Goal: Task Accomplishment & Management: Manage account settings

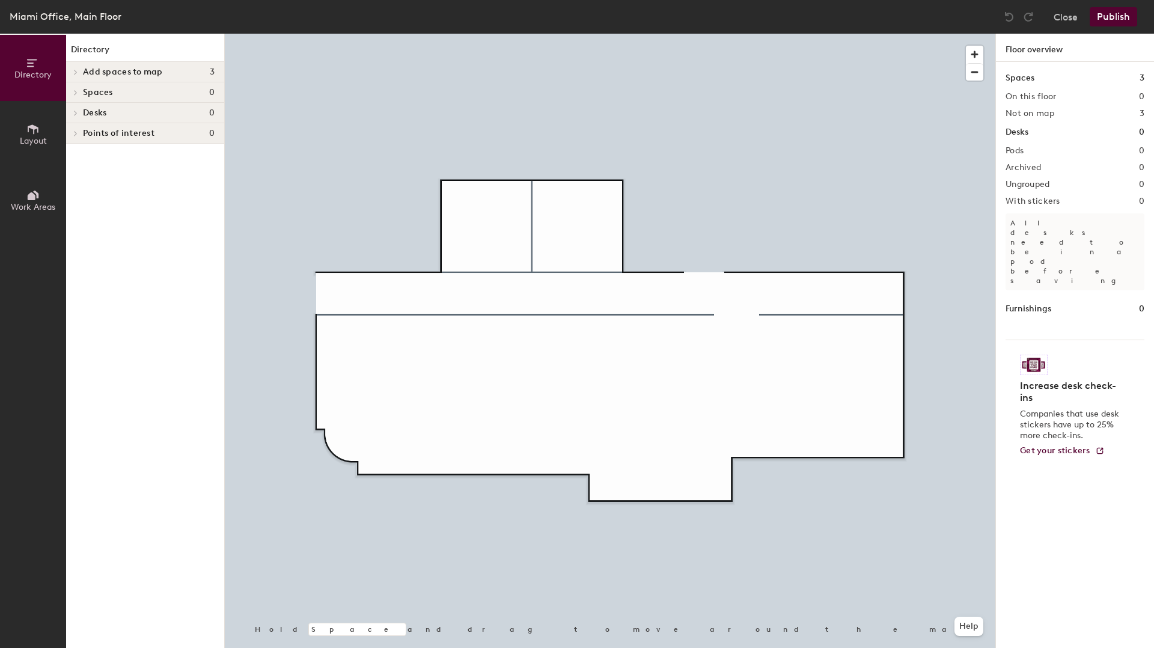
click at [34, 135] on icon at bounding box center [32, 129] width 13 height 13
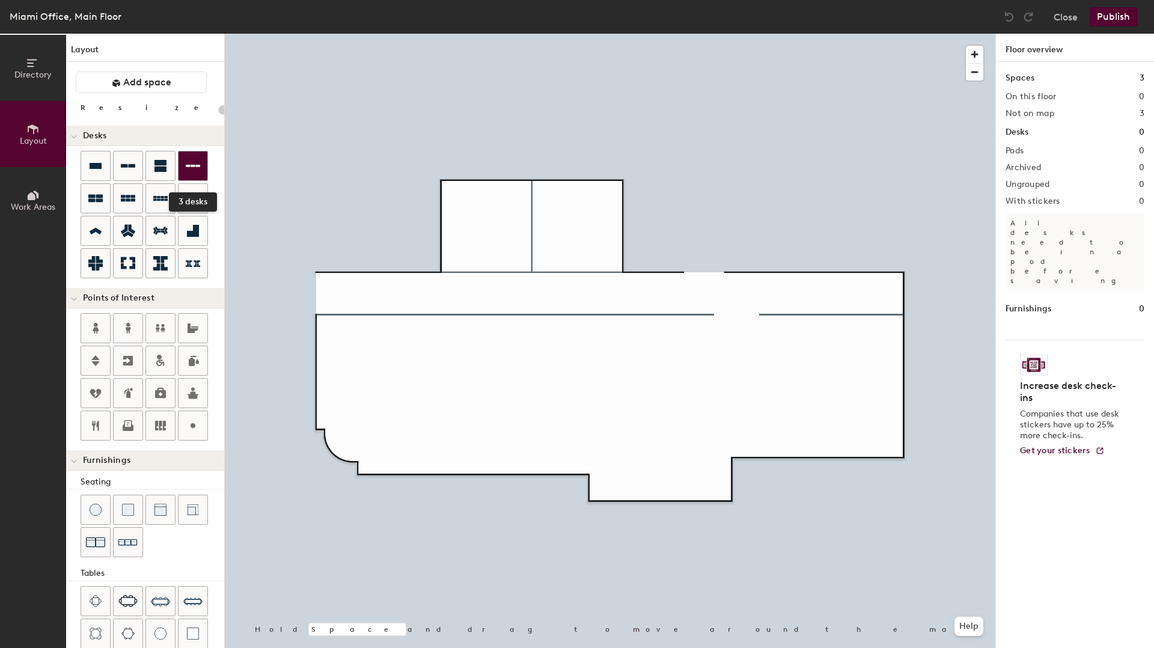
click at [188, 174] on div at bounding box center [193, 166] width 29 height 29
click at [129, 201] on icon at bounding box center [128, 198] width 14 height 7
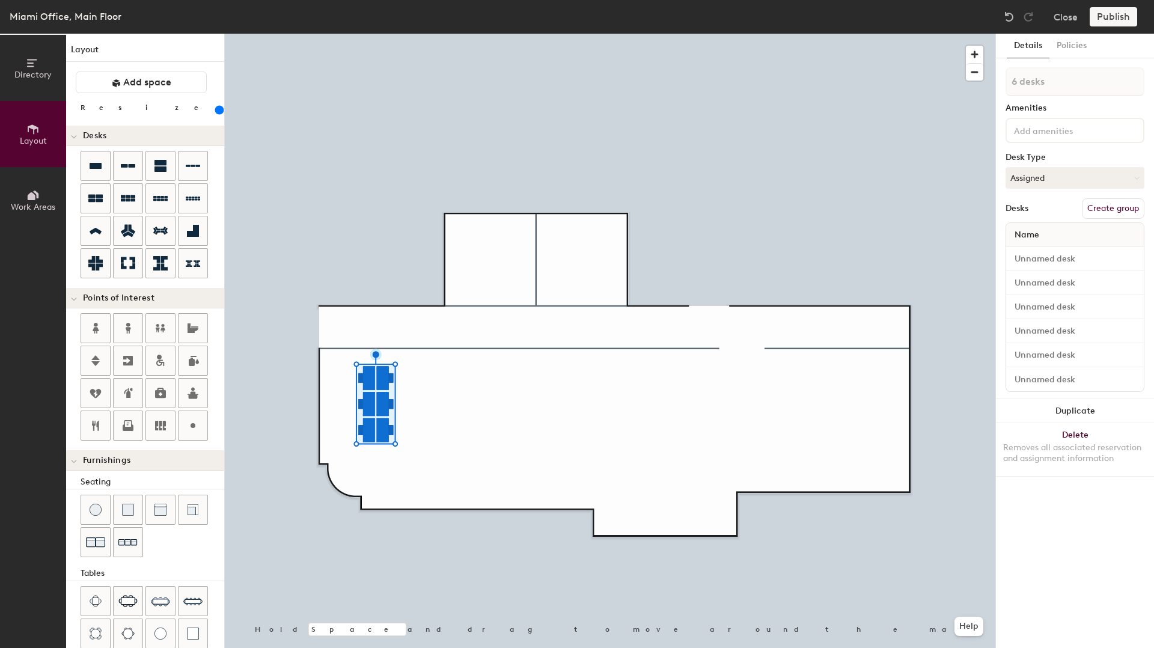
click at [458, 34] on div at bounding box center [610, 34] width 771 height 0
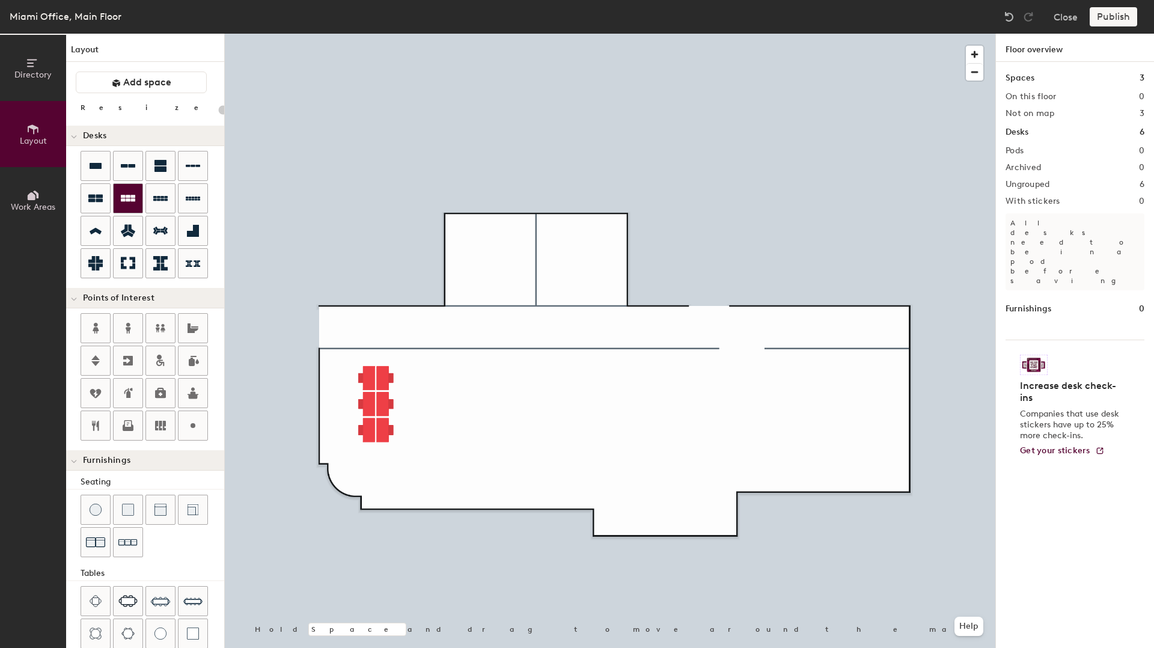
click at [132, 201] on icon at bounding box center [128, 198] width 14 height 7
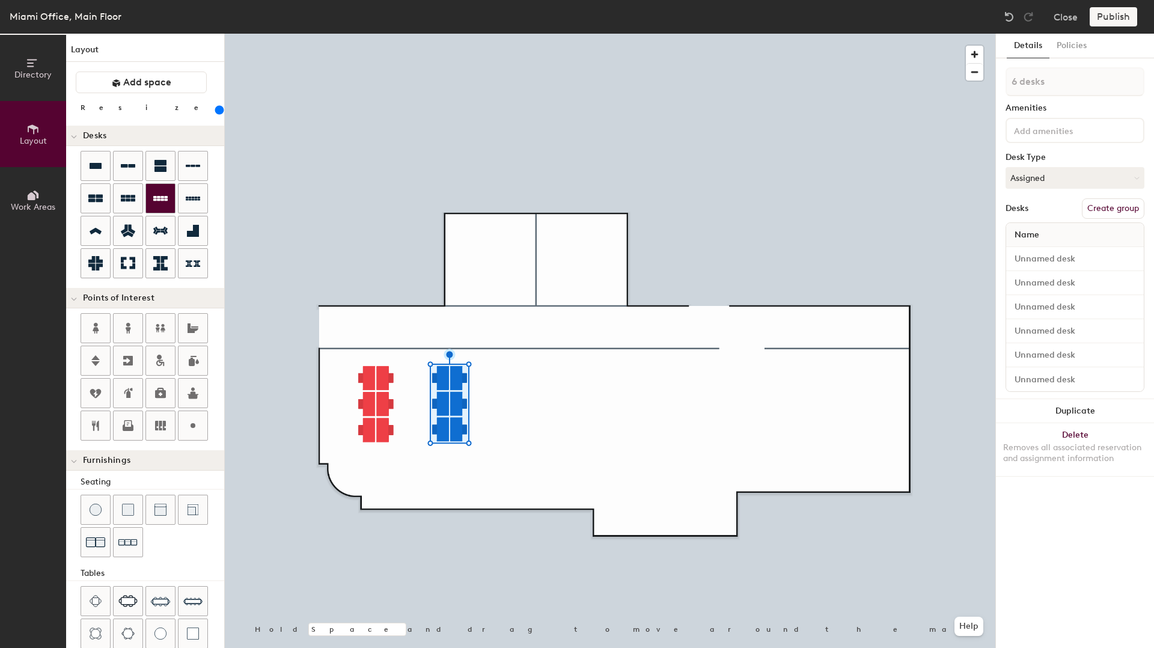
click at [162, 200] on icon at bounding box center [160, 198] width 14 height 5
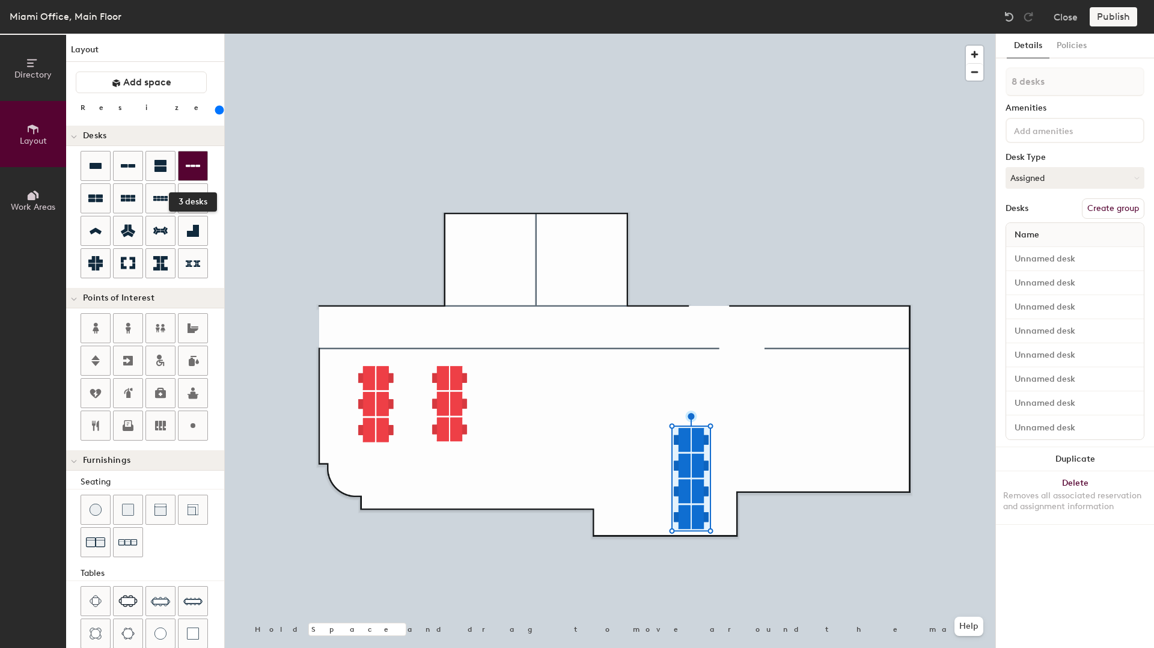
click at [202, 171] on div at bounding box center [193, 166] width 29 height 29
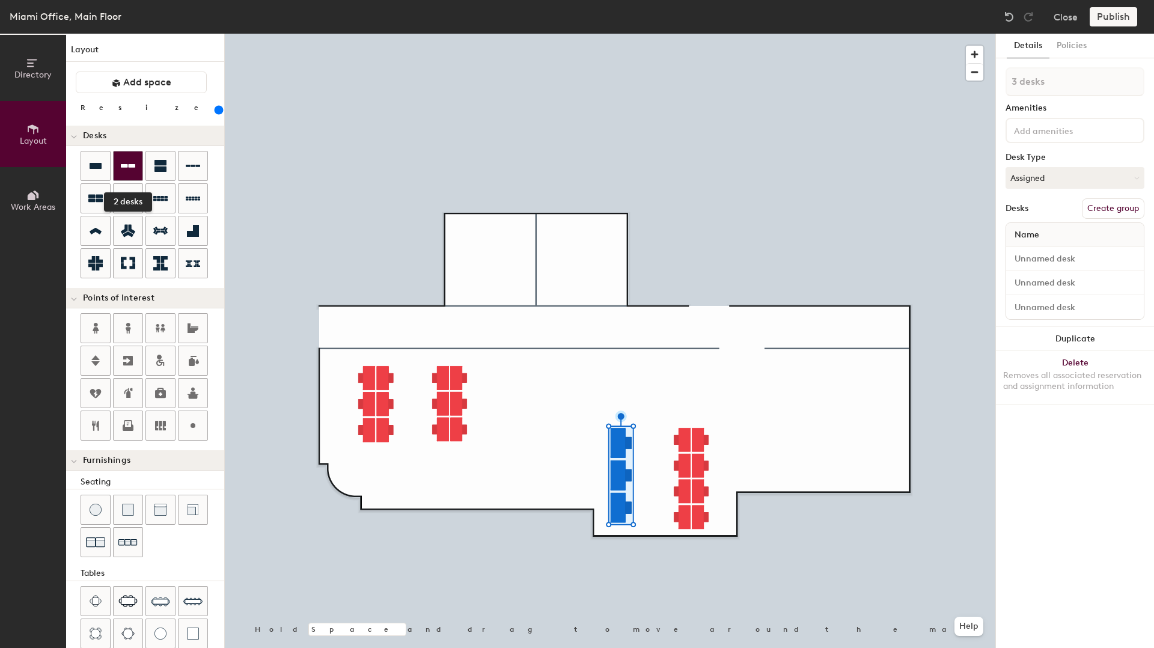
click at [136, 168] on div at bounding box center [128, 166] width 29 height 29
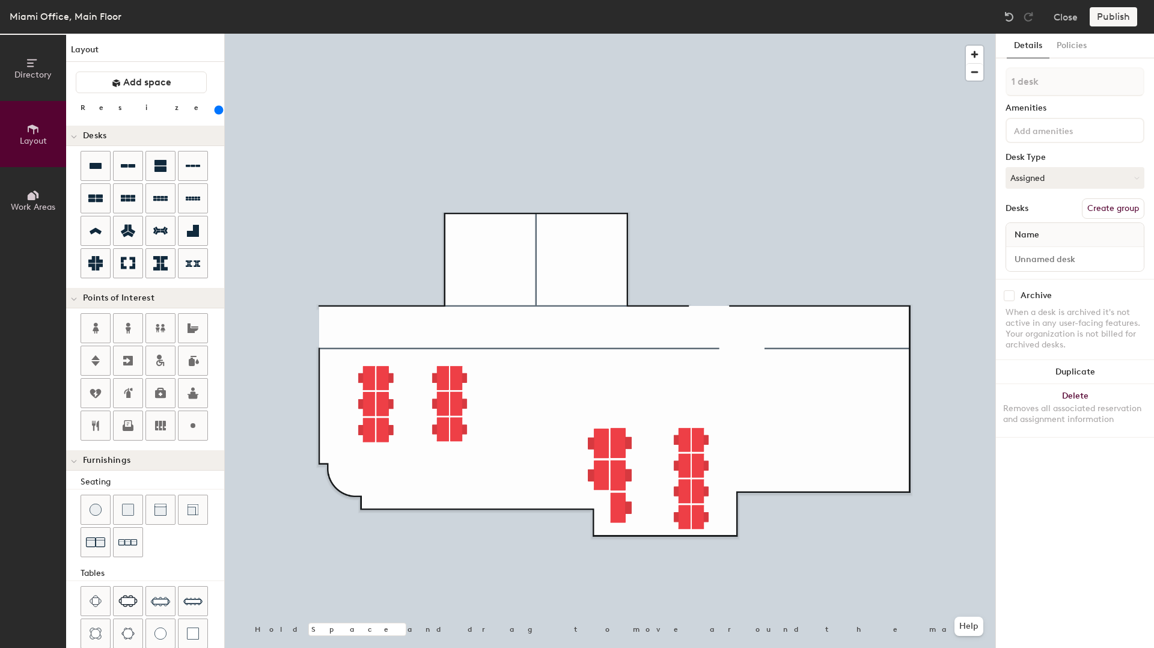
click at [596, 34] on div at bounding box center [610, 34] width 771 height 0
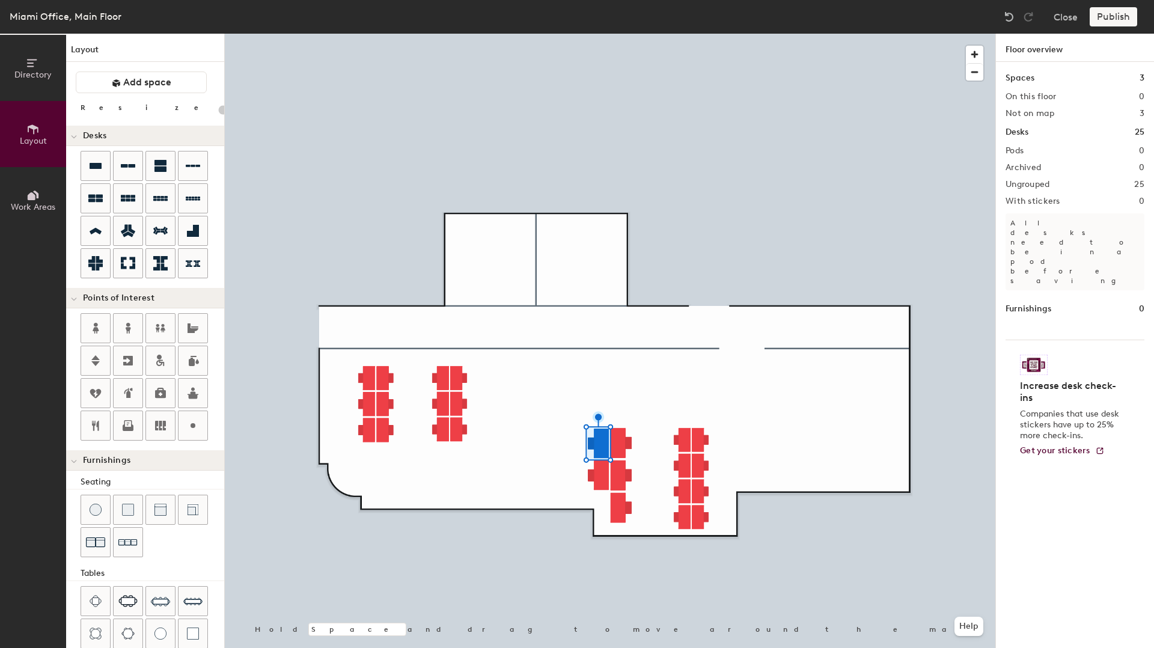
click at [598, 34] on div at bounding box center [610, 34] width 771 height 0
click at [586, 34] on div at bounding box center [610, 34] width 771 height 0
click at [597, 34] on div at bounding box center [610, 34] width 771 height 0
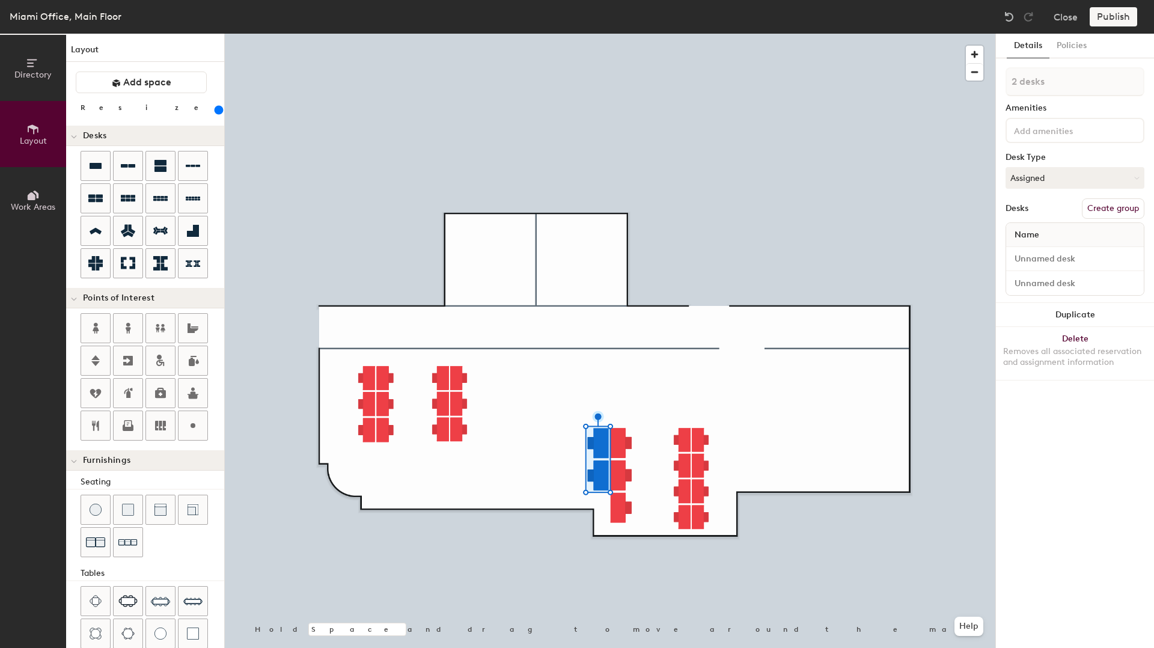
click at [568, 34] on div at bounding box center [610, 34] width 771 height 0
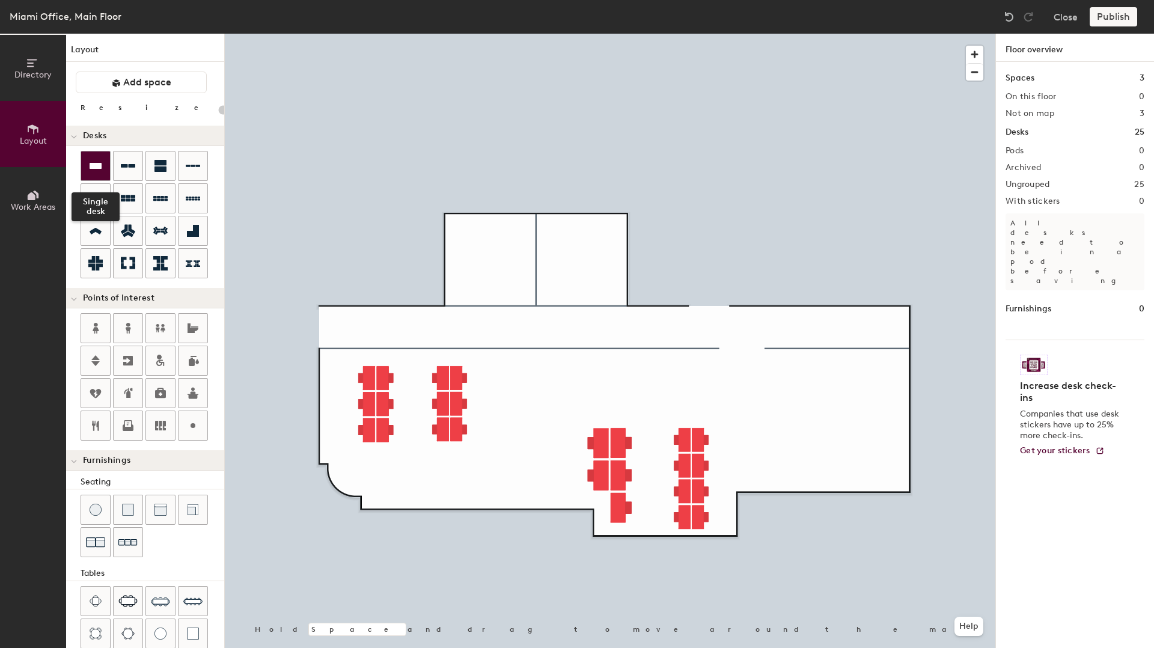
click at [94, 168] on icon at bounding box center [96, 166] width 12 height 6
click at [617, 34] on div at bounding box center [610, 34] width 771 height 0
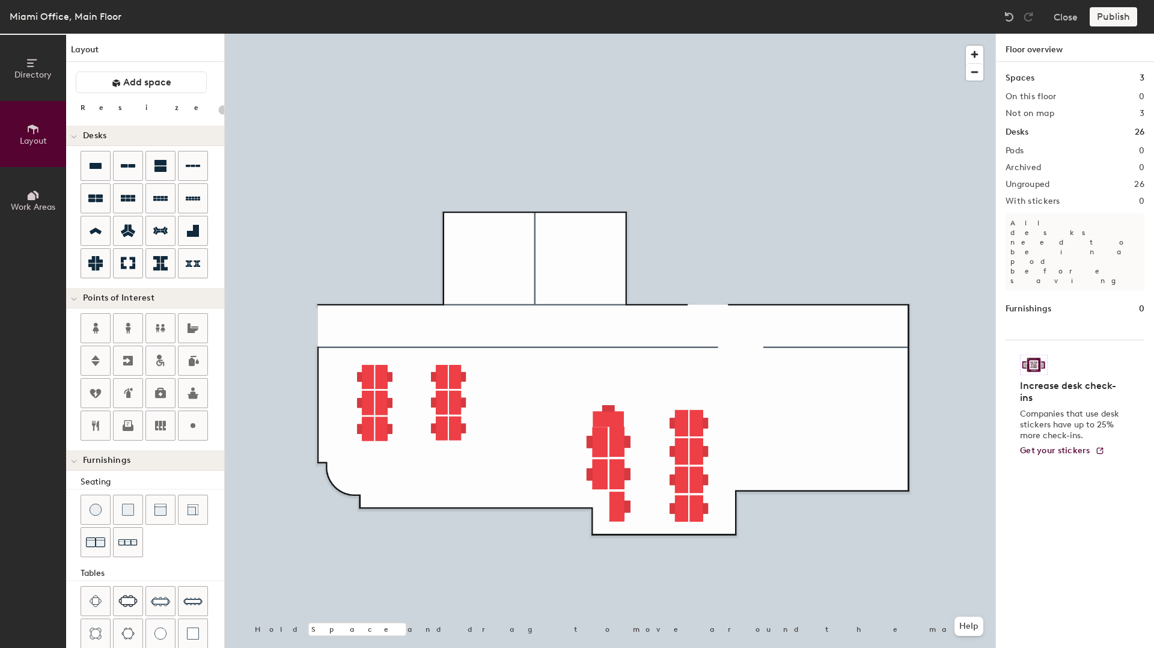
click at [606, 34] on div at bounding box center [610, 34] width 771 height 0
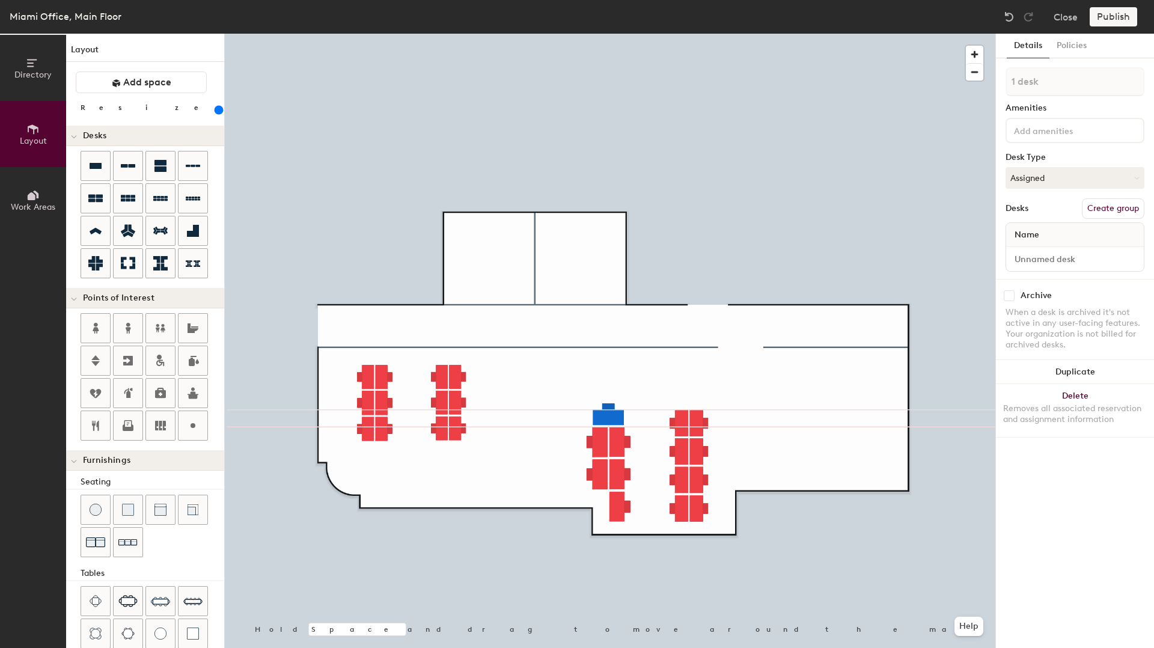
click at [654, 34] on div at bounding box center [610, 34] width 771 height 0
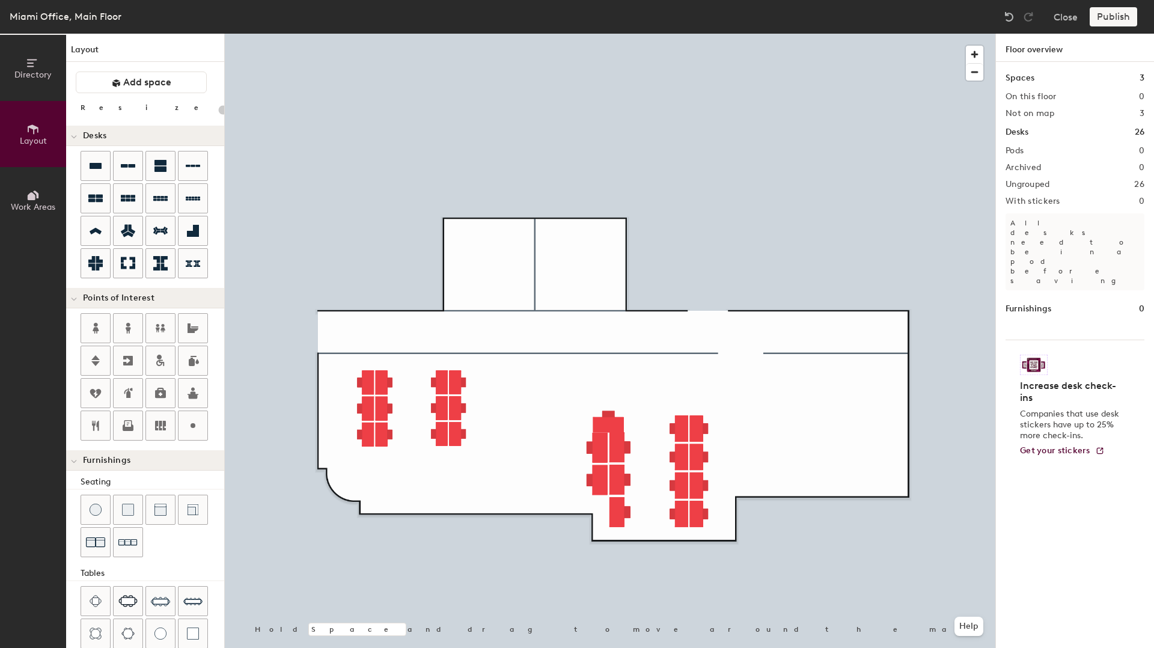
click at [624, 34] on div at bounding box center [610, 34] width 771 height 0
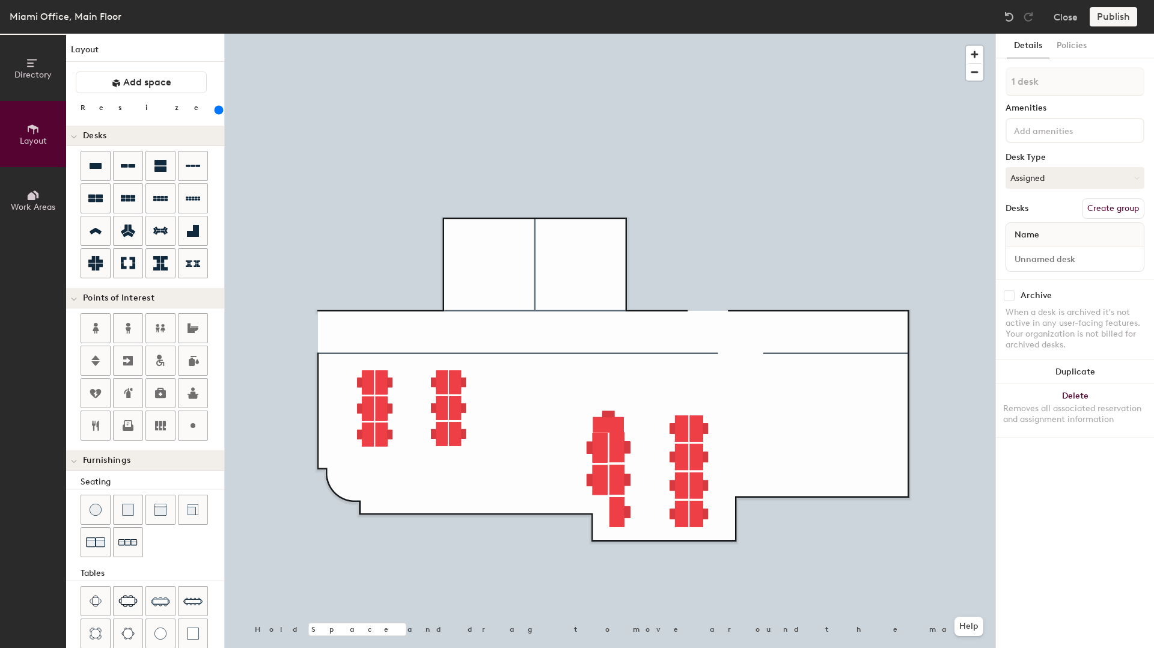
click at [650, 34] on div at bounding box center [610, 34] width 771 height 0
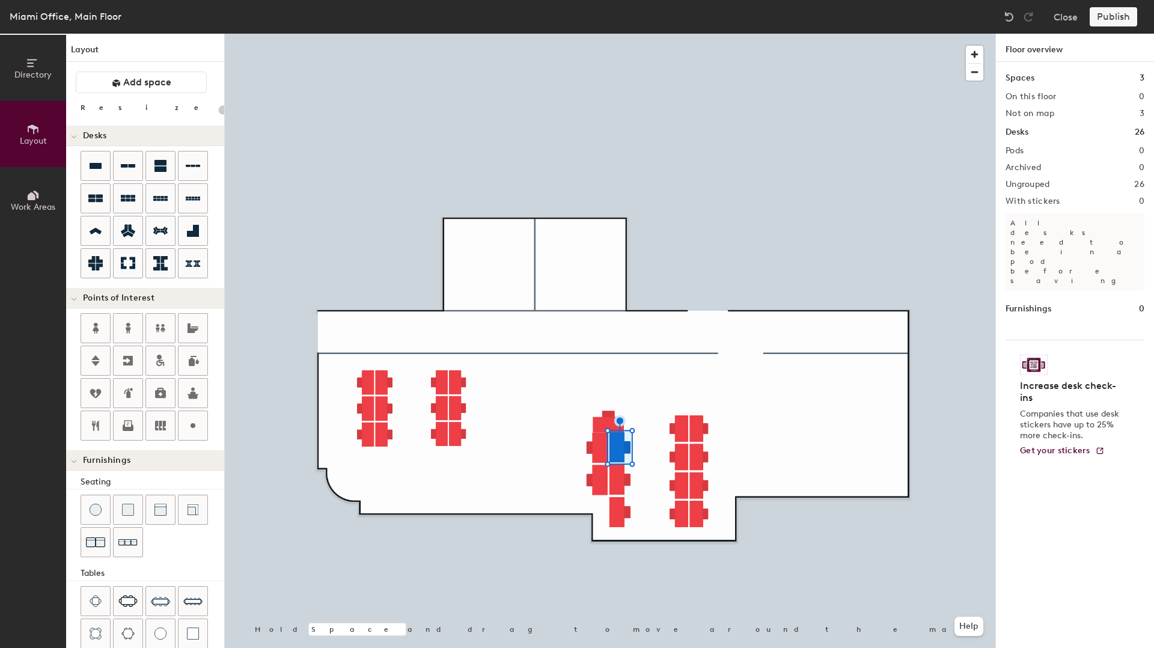
click at [607, 34] on div at bounding box center [610, 34] width 771 height 0
click at [622, 34] on div at bounding box center [610, 34] width 771 height 0
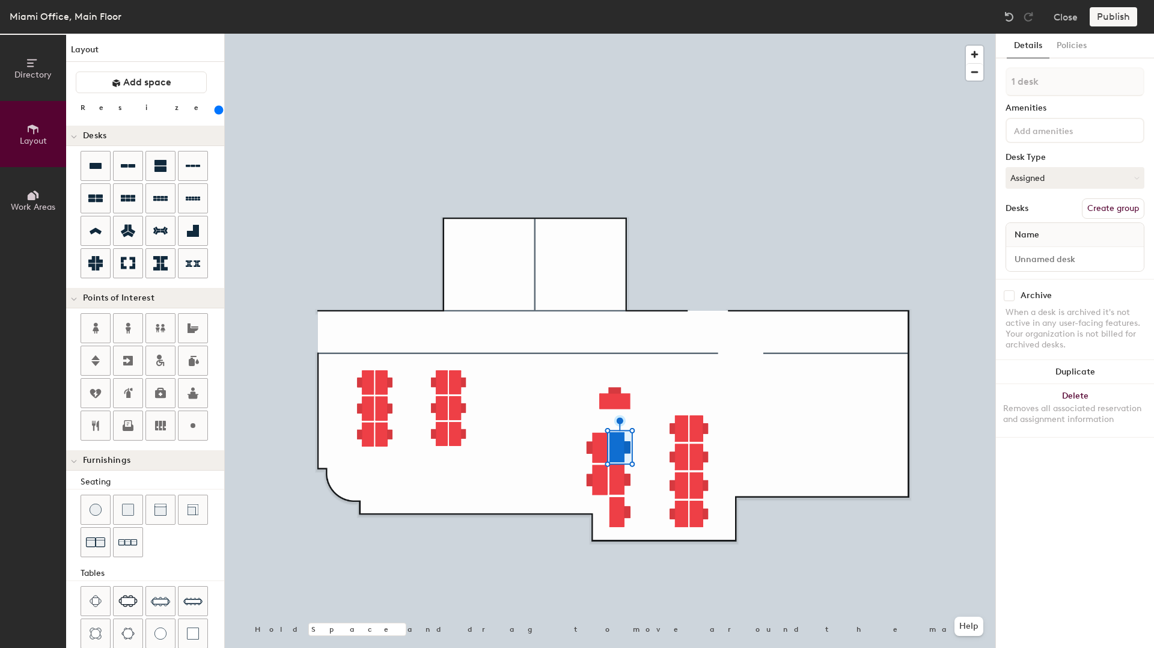
click at [639, 34] on div at bounding box center [610, 34] width 771 height 0
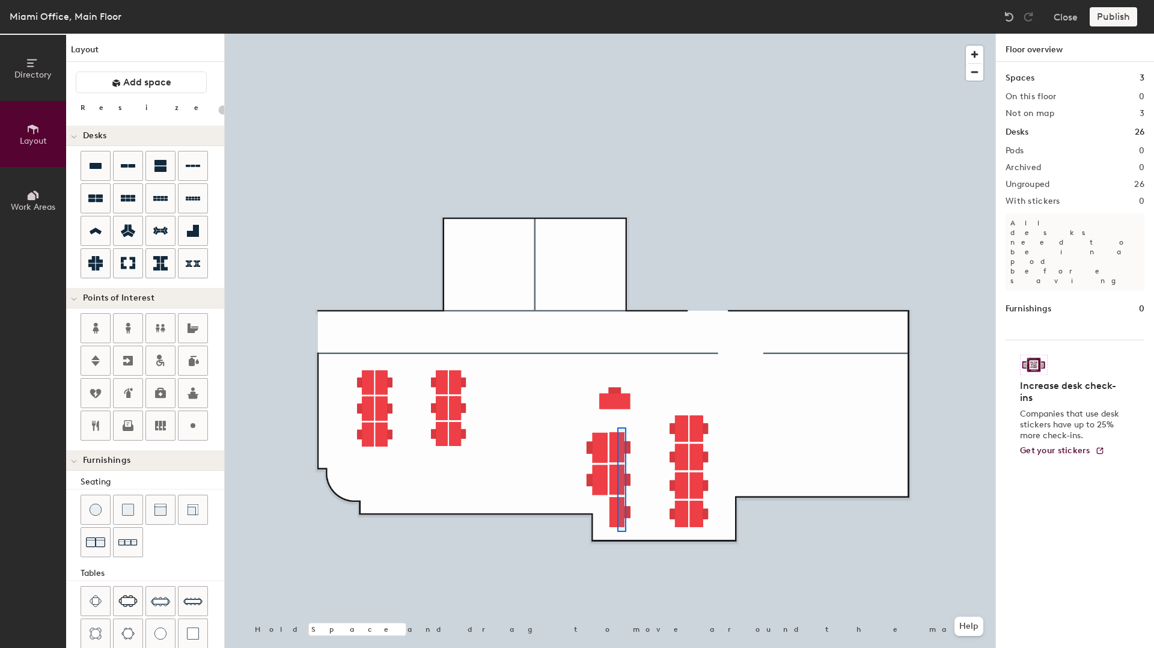
type input "260"
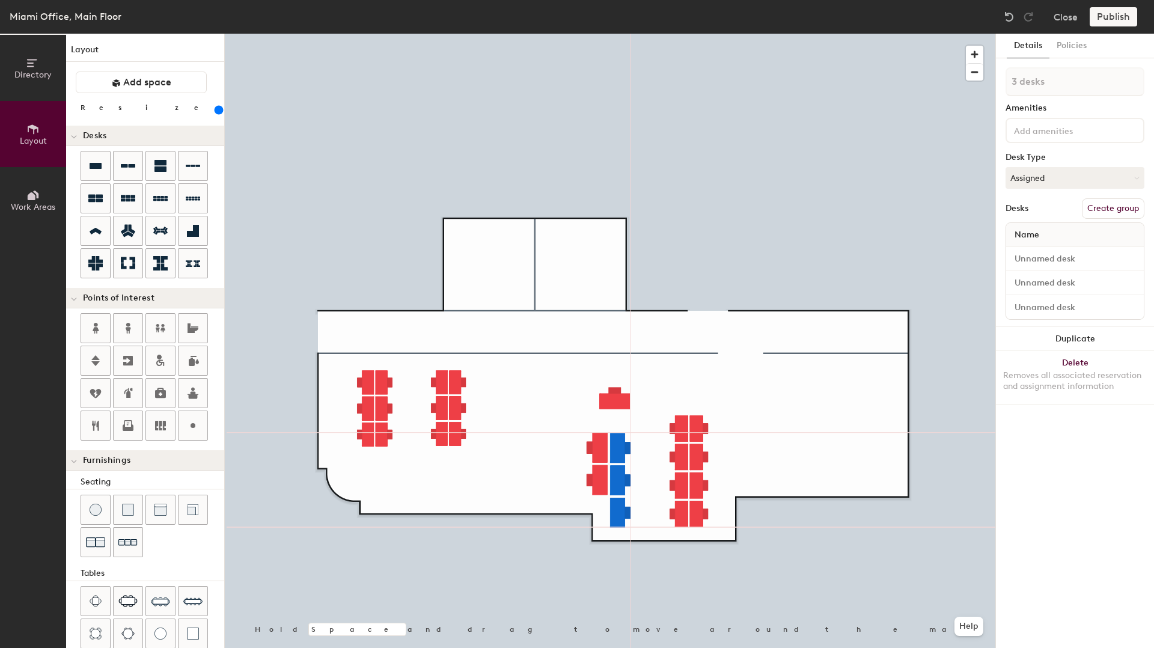
type input "1 desk"
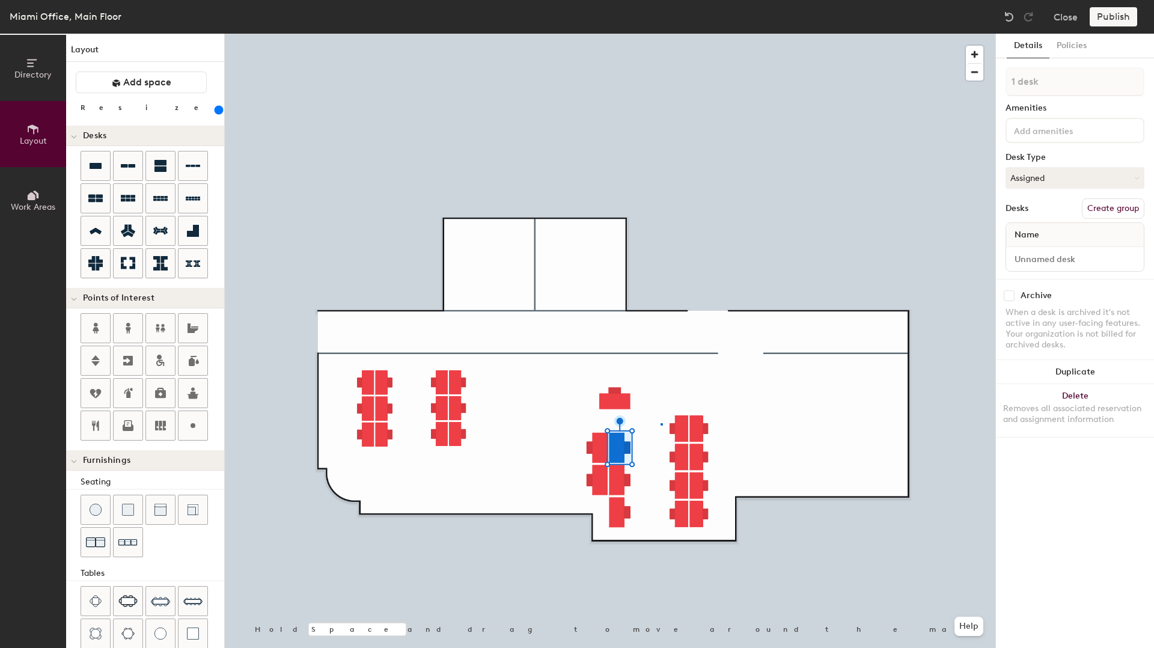
click at [661, 34] on div at bounding box center [610, 34] width 771 height 0
click at [646, 34] on div at bounding box center [610, 34] width 771 height 0
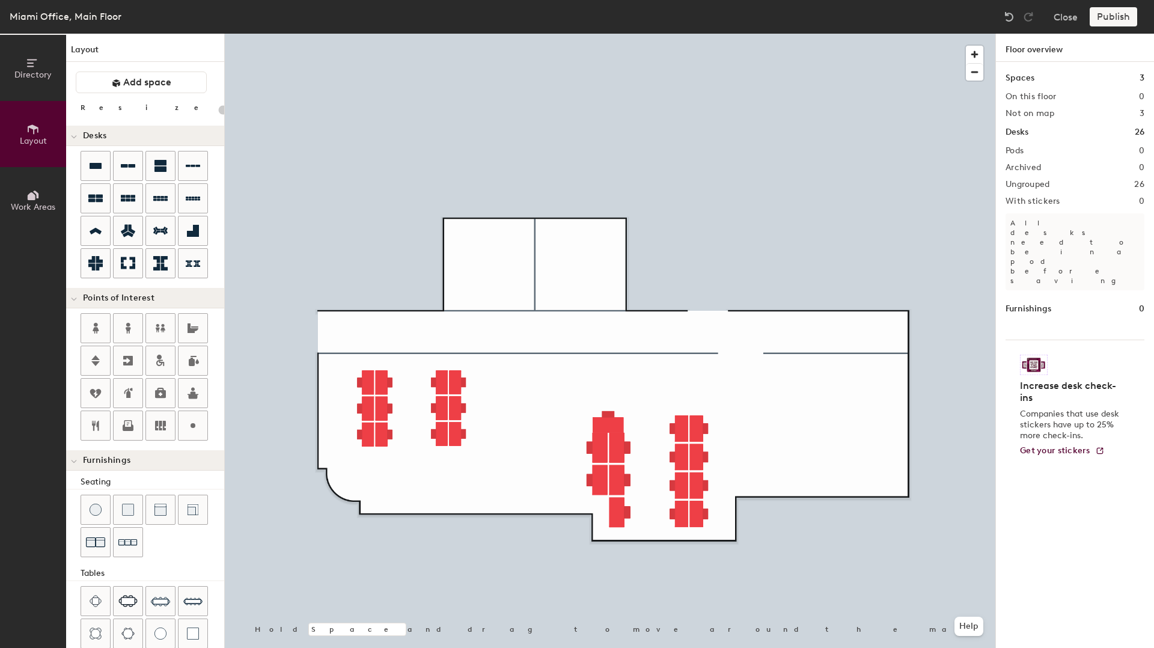
click at [617, 34] on div at bounding box center [610, 34] width 771 height 0
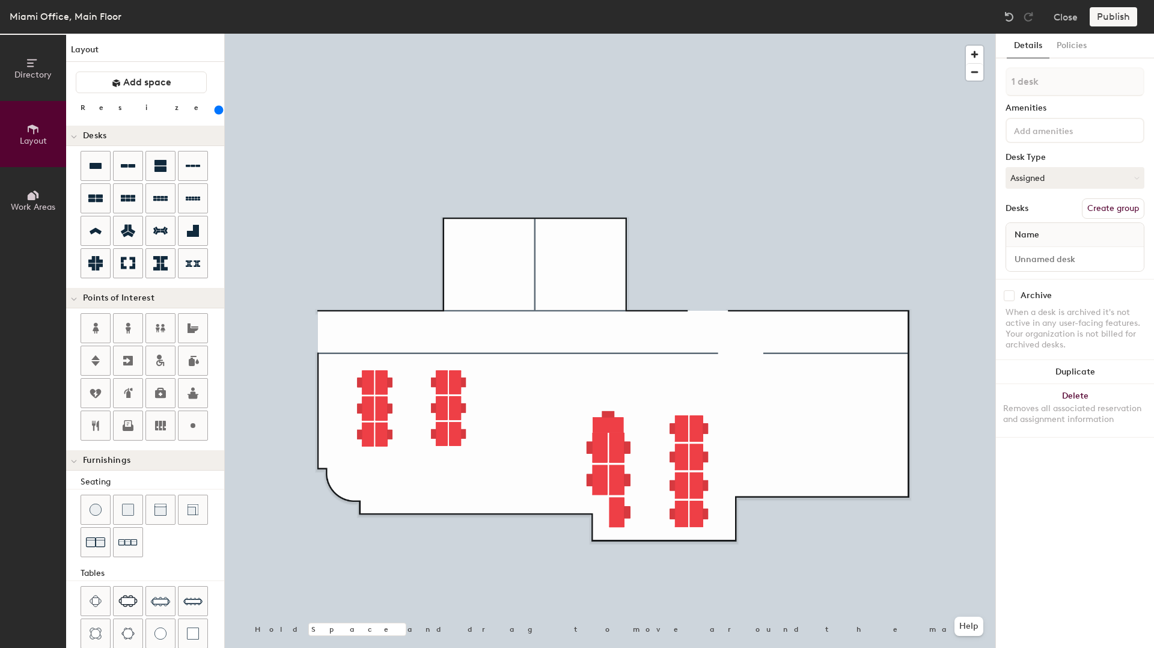
click at [643, 34] on div at bounding box center [610, 34] width 771 height 0
click at [640, 34] on div at bounding box center [610, 34] width 771 height 0
click at [634, 34] on div at bounding box center [610, 34] width 771 height 0
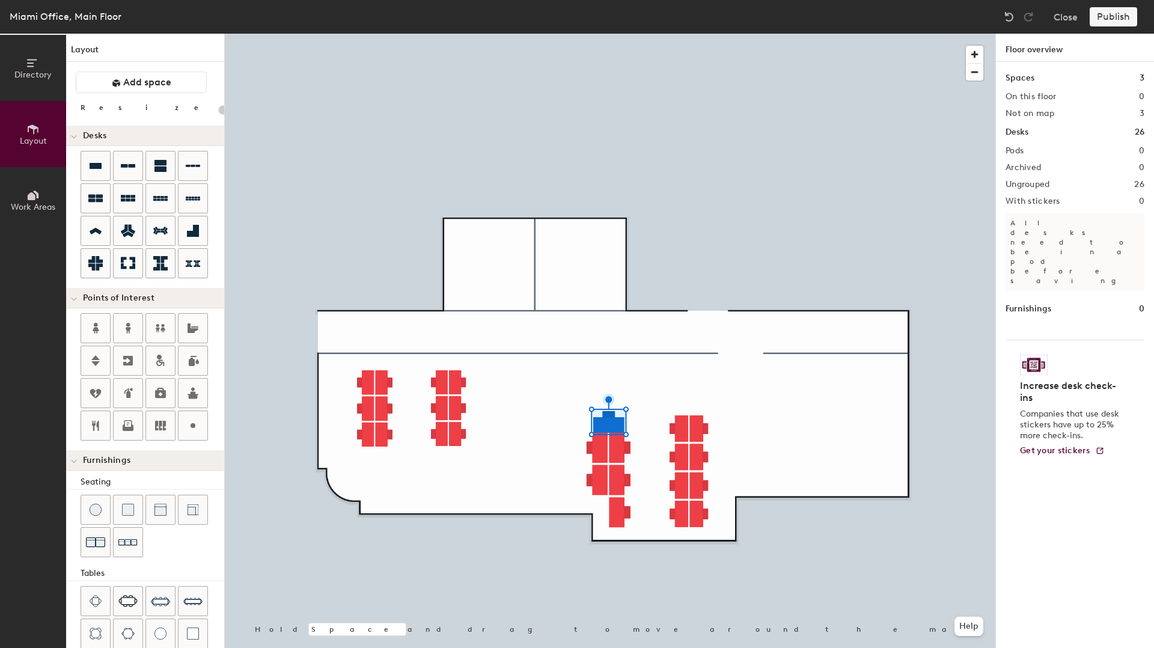
click at [612, 34] on div at bounding box center [610, 34] width 771 height 0
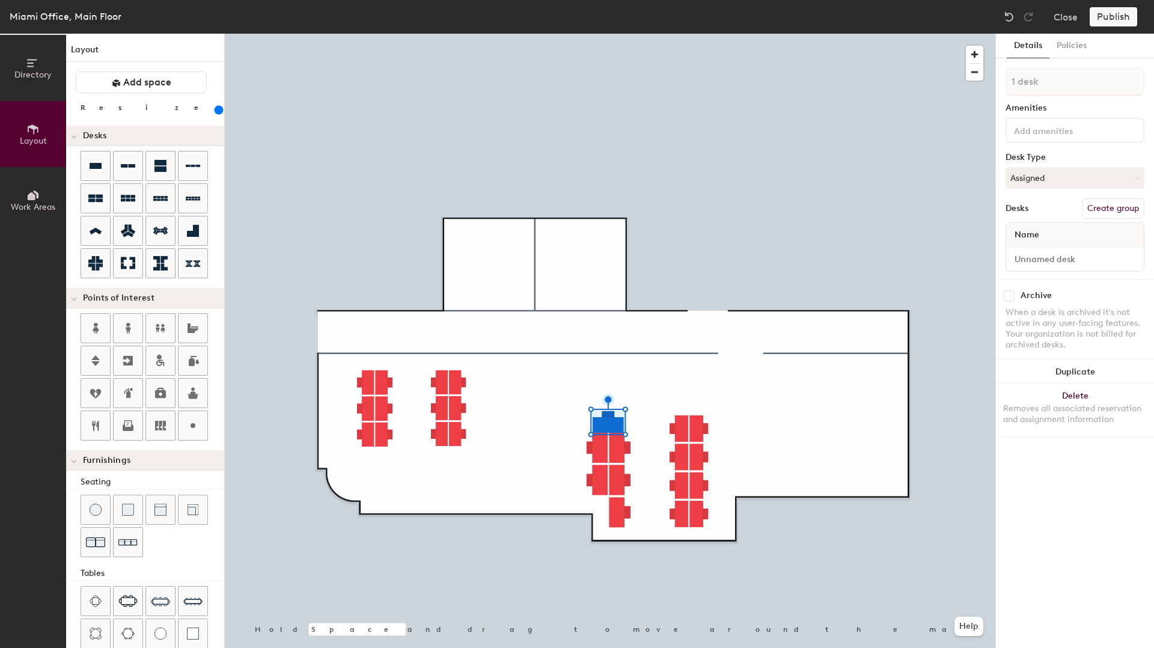
click at [634, 34] on div at bounding box center [610, 34] width 771 height 0
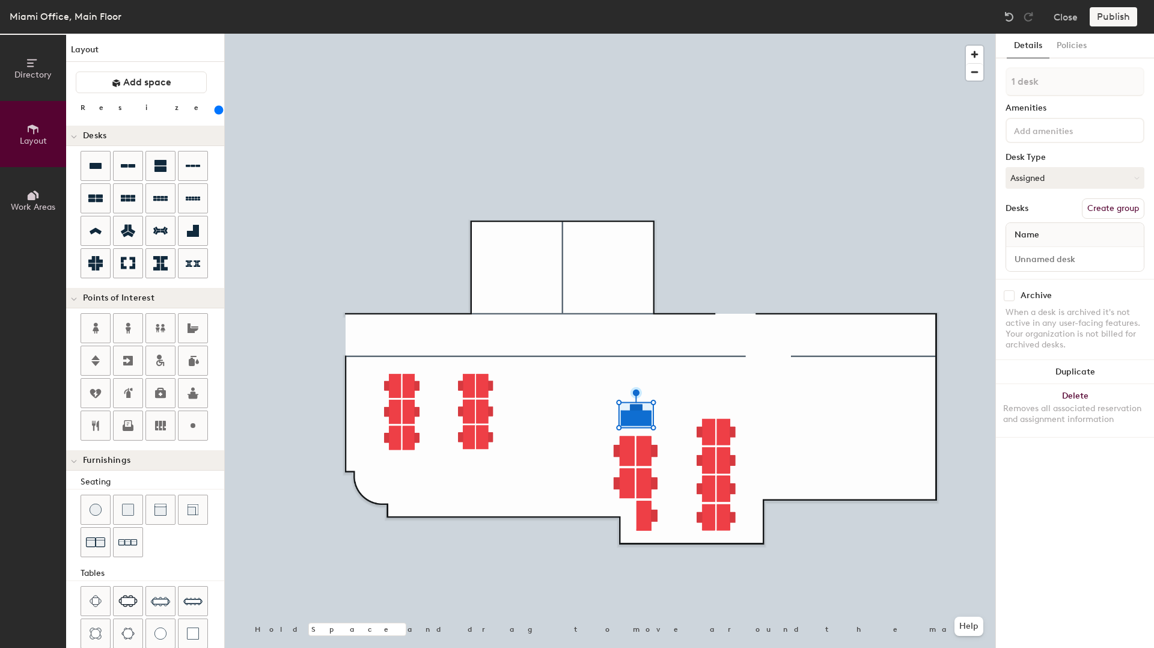
click at [670, 34] on div at bounding box center [610, 34] width 771 height 0
click at [682, 34] on div at bounding box center [610, 34] width 771 height 0
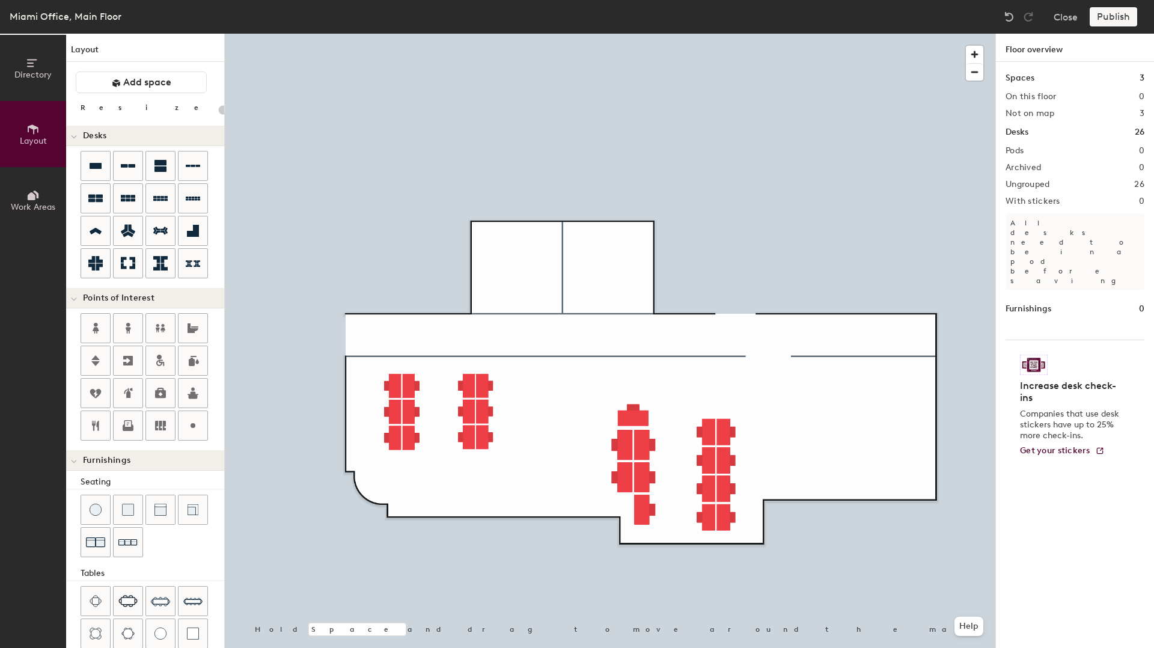
click at [643, 34] on div at bounding box center [610, 34] width 771 height 0
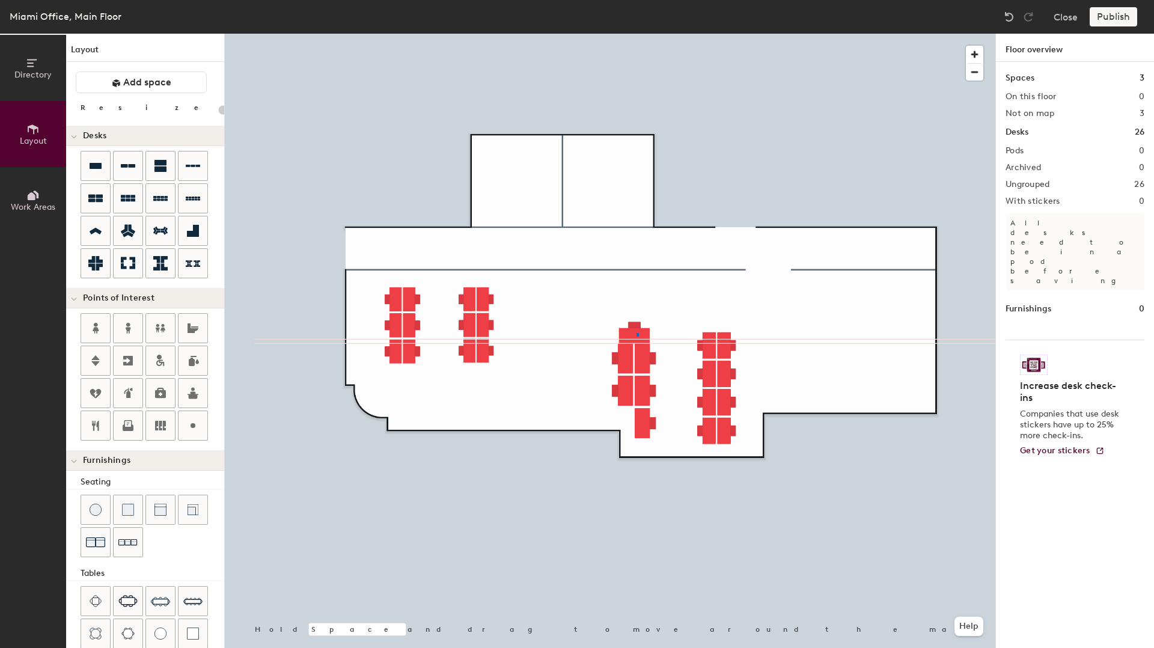
click at [636, 34] on div at bounding box center [610, 34] width 771 height 0
click at [651, 34] on div at bounding box center [610, 34] width 771 height 0
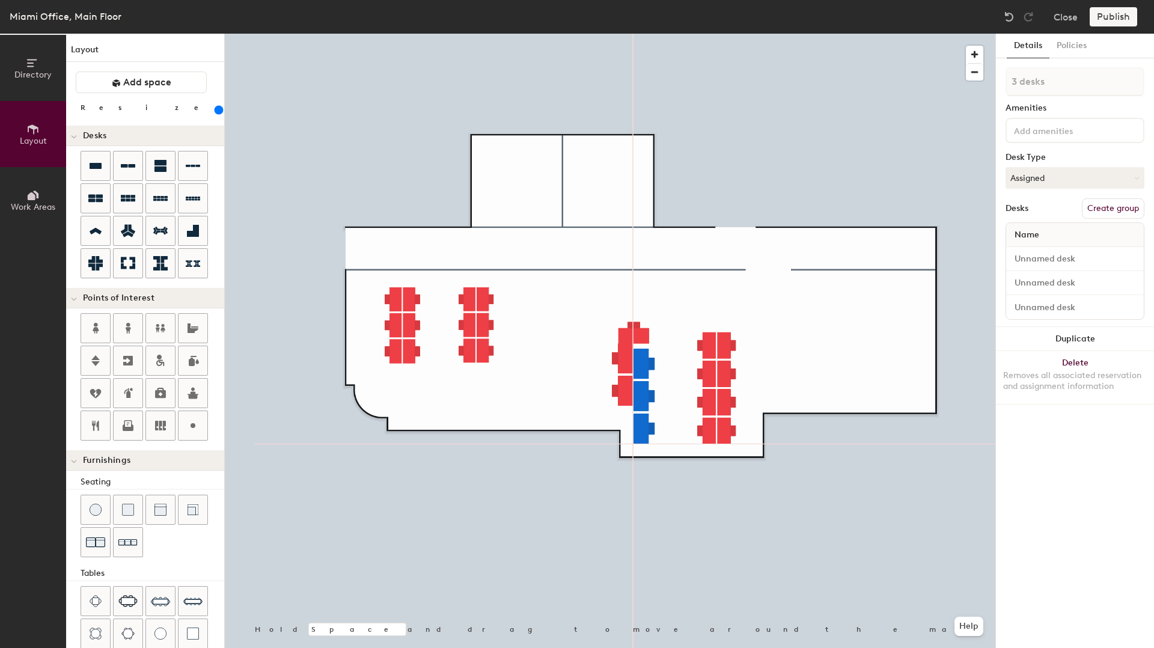
click at [670, 34] on div at bounding box center [610, 34] width 771 height 0
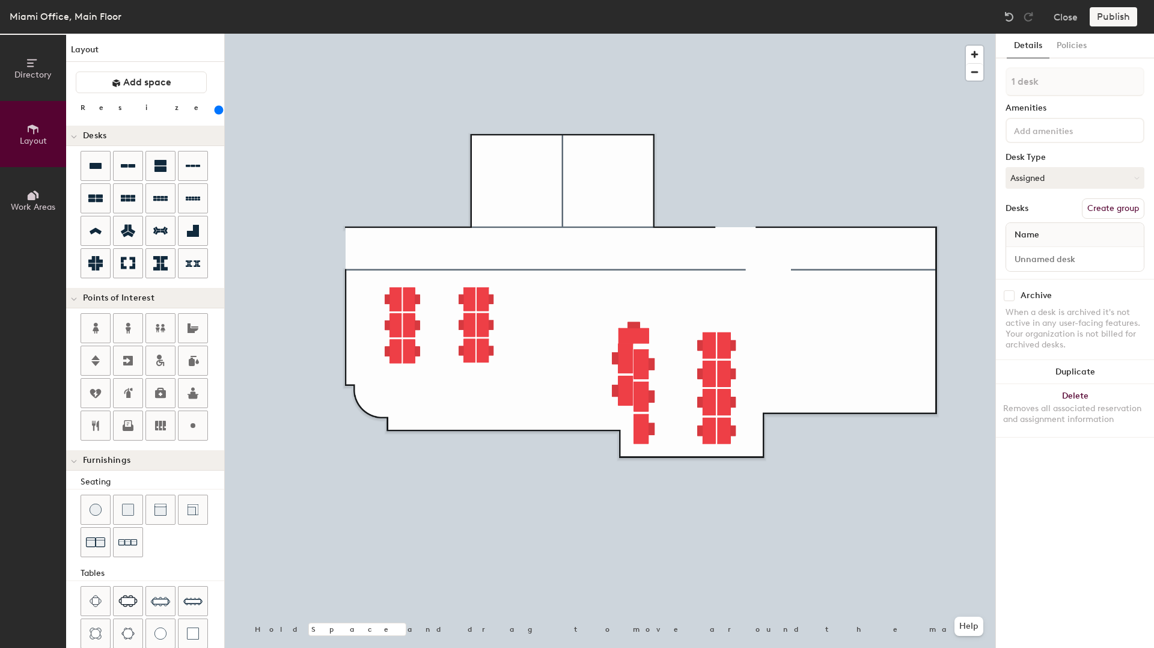
click at [595, 34] on div at bounding box center [610, 34] width 771 height 0
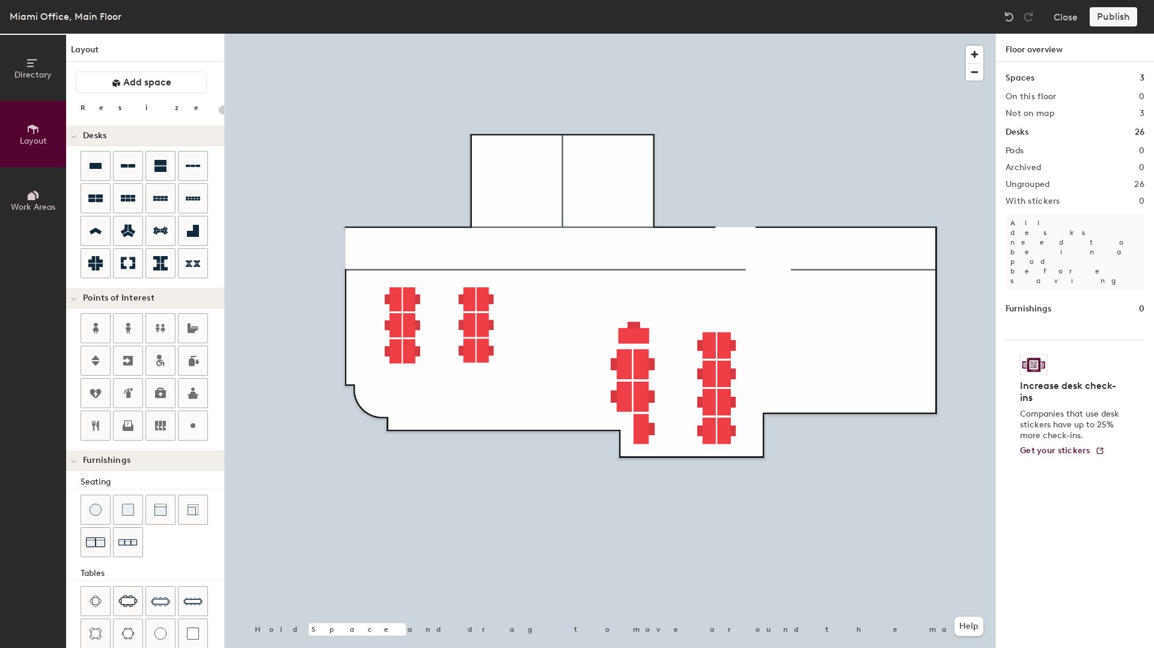
click at [643, 34] on div at bounding box center [610, 34] width 771 height 0
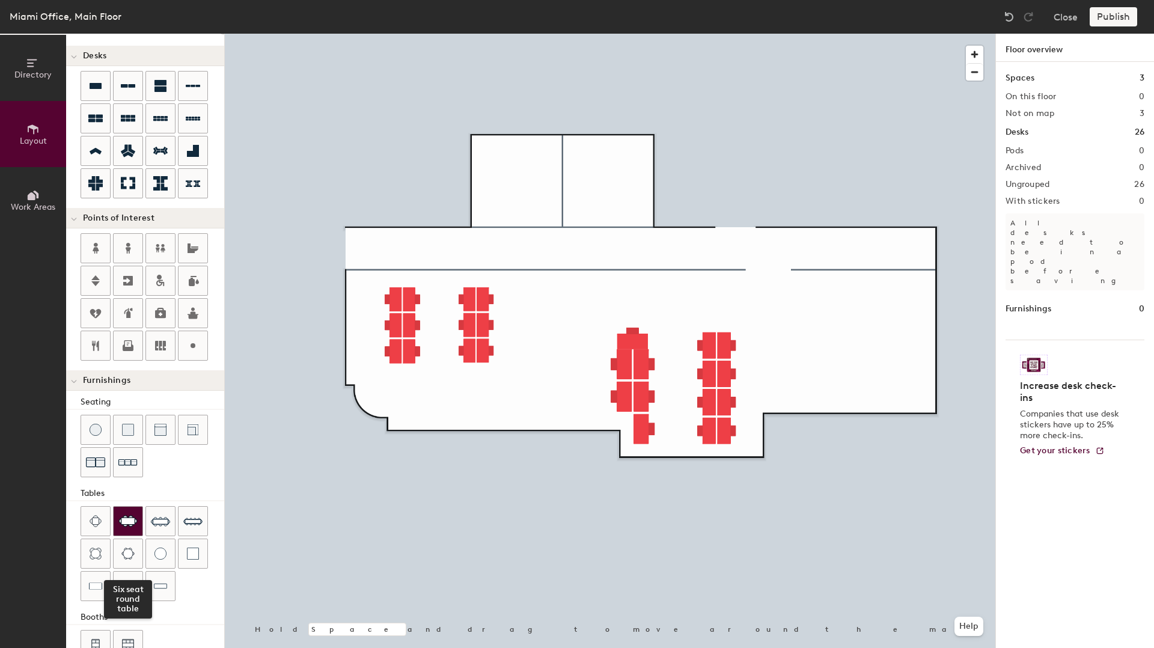
scroll to position [111, 0]
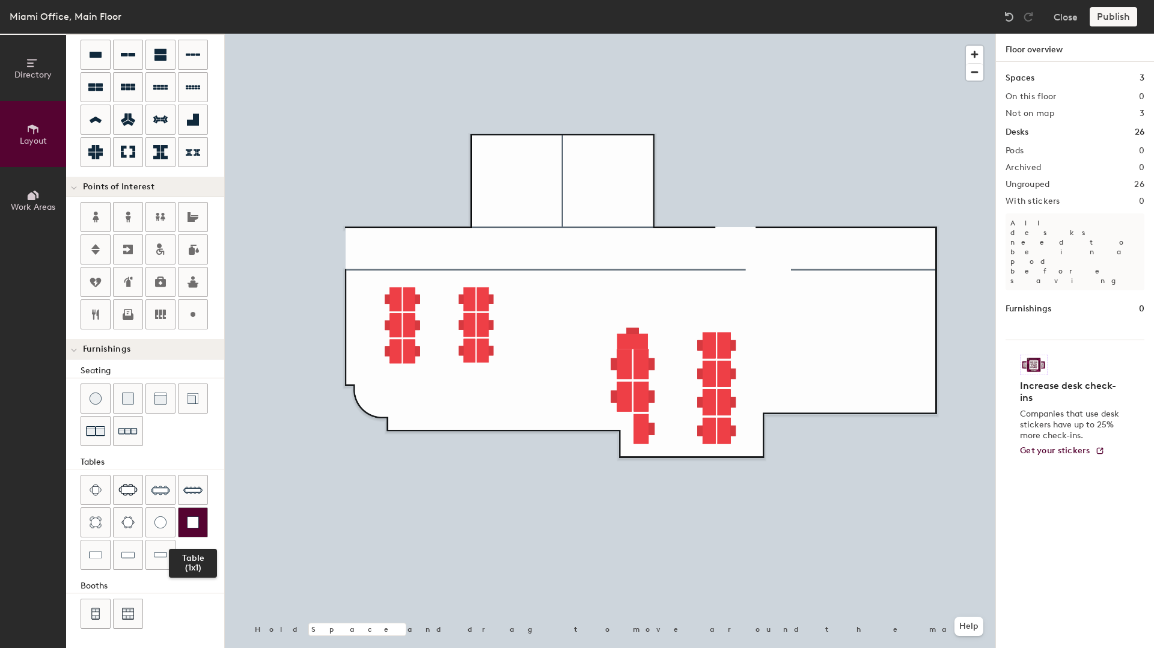
click at [186, 532] on div at bounding box center [193, 522] width 29 height 29
type input "20"
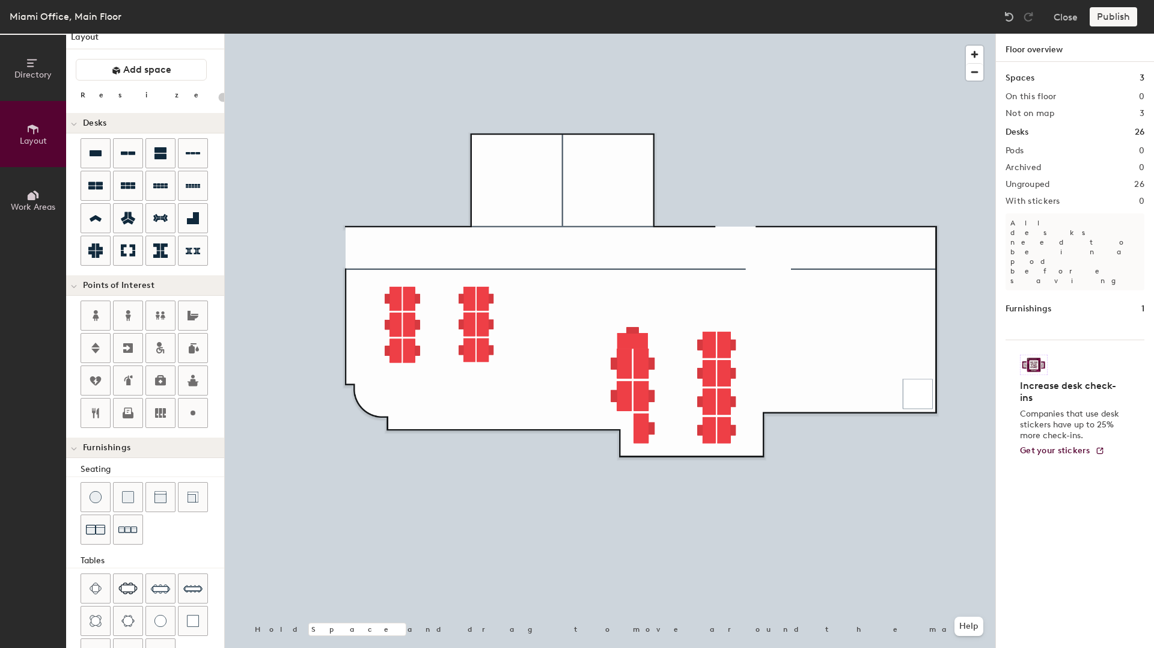
scroll to position [0, 0]
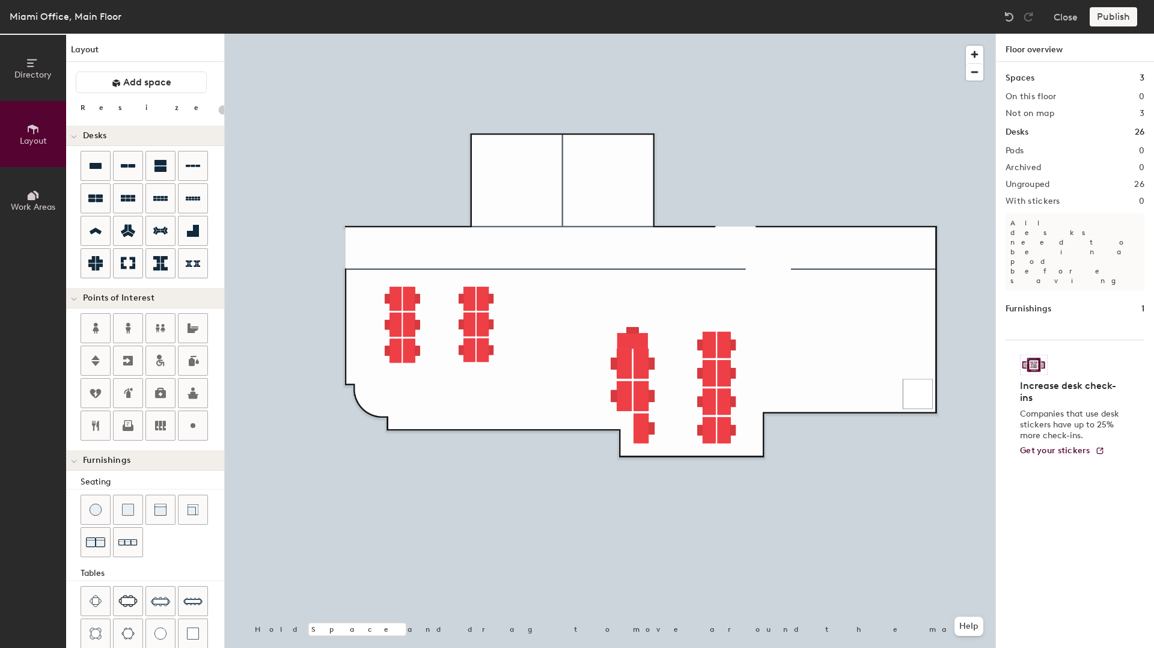
click at [39, 195] on icon at bounding box center [32, 195] width 13 height 13
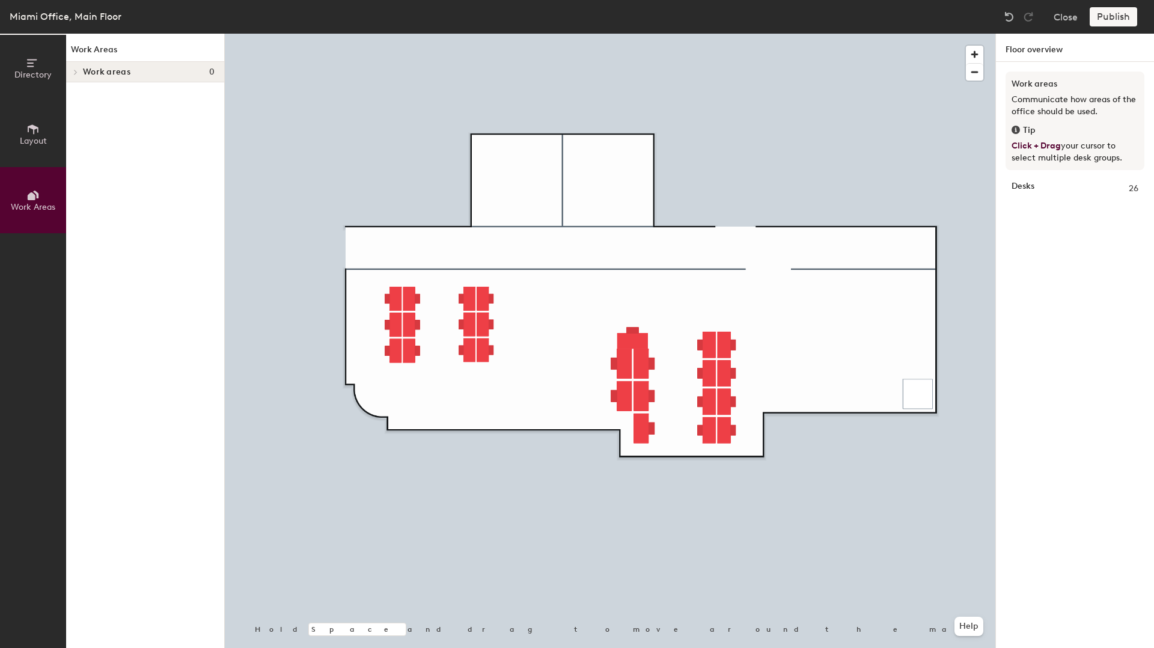
click at [37, 154] on button "Layout" at bounding box center [33, 134] width 66 height 66
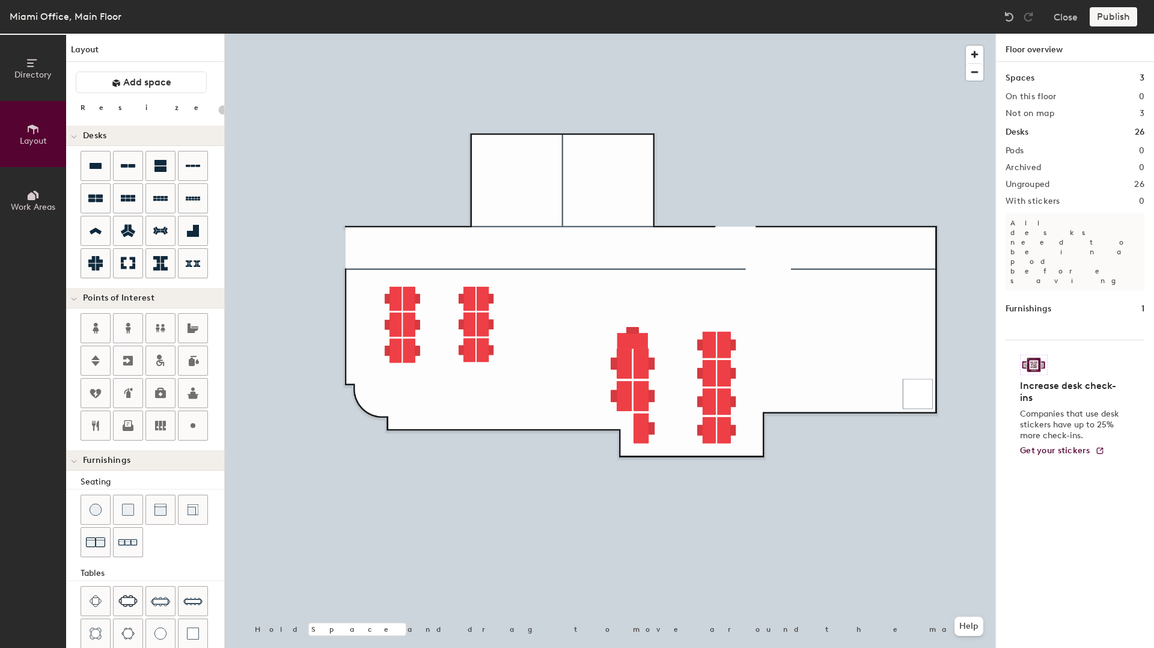
click at [725, 34] on div at bounding box center [610, 34] width 771 height 0
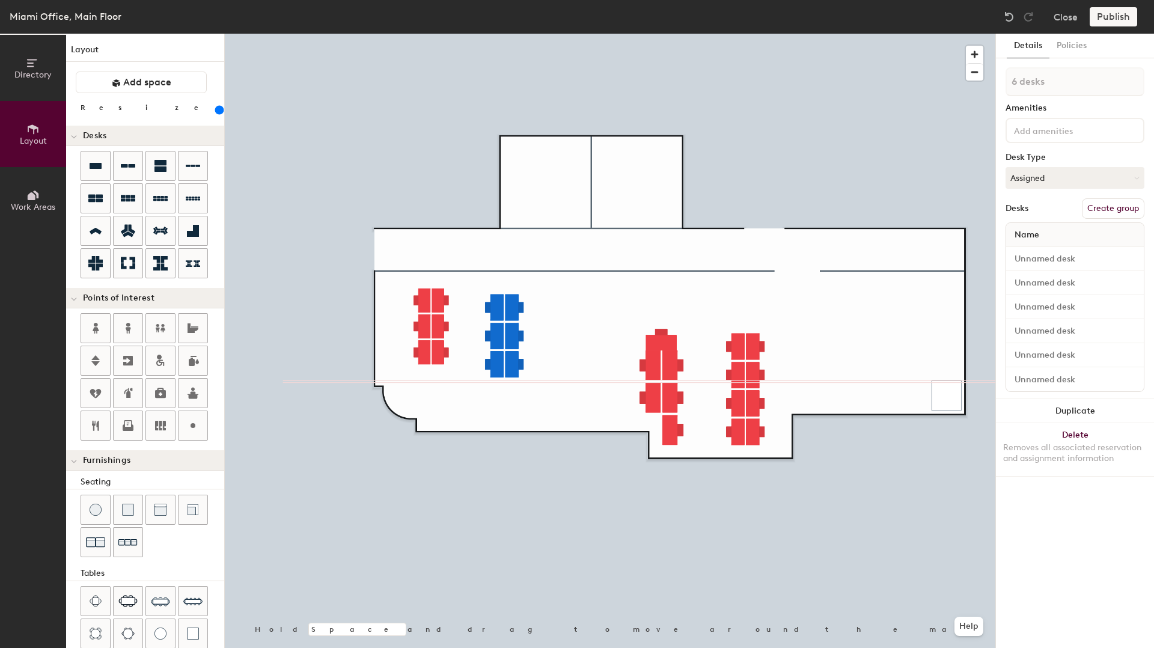
type input "240"
type input "1 desk"
click at [556, 34] on div at bounding box center [610, 34] width 771 height 0
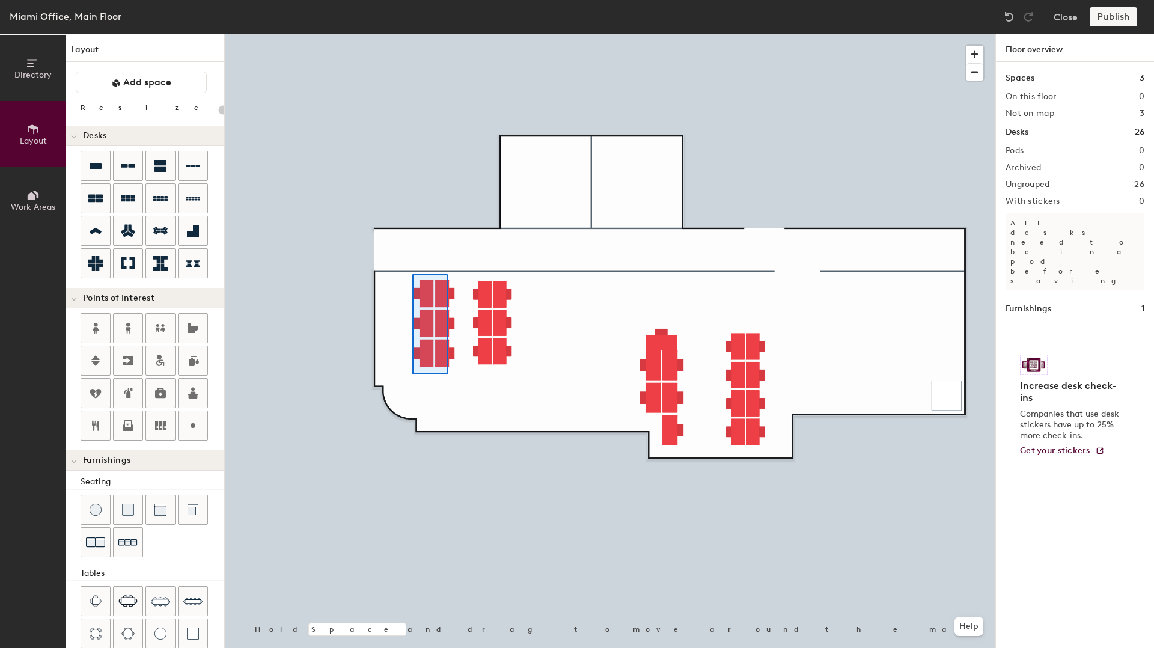
click at [412, 34] on div at bounding box center [610, 34] width 771 height 0
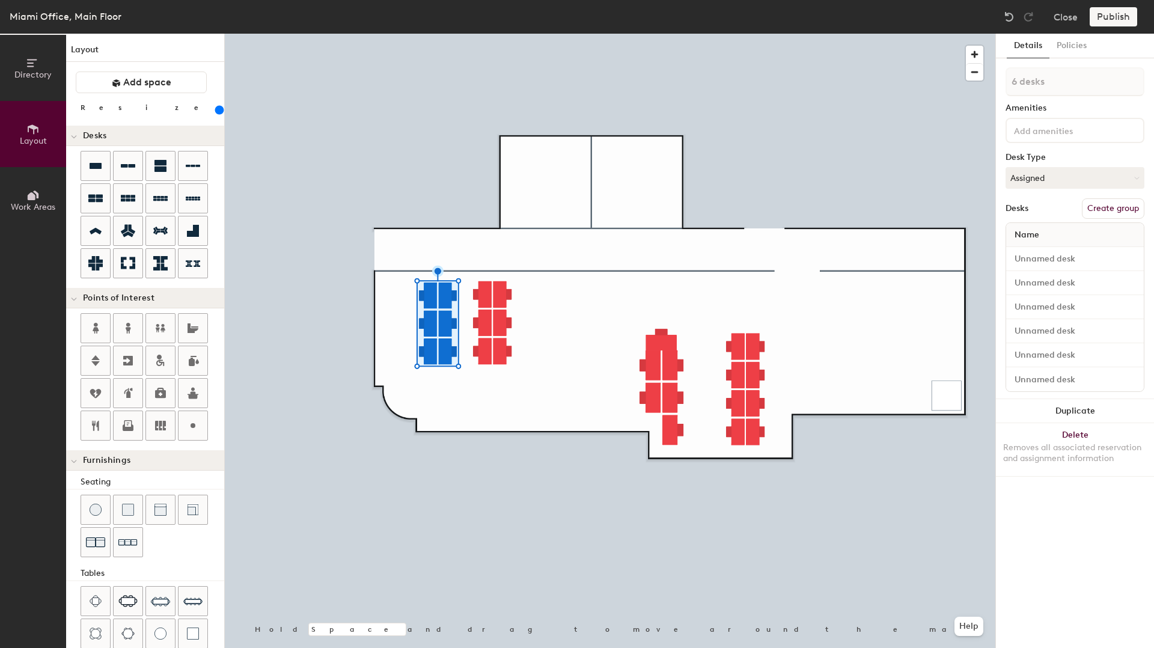
click at [587, 34] on div at bounding box center [610, 34] width 771 height 0
click at [582, 34] on div at bounding box center [610, 34] width 771 height 0
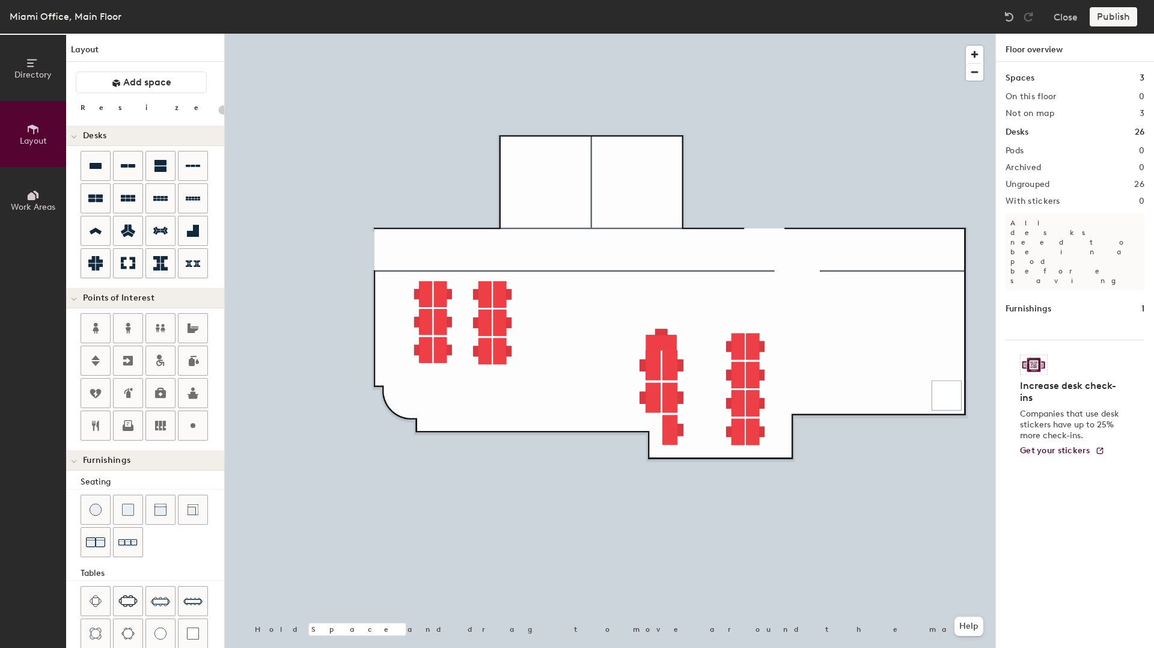
type input "20"
click at [200, 429] on icon at bounding box center [193, 425] width 14 height 14
type input "20"
type input "Miami-Wynwood-V"
click at [624, 34] on div at bounding box center [610, 34] width 771 height 0
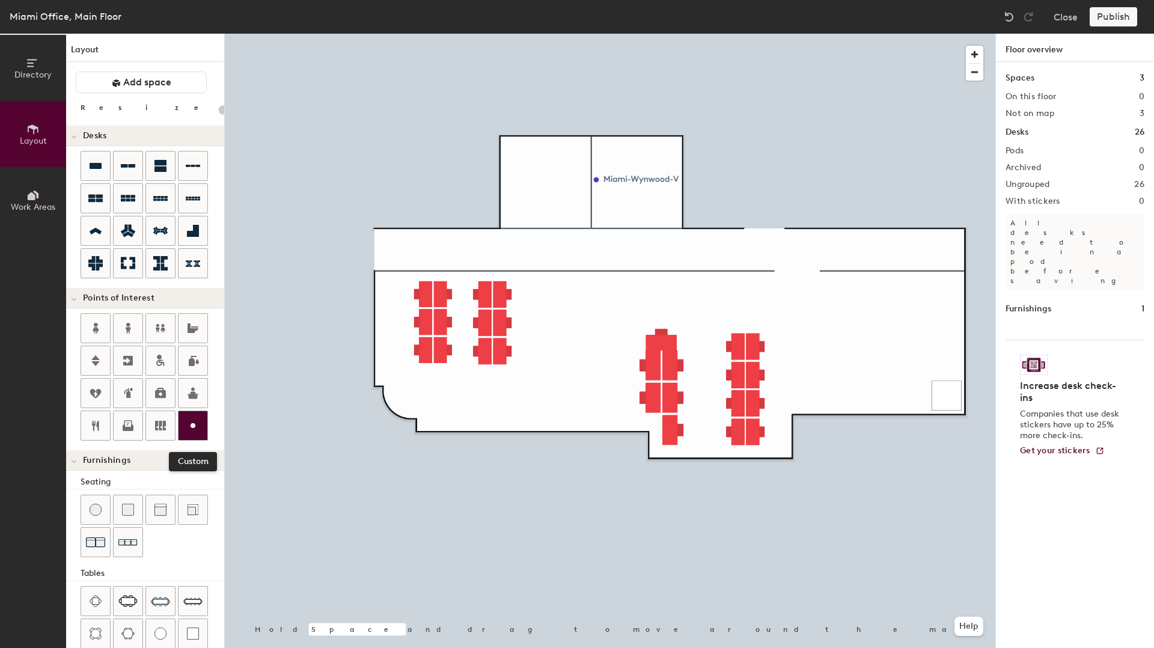
click at [192, 428] on circle at bounding box center [193, 425] width 5 height 5
type input "20"
type input "Miami-Heat-V"
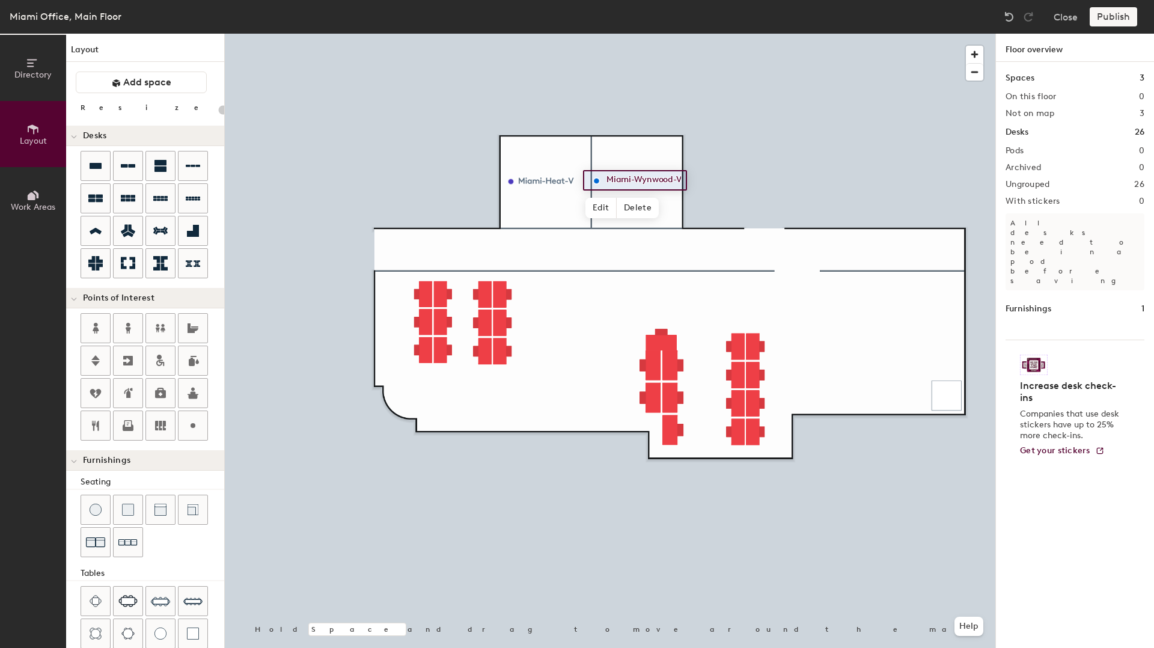
click at [642, 34] on div at bounding box center [610, 34] width 771 height 0
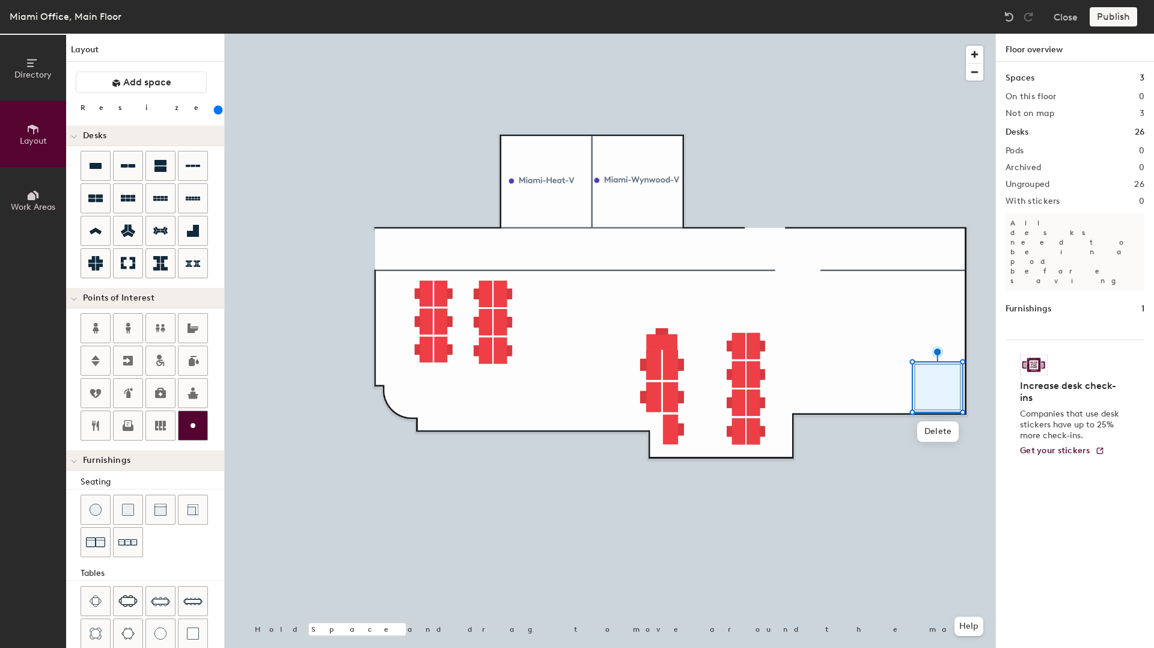
click at [198, 424] on icon at bounding box center [193, 425] width 14 height 14
type input "20"
type input "Phone"
click at [956, 34] on div at bounding box center [610, 34] width 771 height 0
type input "20"
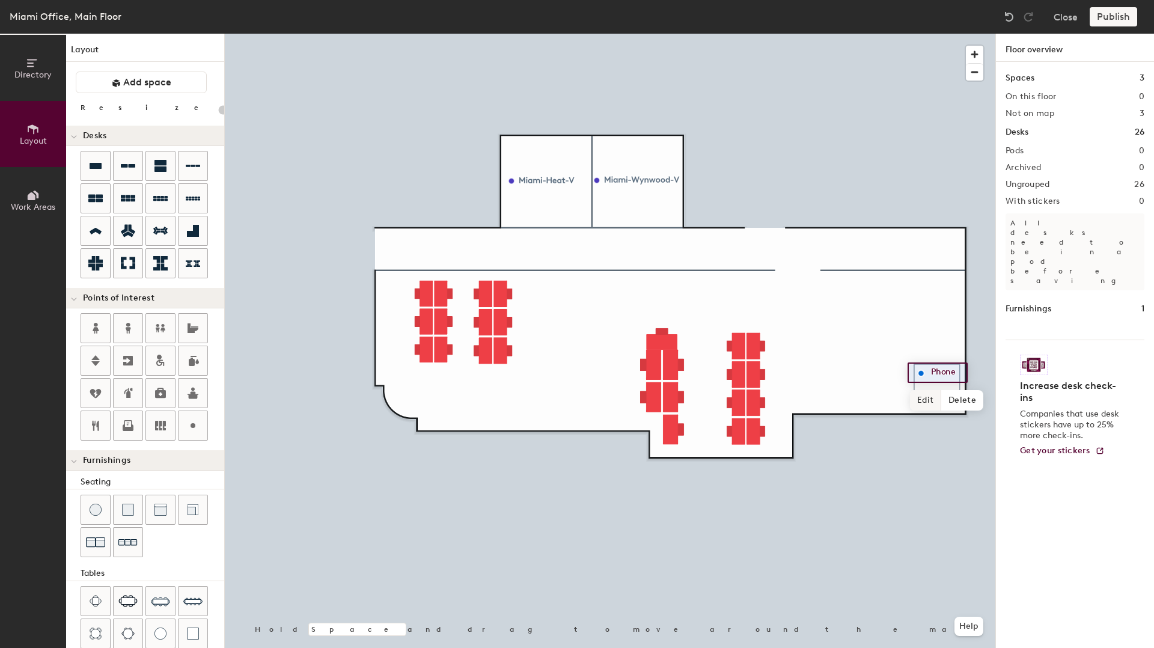
click at [932, 394] on span "Edit" at bounding box center [925, 400] width 31 height 20
type input "Phone Booth"
click at [921, 34] on div at bounding box center [610, 34] width 771 height 0
click at [955, 34] on div at bounding box center [610, 34] width 771 height 0
type input "20"
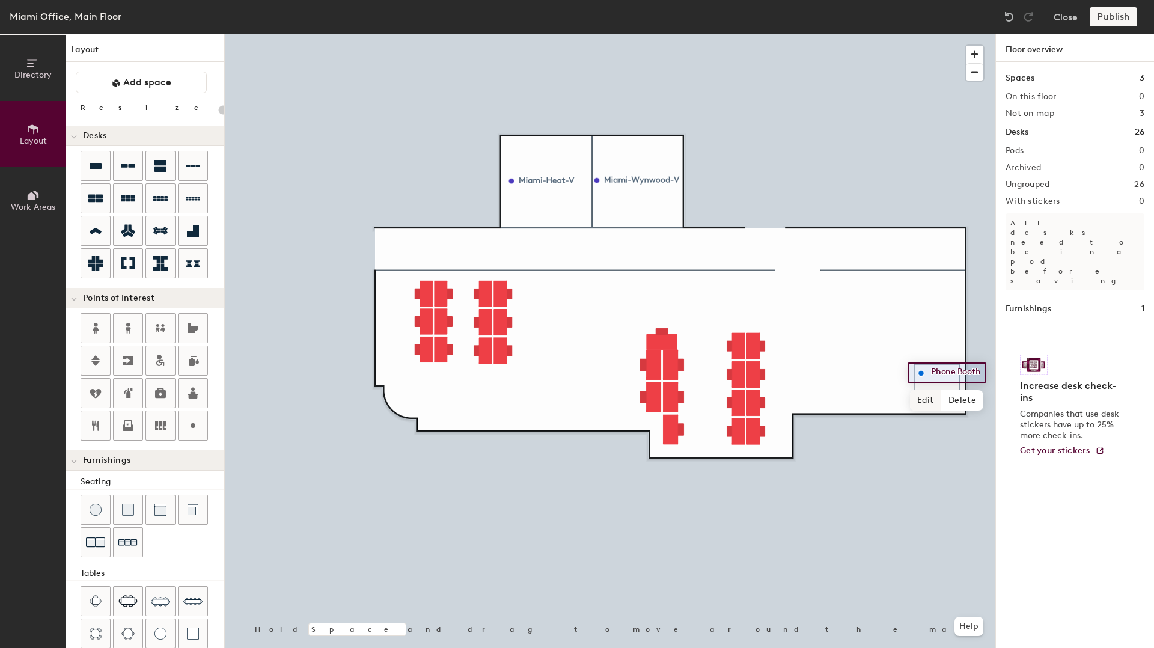
click at [918, 406] on span "Edit" at bounding box center [925, 400] width 31 height 20
click at [960, 372] on input "Phone Booth" at bounding box center [958, 372] width 60 height 17
drag, startPoint x: 958, startPoint y: 373, endPoint x: 913, endPoint y: 373, distance: 45.7
click at [913, 373] on div "Phone Booth" at bounding box center [951, 373] width 86 height 20
type input "Booth"
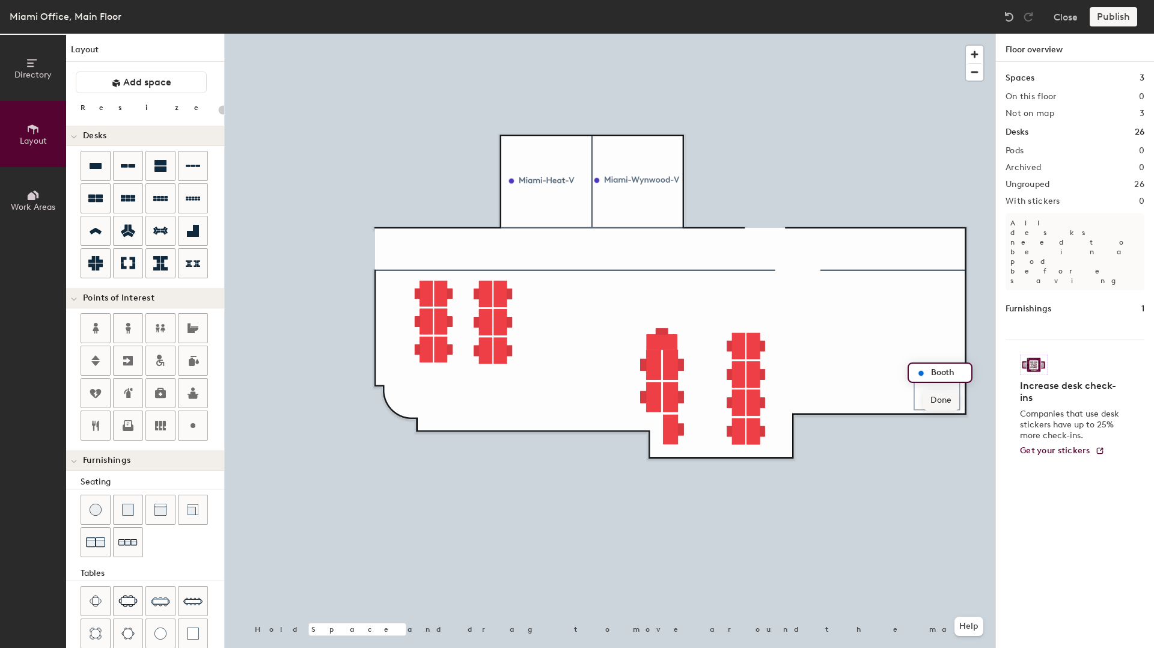
click at [937, 406] on span "Done" at bounding box center [941, 400] width 35 height 20
click at [943, 34] on div at bounding box center [610, 34] width 771 height 0
click at [891, 34] on div at bounding box center [610, 34] width 771 height 0
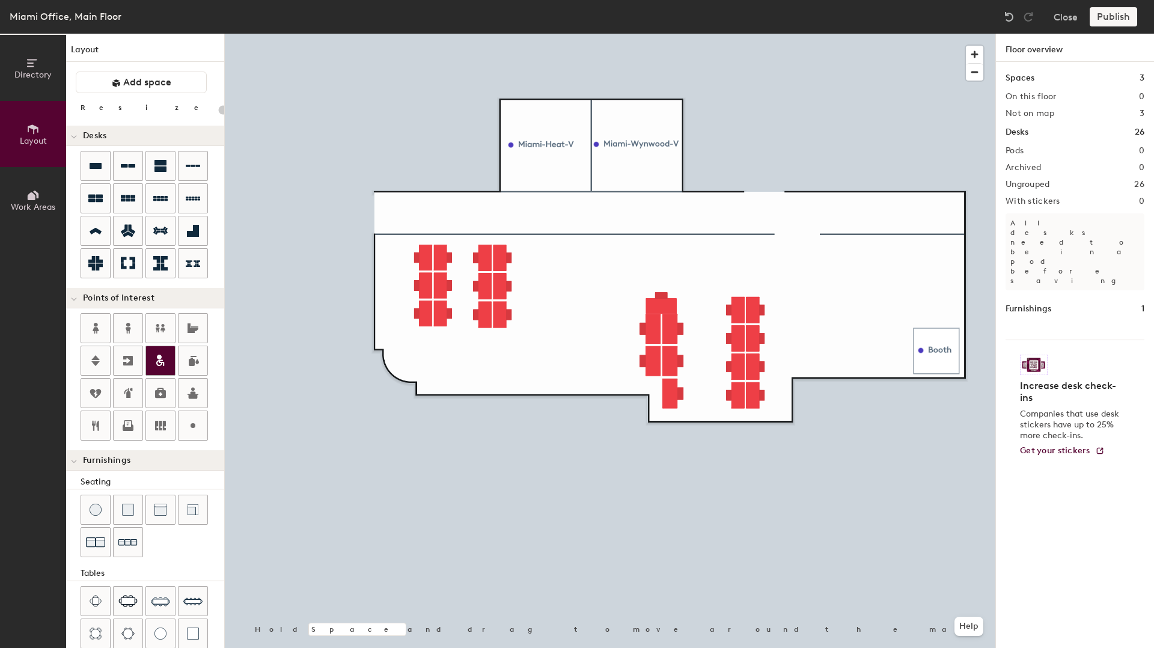
scroll to position [111, 0]
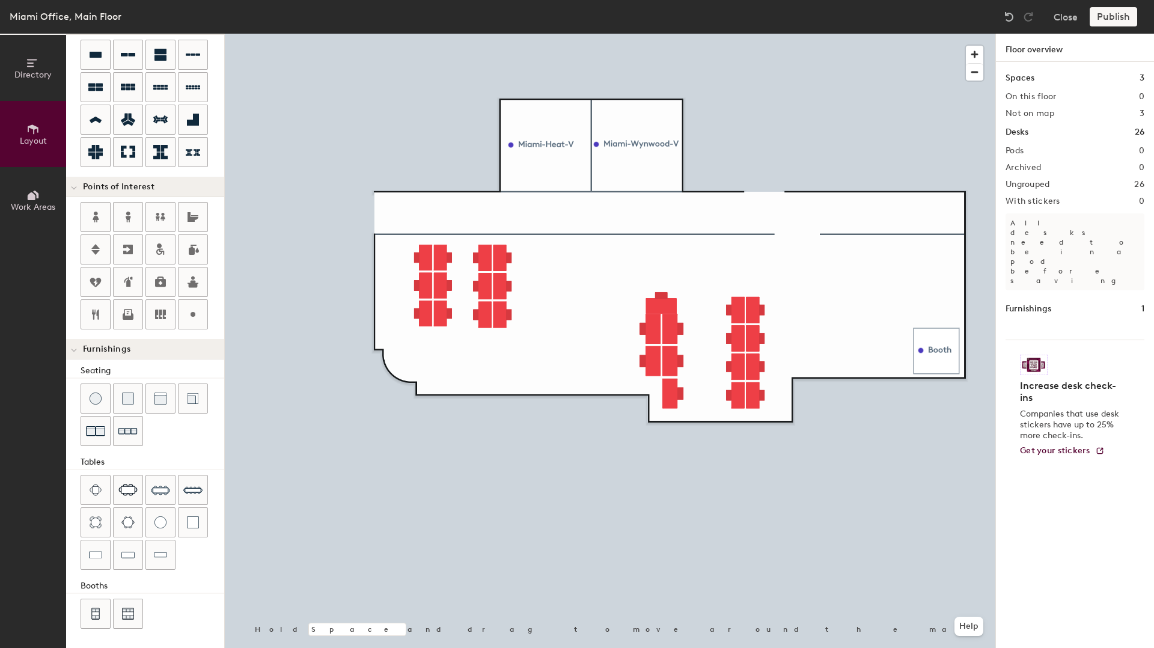
drag, startPoint x: 129, startPoint y: 434, endPoint x: 150, endPoint y: 435, distance: 21.1
click at [129, 434] on img at bounding box center [127, 431] width 19 height 19
drag, startPoint x: 132, startPoint y: 559, endPoint x: 116, endPoint y: 559, distance: 15.6
click at [129, 559] on img at bounding box center [127, 555] width 13 height 12
click at [916, 34] on div at bounding box center [610, 34] width 771 height 0
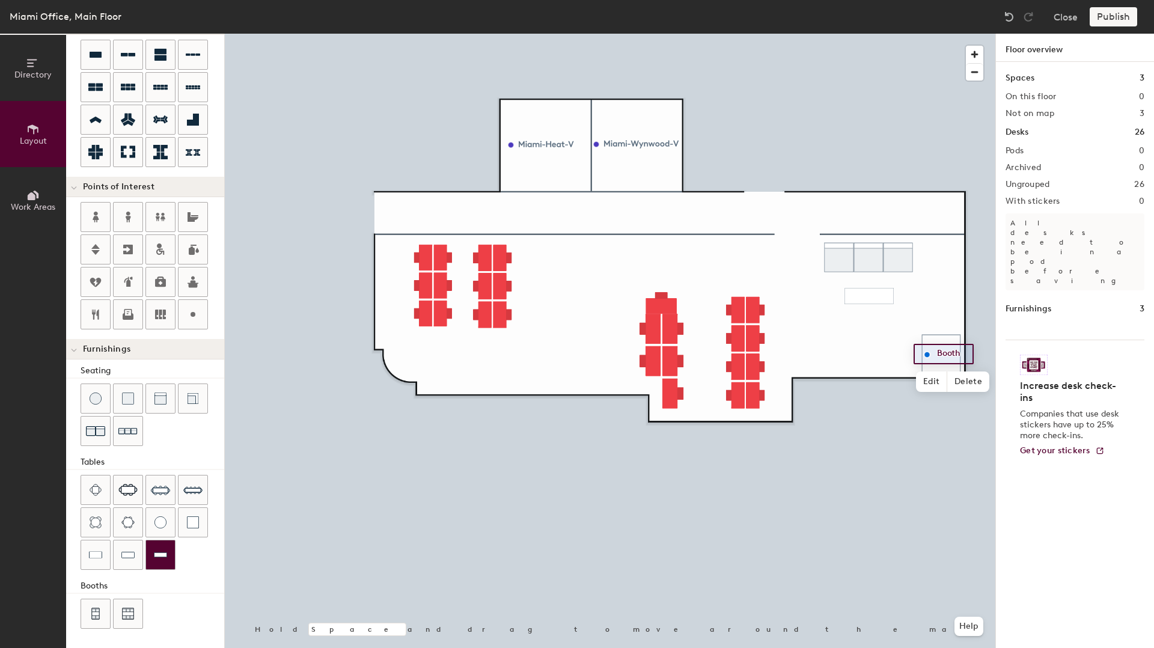
click at [890, 34] on div at bounding box center [610, 34] width 771 height 0
click at [108, 403] on div at bounding box center [95, 398] width 29 height 29
drag, startPoint x: 97, startPoint y: 403, endPoint x: 113, endPoint y: 400, distance: 16.6
click at [101, 402] on img at bounding box center [96, 399] width 12 height 12
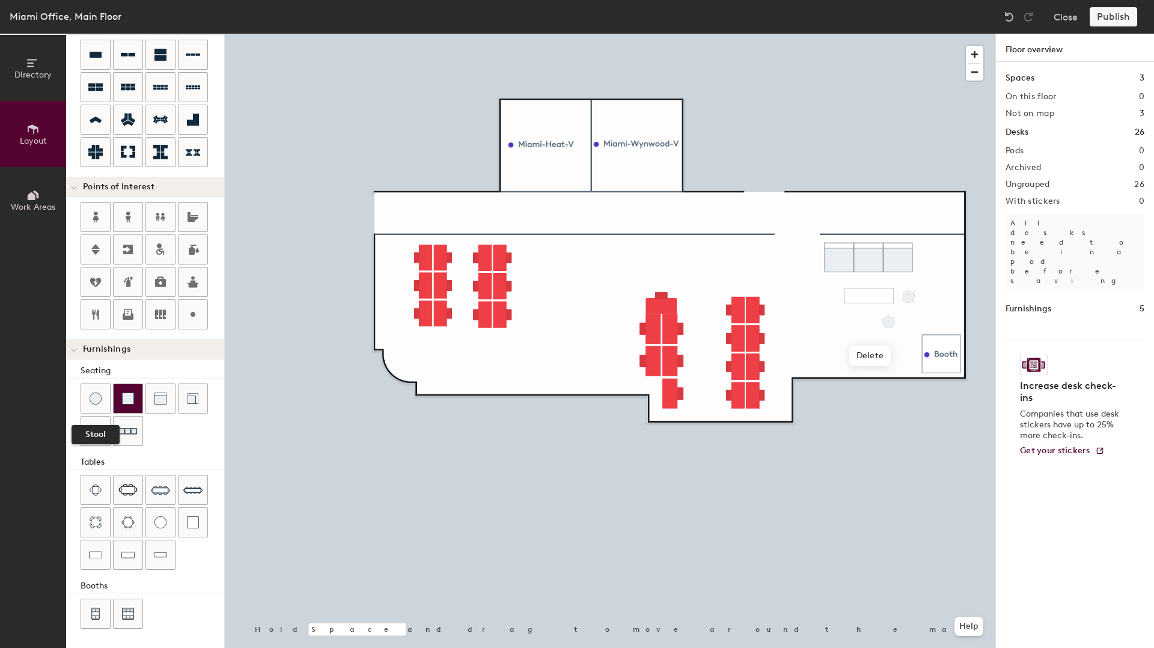
drag, startPoint x: 91, startPoint y: 391, endPoint x: 142, endPoint y: 394, distance: 51.2
click at [91, 391] on div at bounding box center [95, 398] width 29 height 29
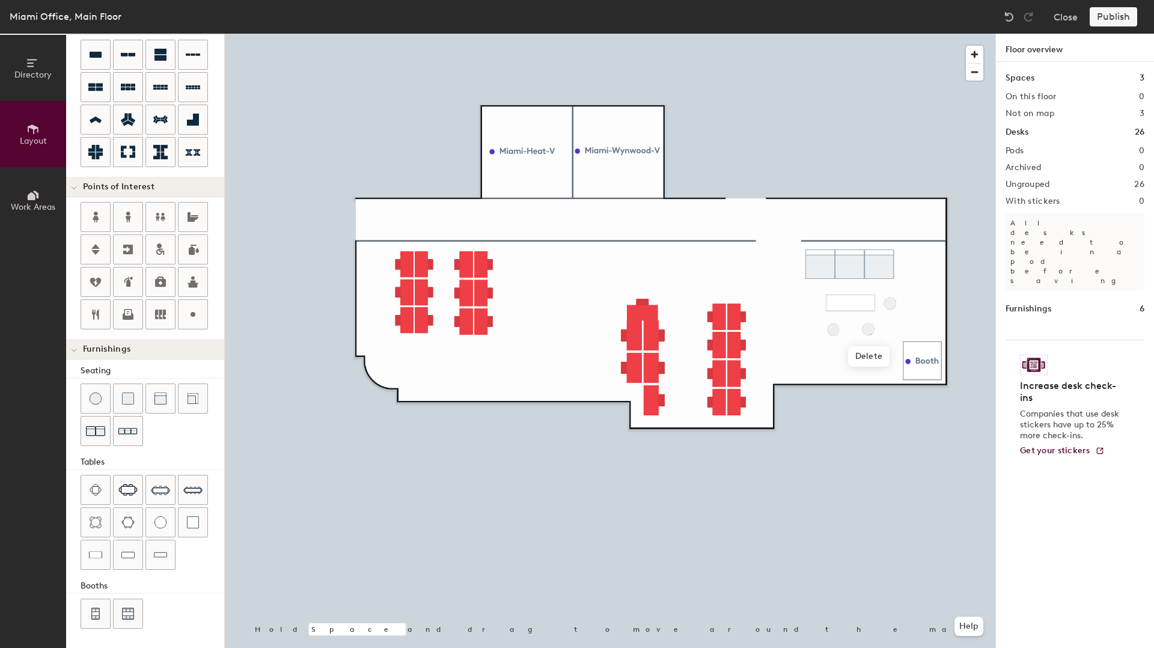
click at [816, 34] on div at bounding box center [610, 34] width 771 height 0
click at [96, 399] on img at bounding box center [96, 399] width 12 height 12
click at [106, 394] on div at bounding box center [95, 398] width 29 height 29
click at [777, 34] on div at bounding box center [610, 34] width 771 height 0
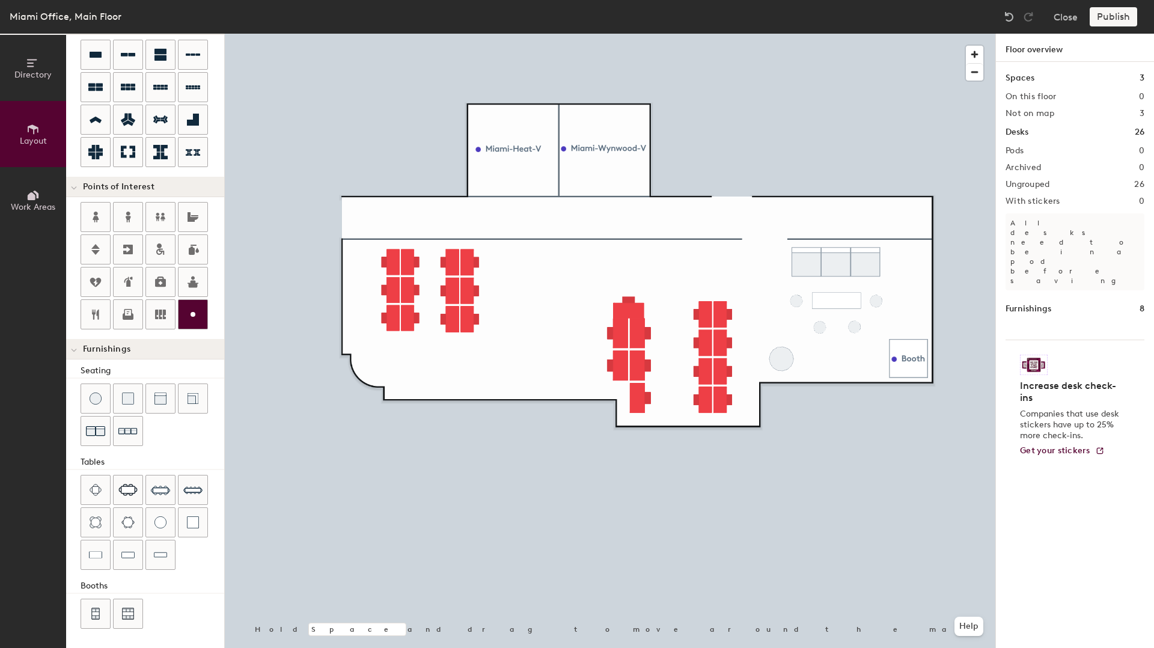
click at [201, 321] on div at bounding box center [193, 314] width 29 height 29
type input "20"
type input "Miami-Beach-V"
click at [955, 308] on span "Done" at bounding box center [951, 306] width 35 height 20
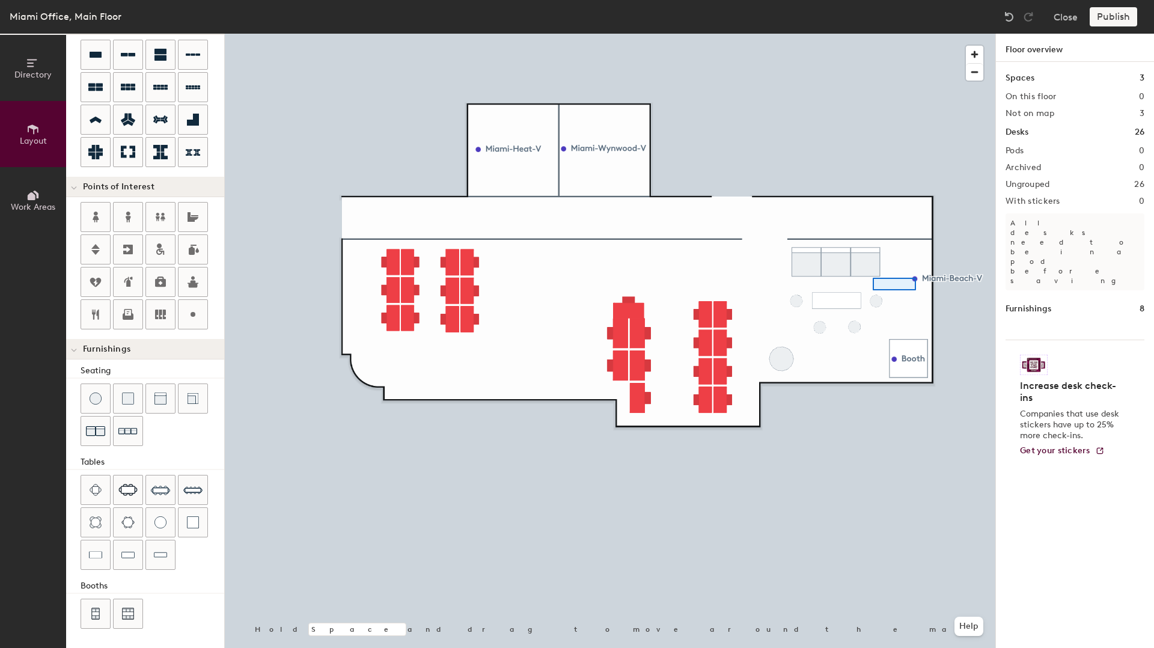
click at [876, 34] on div at bounding box center [610, 34] width 771 height 0
click at [638, 34] on div at bounding box center [610, 34] width 771 height 0
click at [667, 289] on span "Delete" at bounding box center [678, 293] width 42 height 20
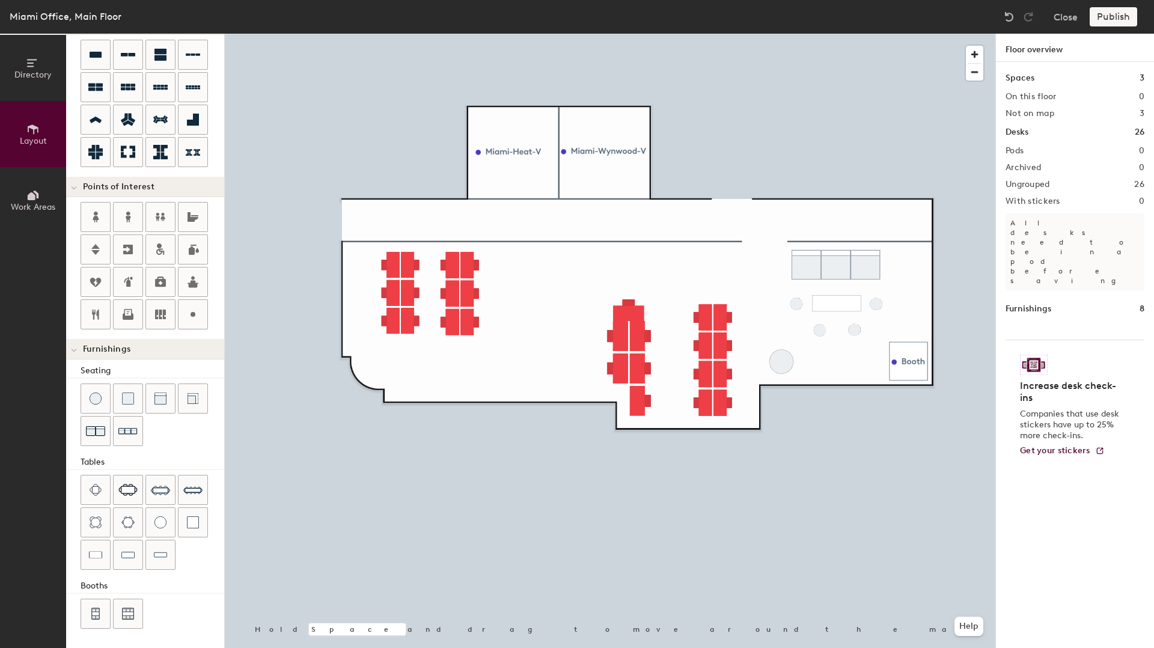
type input "20"
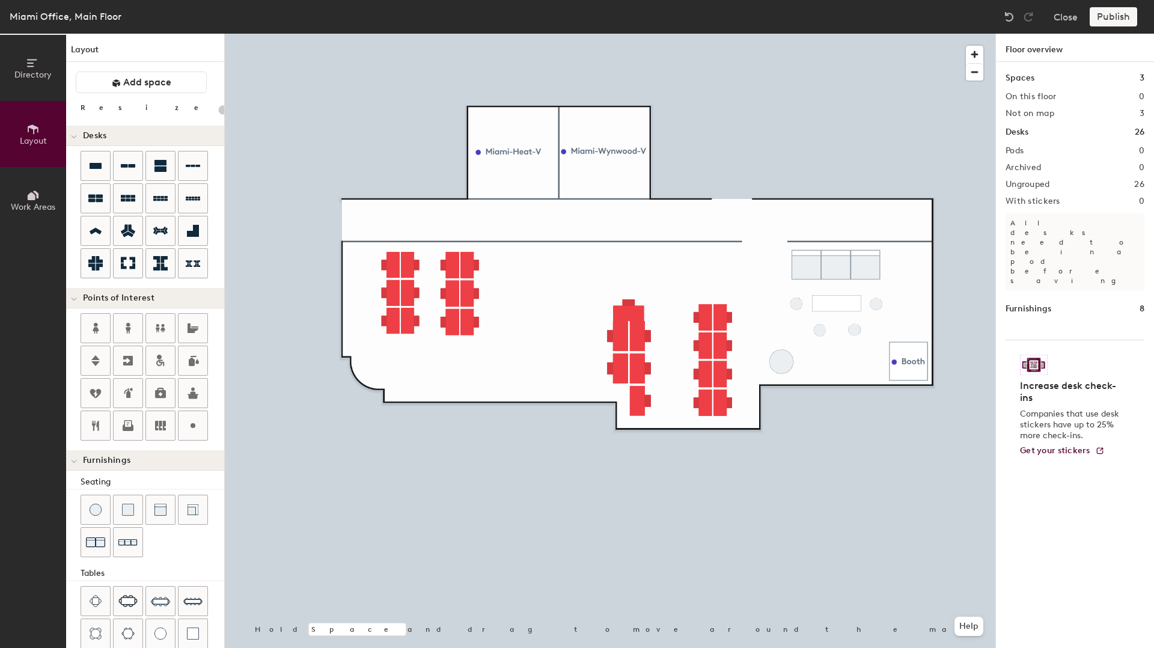
drag, startPoint x: 1111, startPoint y: 20, endPoint x: 1106, endPoint y: 26, distance: 8.1
click at [1111, 20] on div "Publish" at bounding box center [1117, 16] width 55 height 19
click at [1119, 16] on div "Publish" at bounding box center [1117, 16] width 55 height 19
click at [1022, 158] on div "Spaces 3 On this floor 0 Not on map 3 Desks 26 Pods 0 Archived 0 Ungrouped 26 W…" at bounding box center [1075, 369] width 158 height 614
click at [179, 90] on button "Add space" at bounding box center [141, 83] width 131 height 22
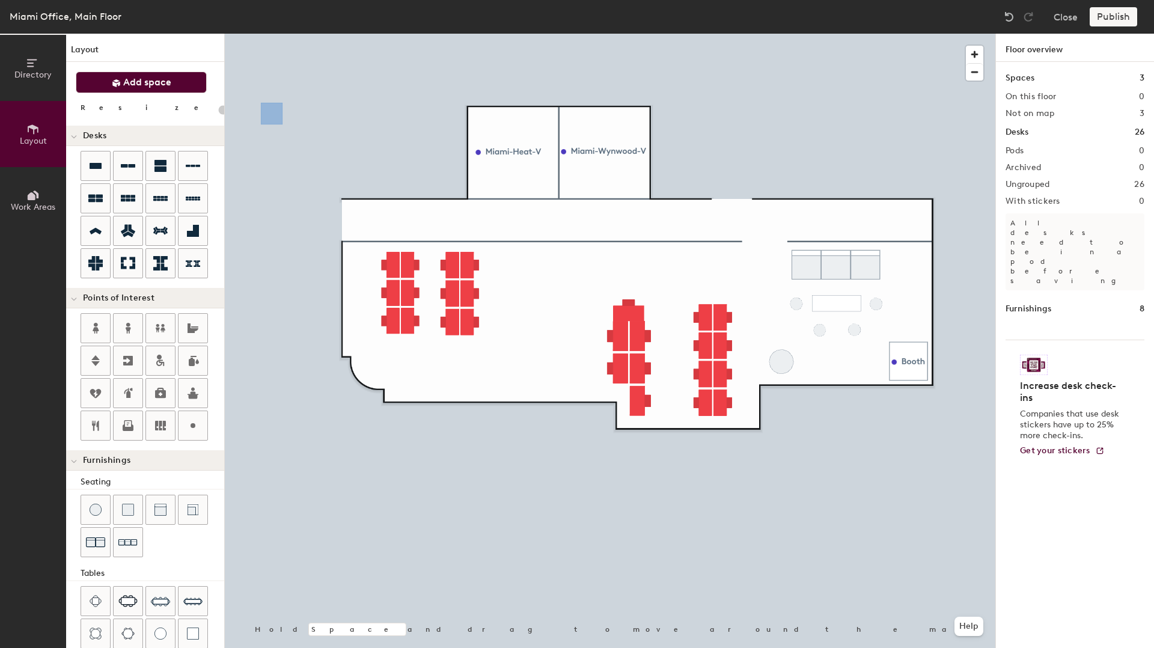
click at [25, 75] on span "Directory" at bounding box center [32, 75] width 37 height 10
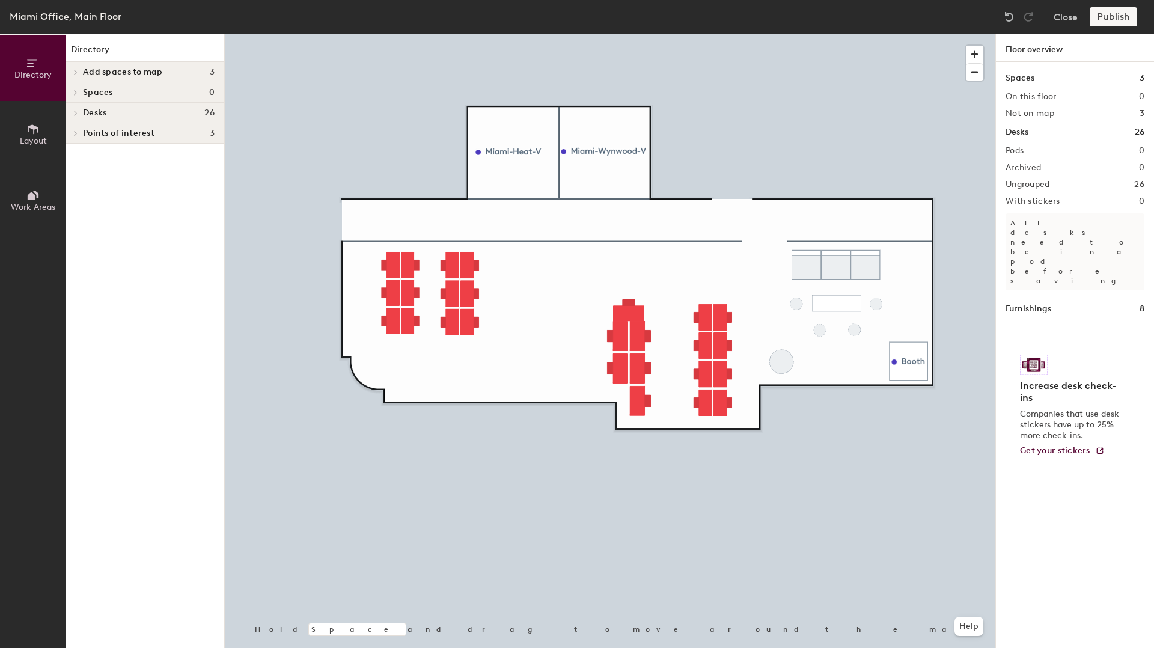
click at [41, 194] on button "Work Areas" at bounding box center [33, 200] width 66 height 66
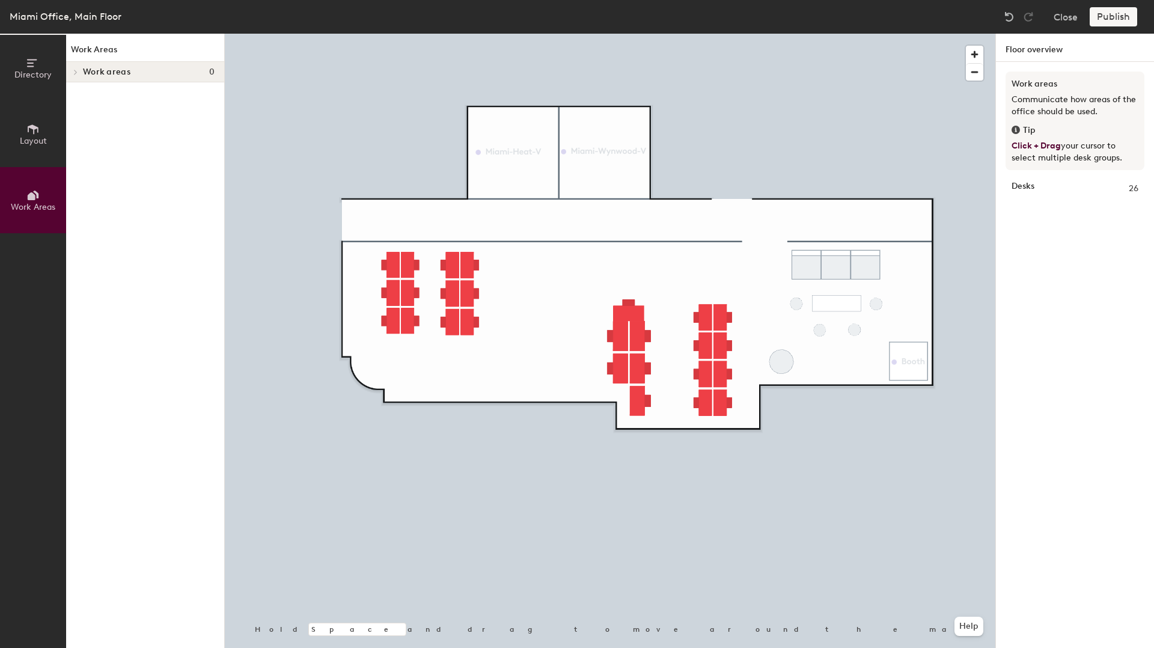
click at [33, 66] on icon at bounding box center [32, 63] width 10 height 8
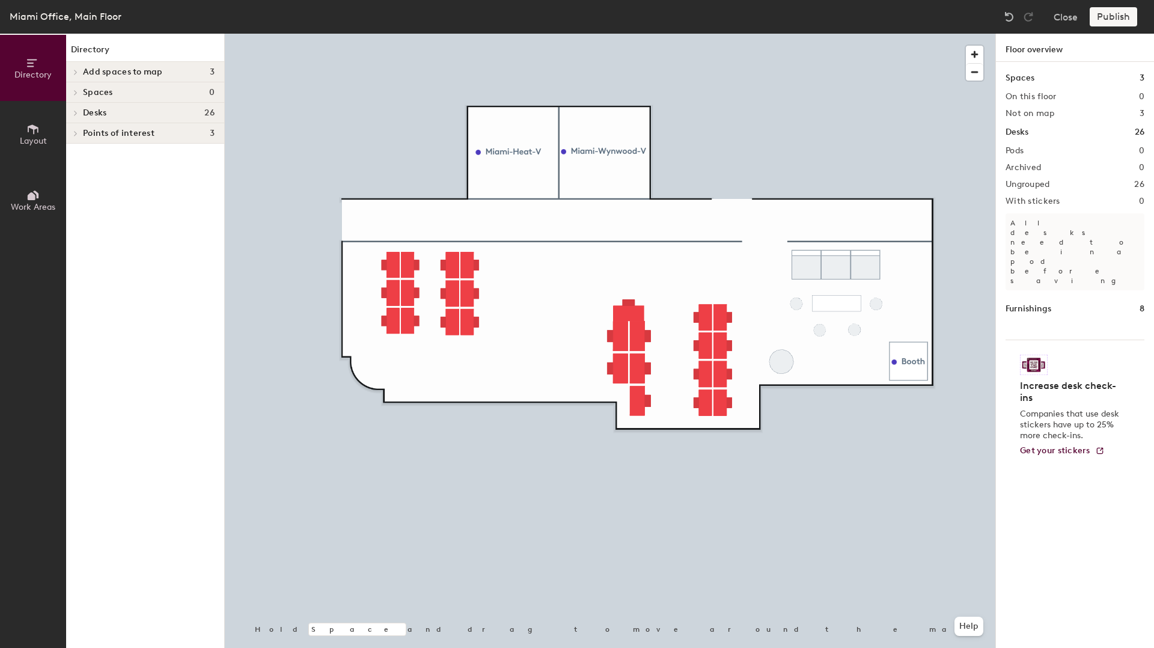
click at [32, 134] on icon at bounding box center [32, 129] width 13 height 13
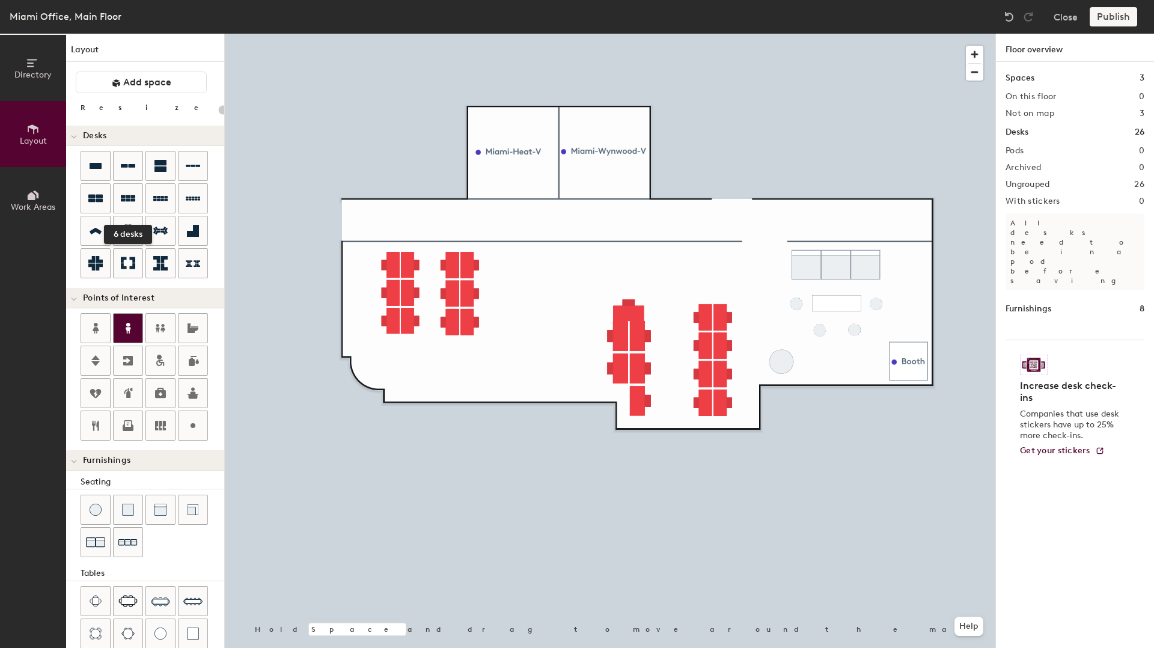
scroll to position [111, 0]
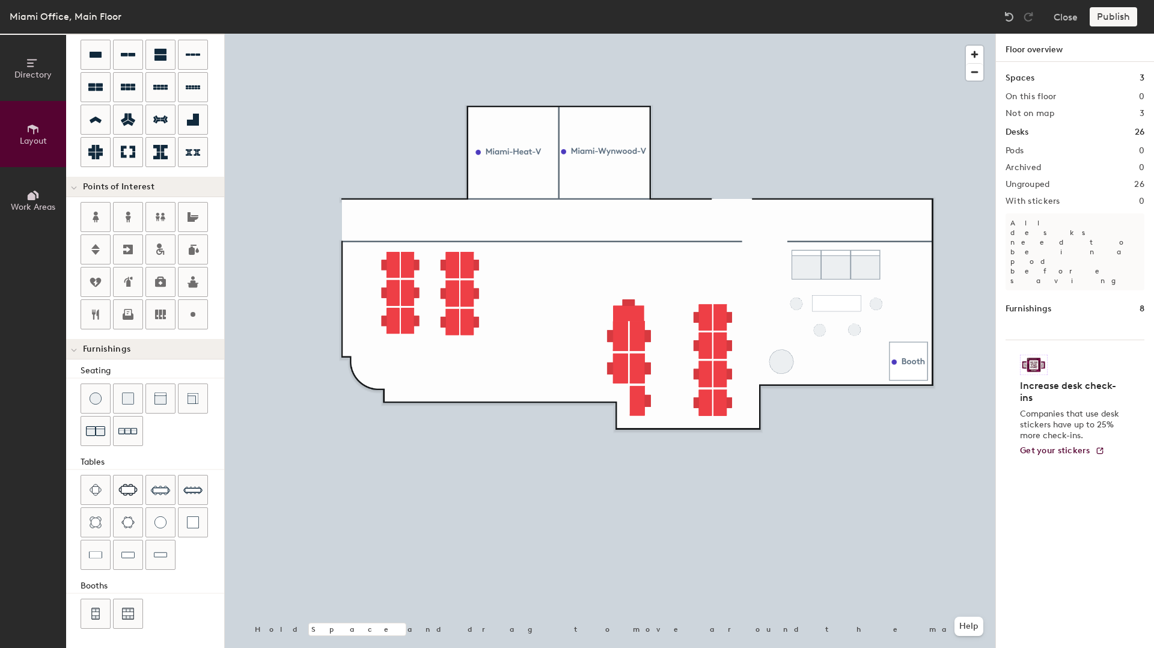
click at [1109, 21] on div "Publish" at bounding box center [1117, 16] width 55 height 19
click at [1112, 20] on div "Publish" at bounding box center [1117, 16] width 55 height 19
click at [1112, 15] on div "Publish" at bounding box center [1117, 16] width 55 height 19
click at [1117, 19] on div "Publish" at bounding box center [1117, 16] width 55 height 19
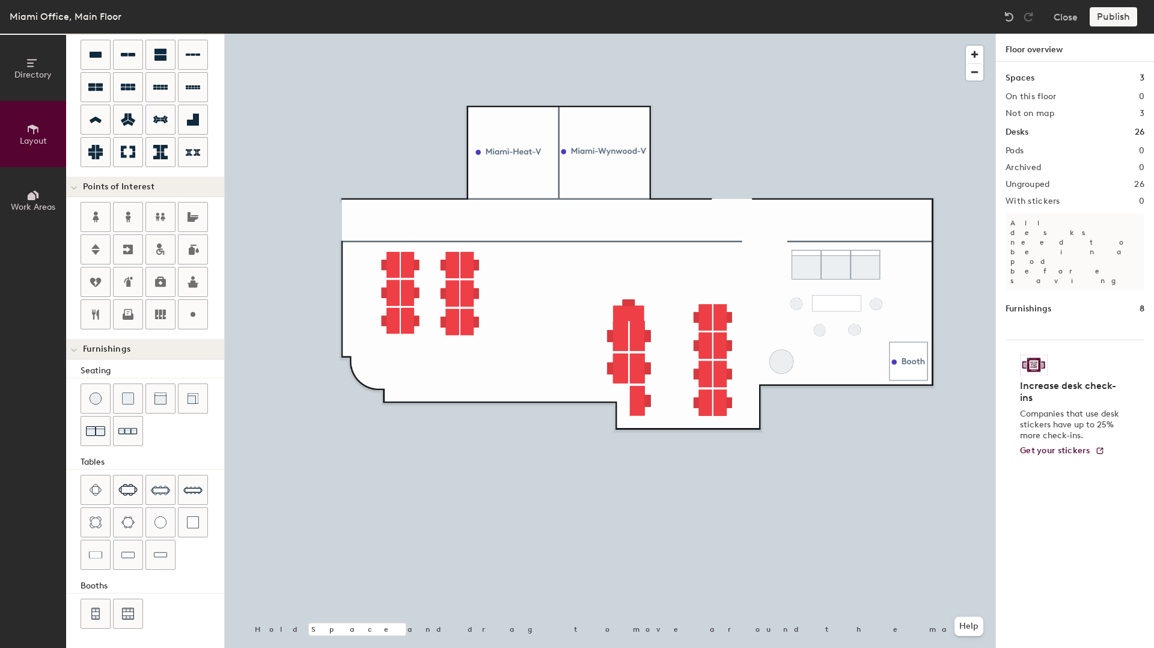
drag, startPoint x: 1129, startPoint y: 15, endPoint x: 1124, endPoint y: 26, distance: 12.4
click at [1129, 17] on div "Publish" at bounding box center [1117, 16] width 55 height 19
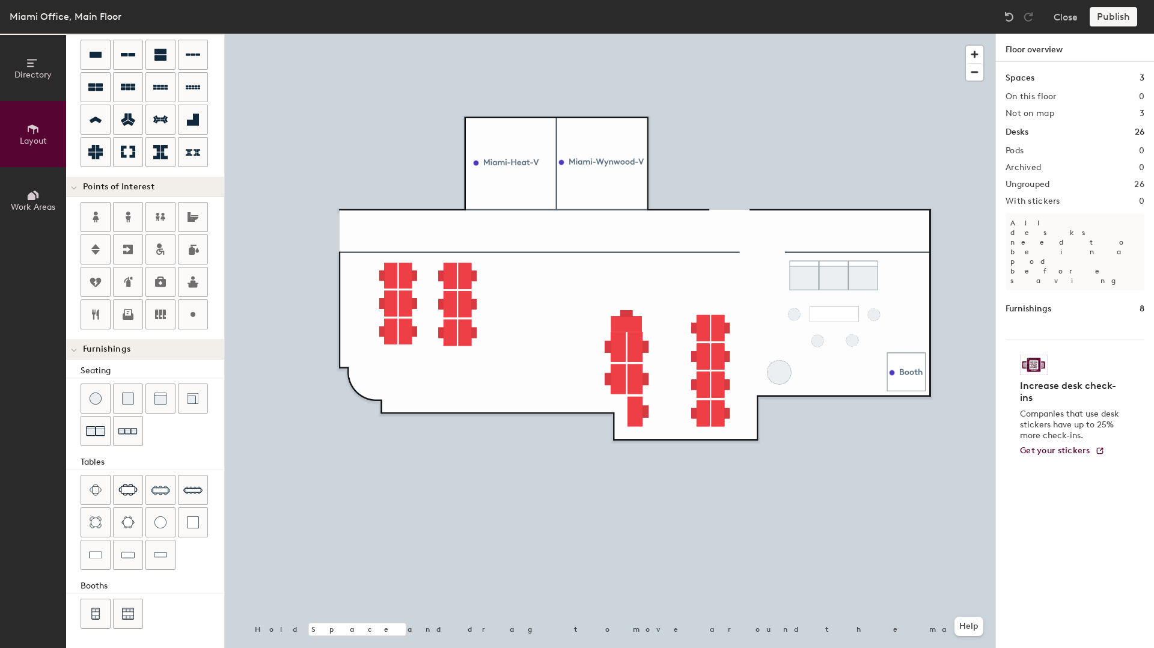
click at [44, 69] on button "Directory" at bounding box center [33, 68] width 66 height 66
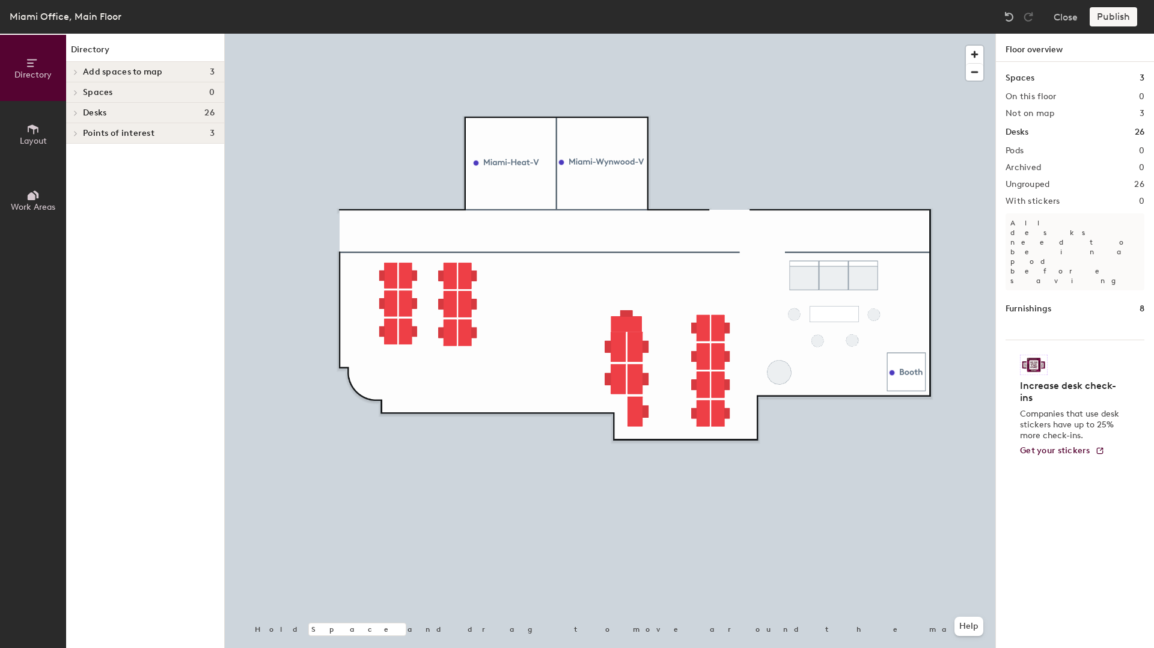
scroll to position [0, 0]
click at [143, 93] on h4 "Spaces 0" at bounding box center [149, 93] width 132 height 10
click at [79, 93] on div at bounding box center [74, 92] width 16 height 20
click at [88, 111] on span "Desks" at bounding box center [94, 113] width 23 height 10
click at [84, 116] on span "Desks" at bounding box center [94, 113] width 23 height 10
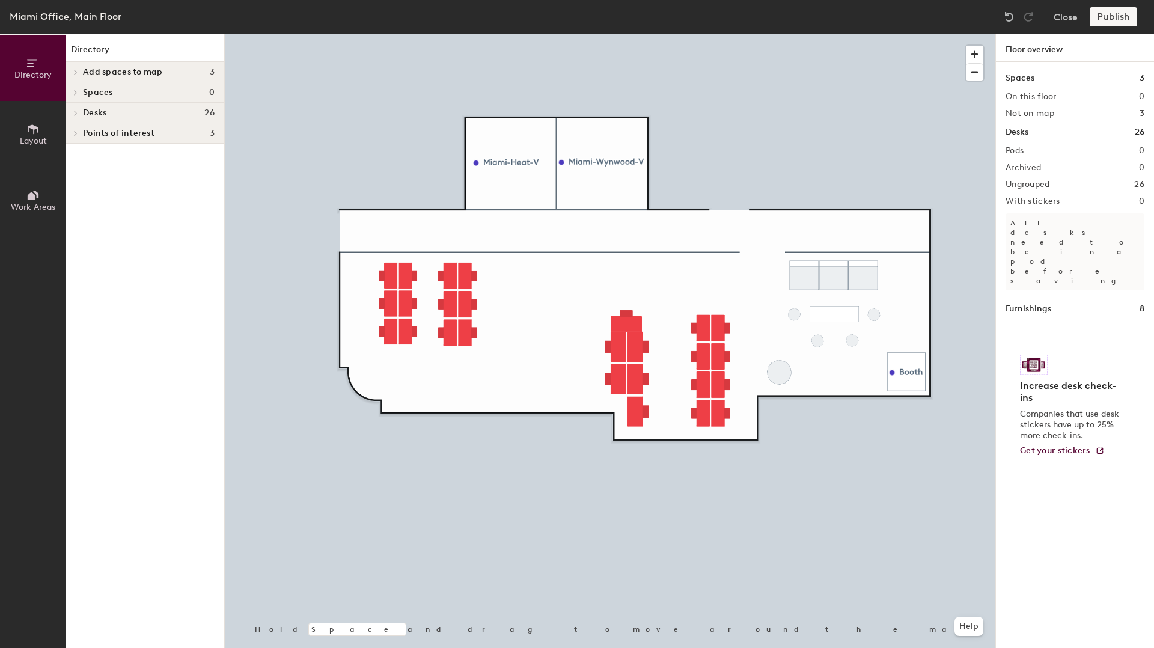
click at [103, 133] on span "Points of interest" at bounding box center [119, 134] width 72 height 10
click at [973, 623] on button "Help" at bounding box center [969, 626] width 29 height 19
click at [1051, 535] on div "Spaces 3 On this floor 0 Not on map 3 Desks 26 Pods 0 Archived 0 Ungrouped 26 W…" at bounding box center [1075, 369] width 158 height 614
click at [37, 141] on span "Layout" at bounding box center [33, 141] width 27 height 10
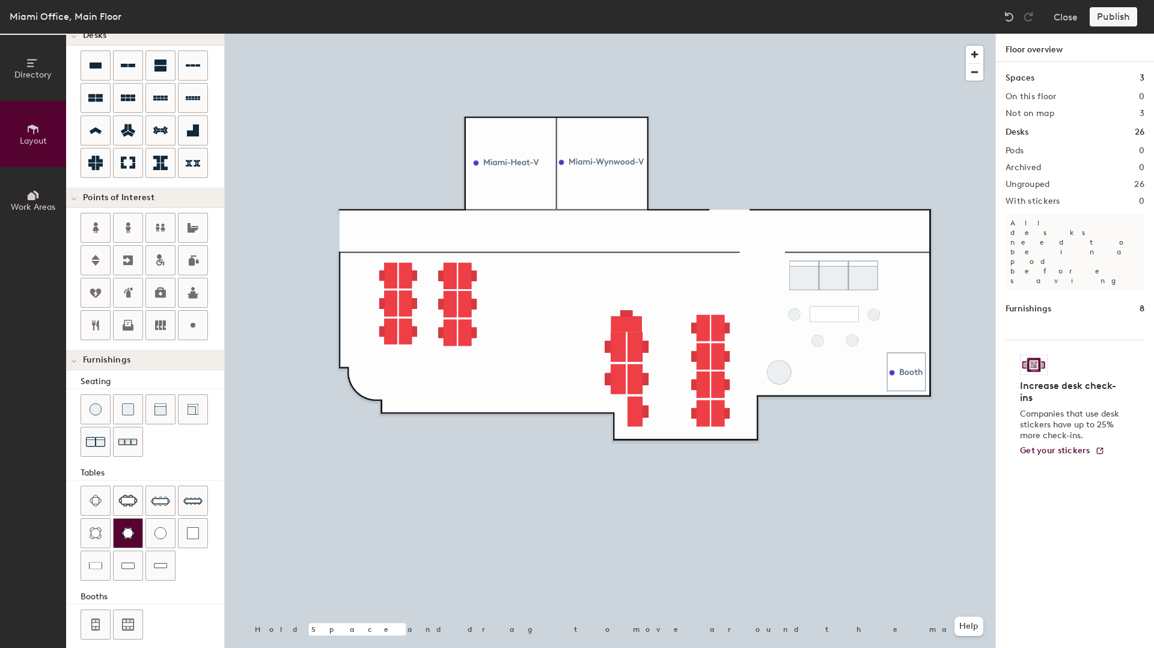
scroll to position [111, 0]
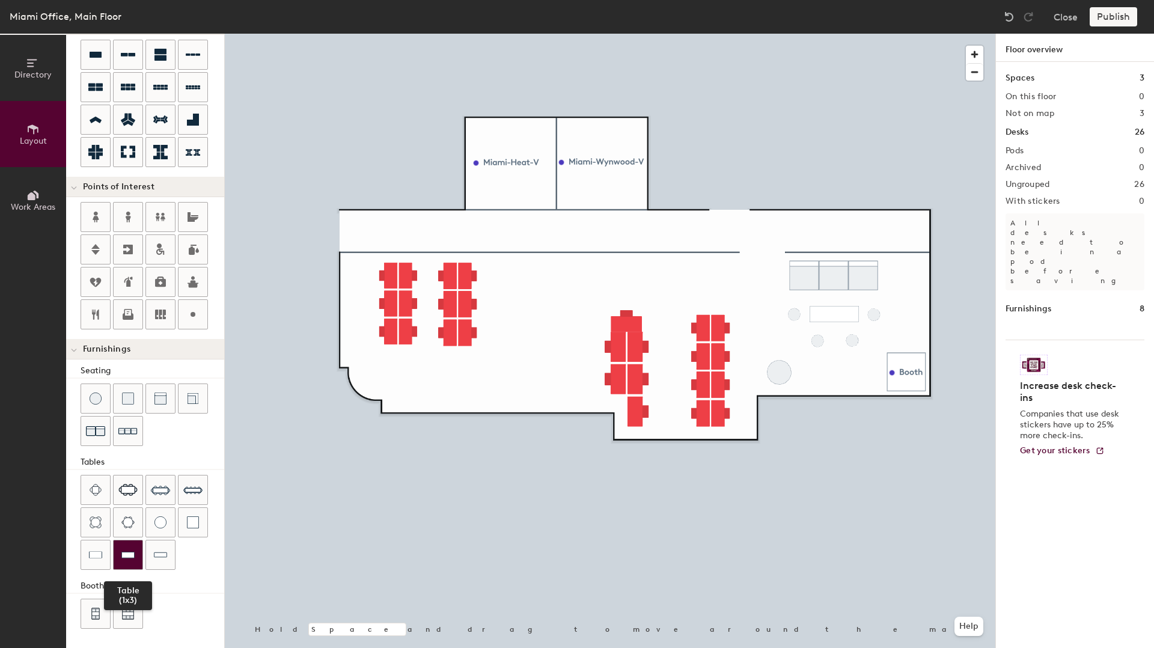
click at [126, 559] on img at bounding box center [127, 555] width 13 height 12
click at [95, 554] on img at bounding box center [95, 555] width 13 height 12
click at [132, 553] on img at bounding box center [127, 555] width 13 height 12
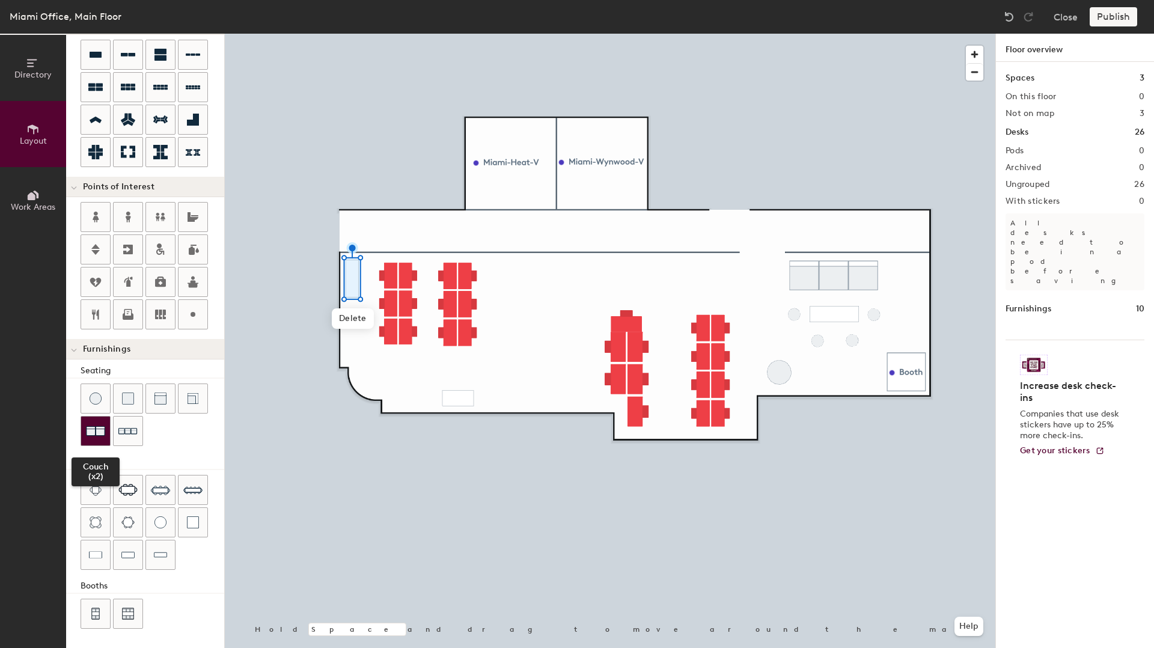
drag, startPoint x: 99, startPoint y: 434, endPoint x: 95, endPoint y: 443, distance: 9.7
click at [99, 434] on img at bounding box center [95, 430] width 19 height 19
click at [566, 34] on div at bounding box center [610, 34] width 771 height 0
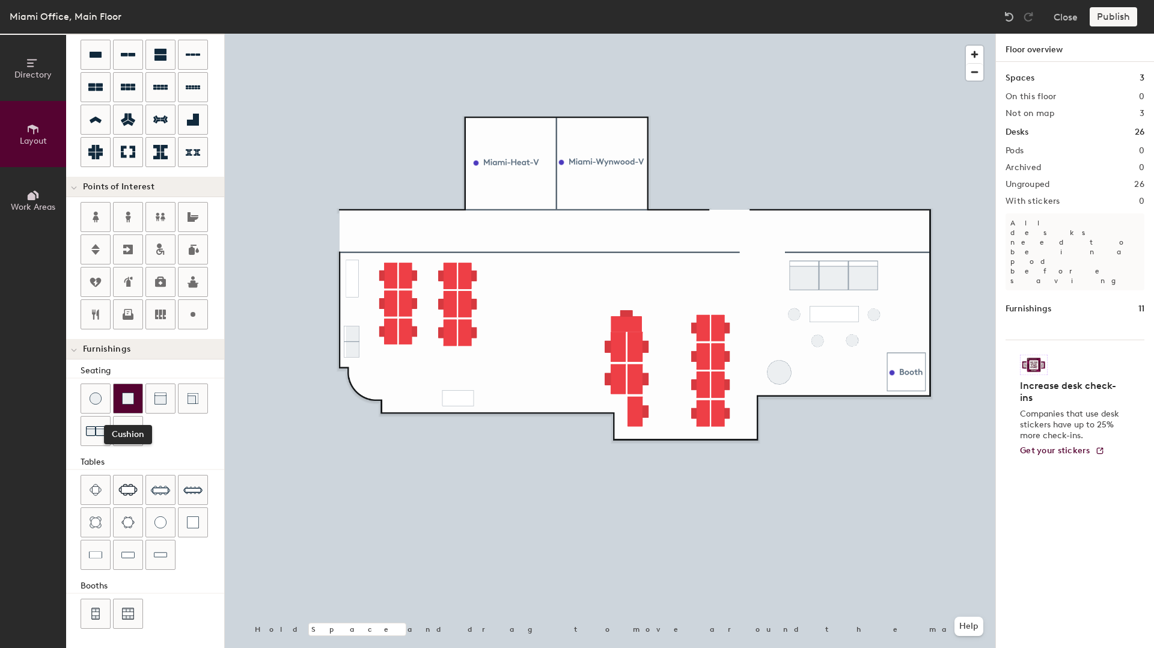
click at [138, 402] on div at bounding box center [128, 398] width 29 height 29
click at [770, 34] on div at bounding box center [610, 34] width 771 height 0
type input "20"
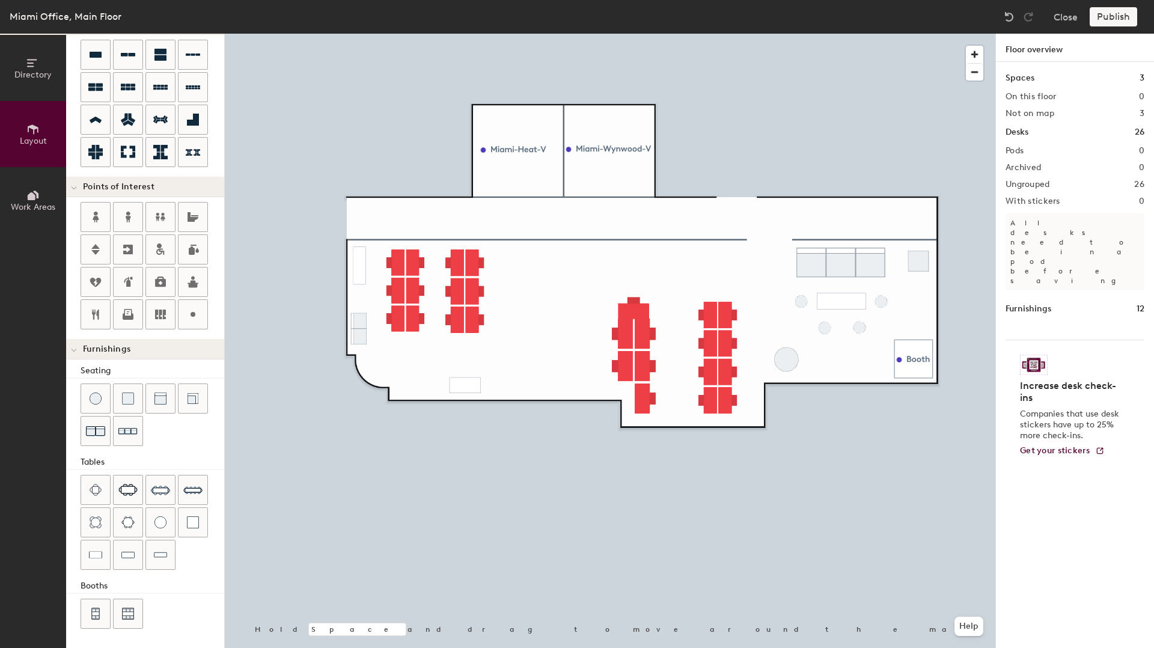
click at [1106, 14] on div "Publish" at bounding box center [1117, 16] width 55 height 19
click at [1115, 19] on div "Publish" at bounding box center [1117, 16] width 55 height 19
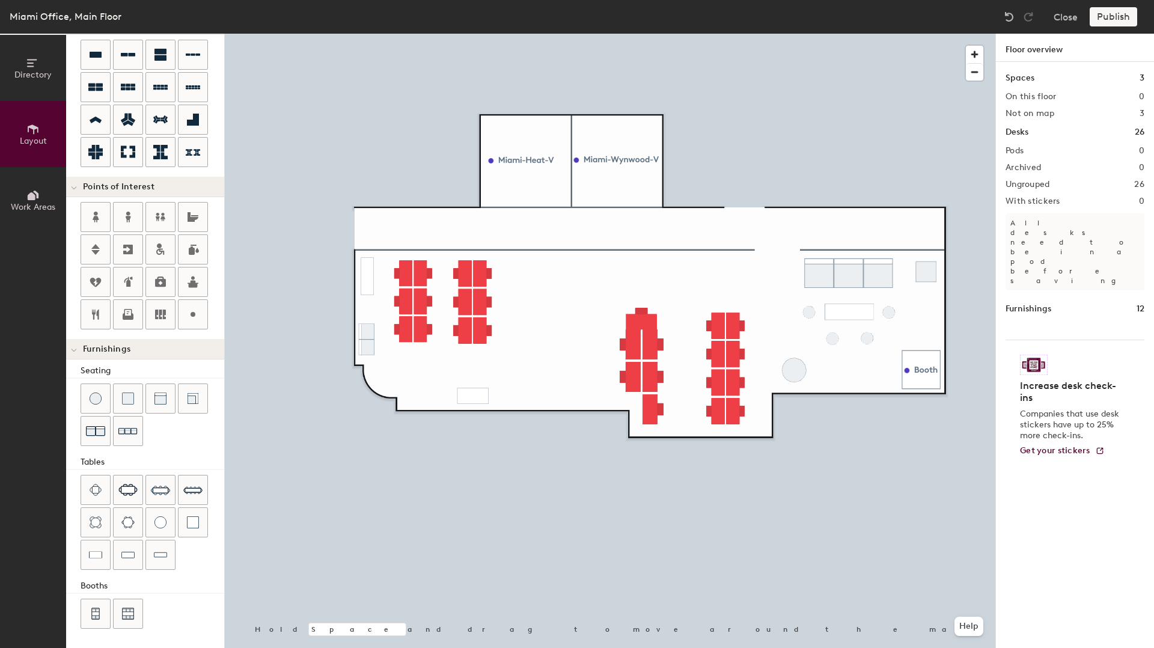
click at [79, 349] on div at bounding box center [74, 349] width 16 height 20
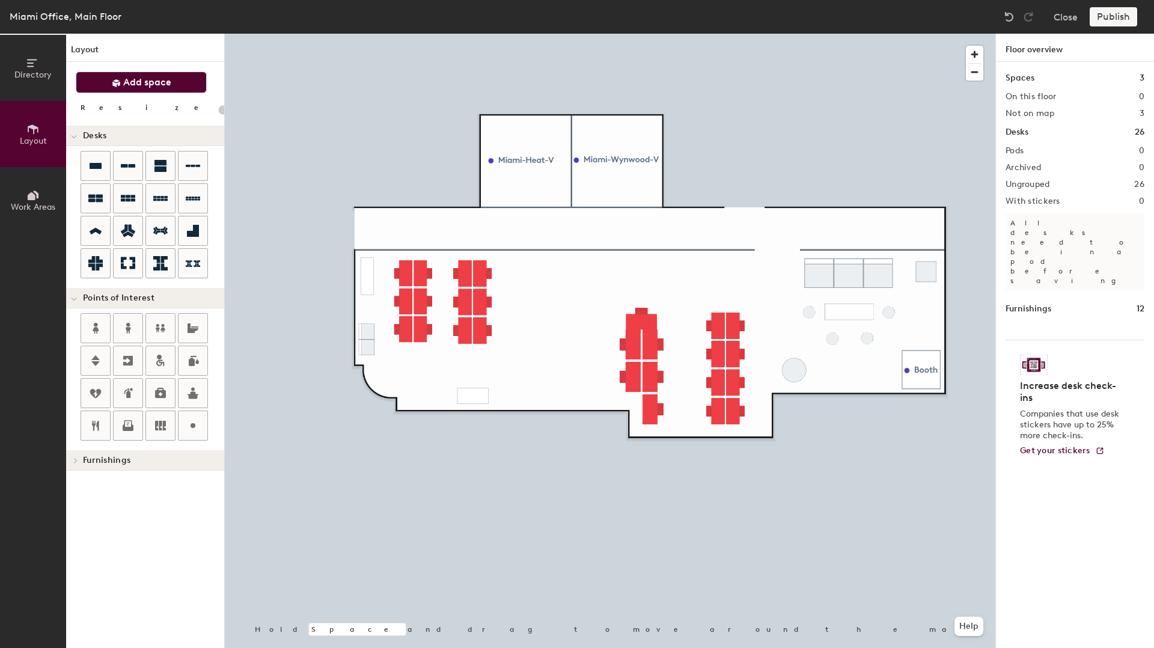
click at [150, 87] on span "Add space" at bounding box center [147, 82] width 48 height 12
click at [143, 85] on span "Add space" at bounding box center [147, 82] width 48 height 12
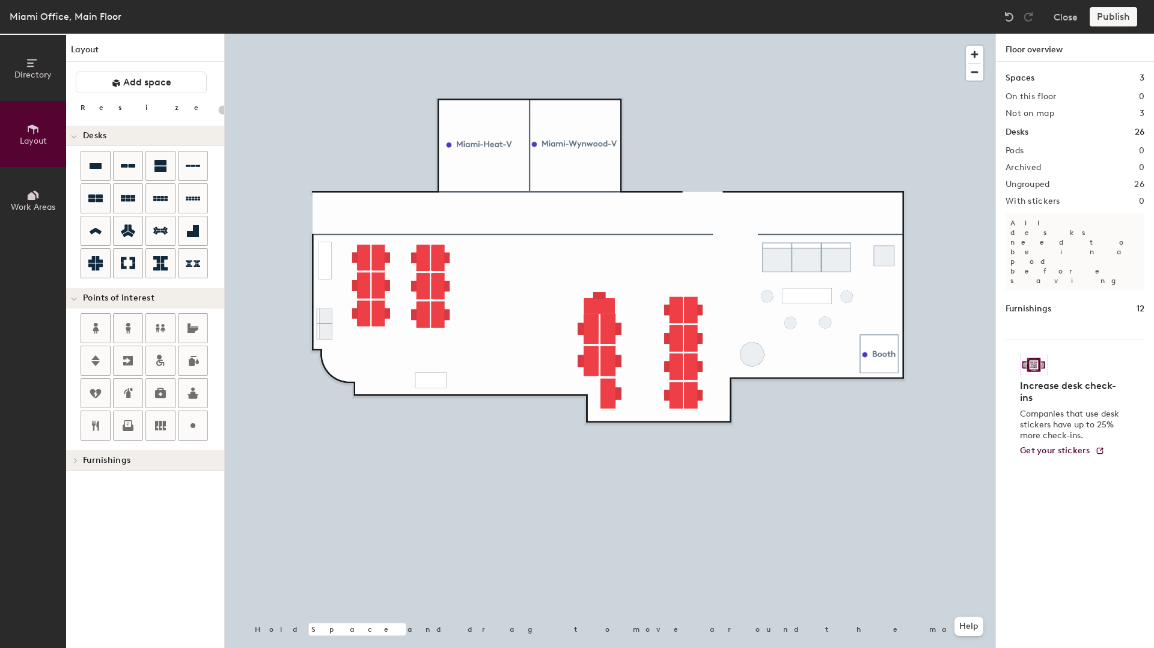
click at [40, 76] on span "Directory" at bounding box center [32, 75] width 37 height 10
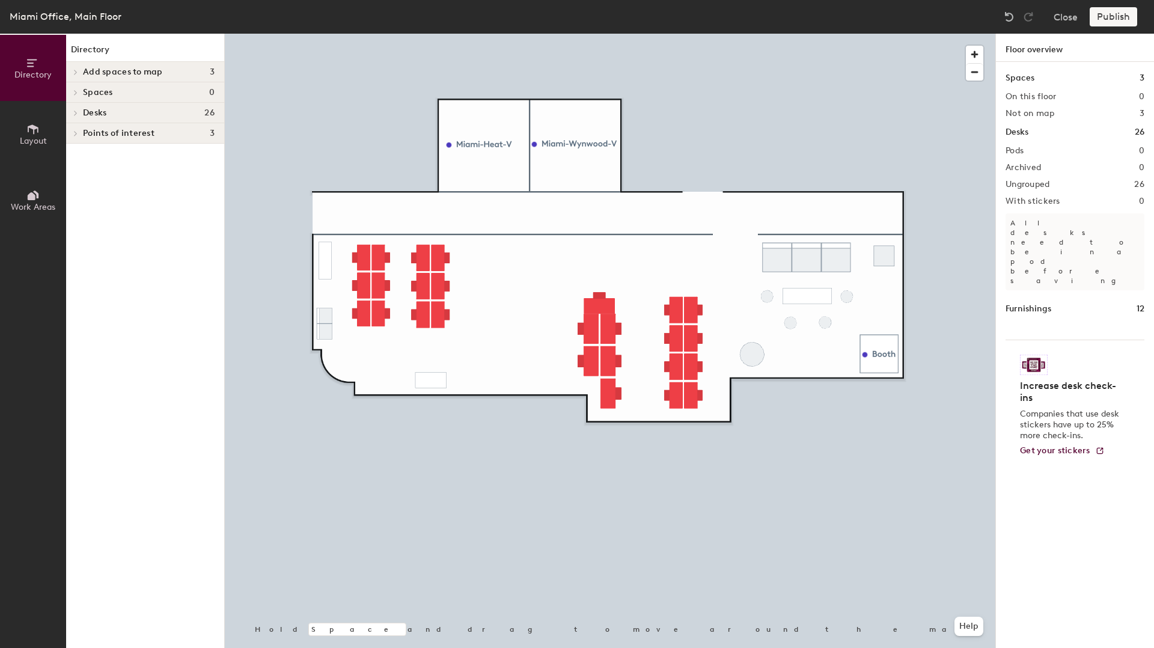
click at [36, 136] on span "Layout" at bounding box center [33, 141] width 27 height 10
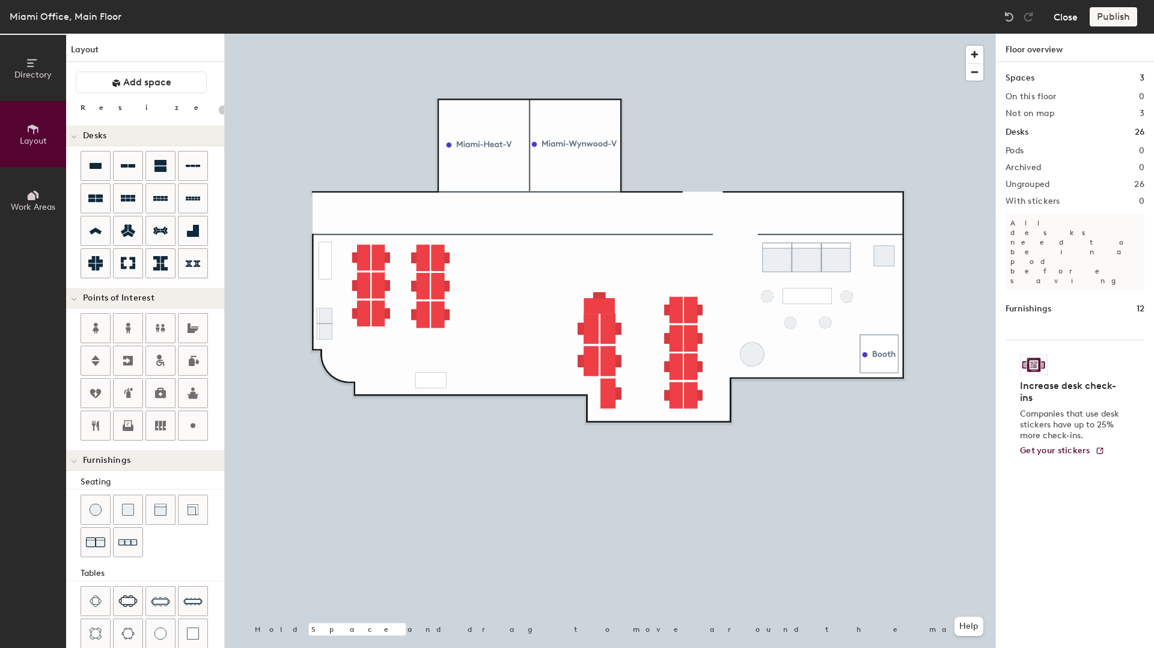
click at [1069, 17] on button "Close" at bounding box center [1066, 16] width 24 height 19
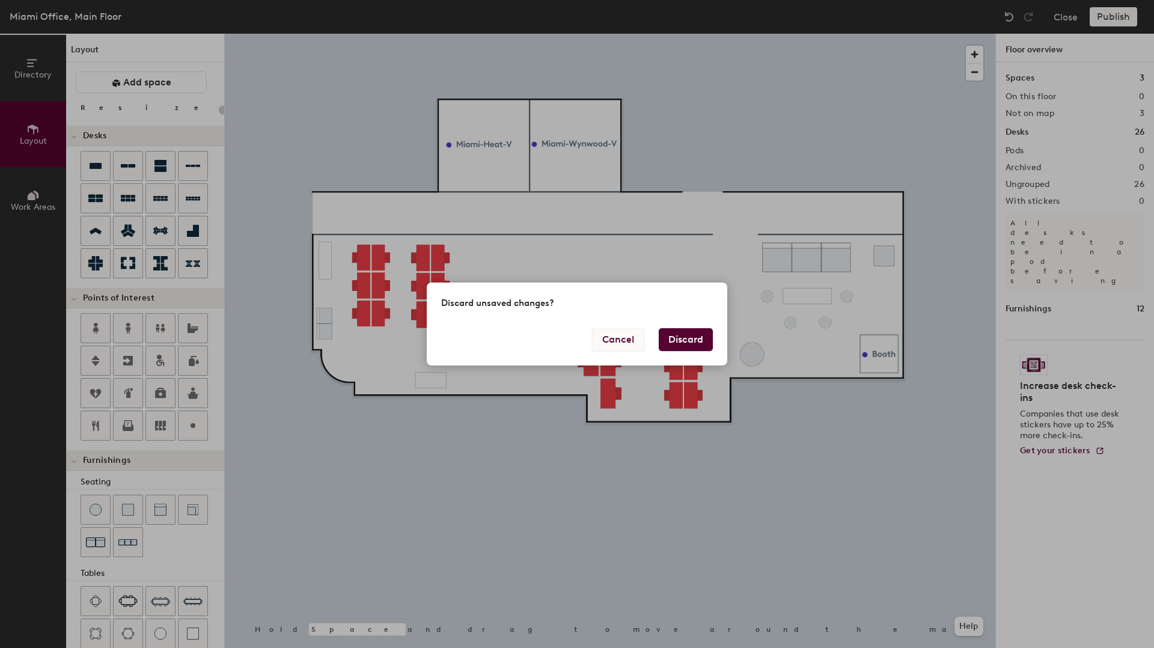
click at [618, 345] on button "Cancel" at bounding box center [618, 339] width 52 height 23
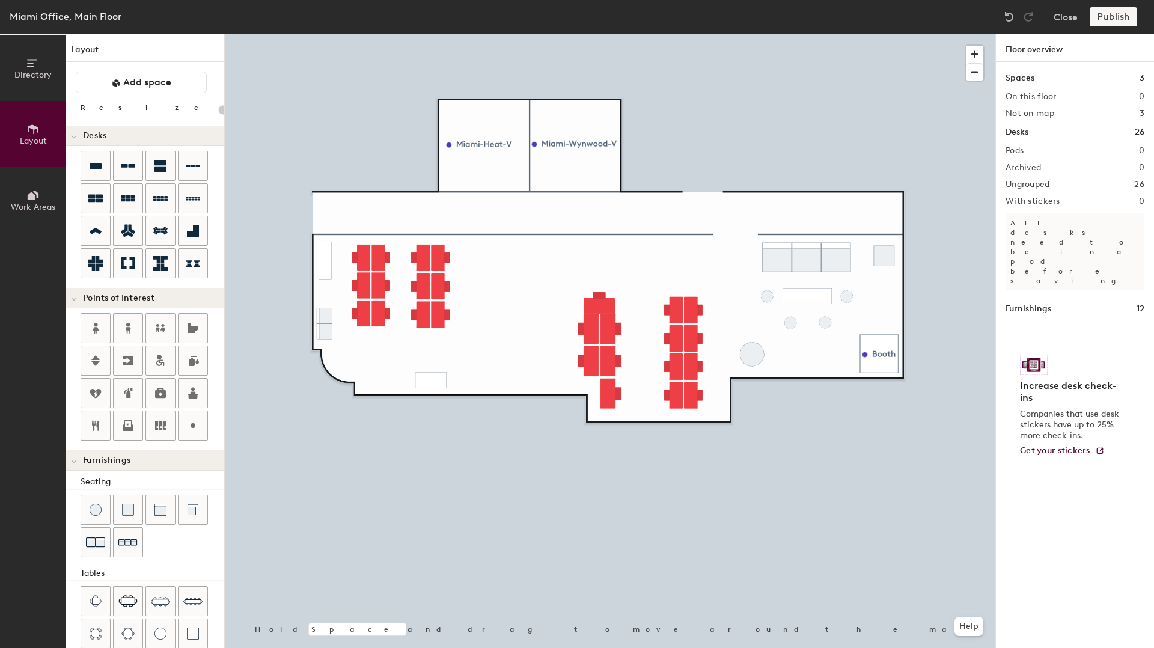
click at [1114, 14] on div "Publish" at bounding box center [1117, 16] width 55 height 19
click at [1114, 17] on div "Publish" at bounding box center [1117, 16] width 55 height 19
click at [1114, 18] on div "Publish" at bounding box center [1117, 16] width 55 height 19
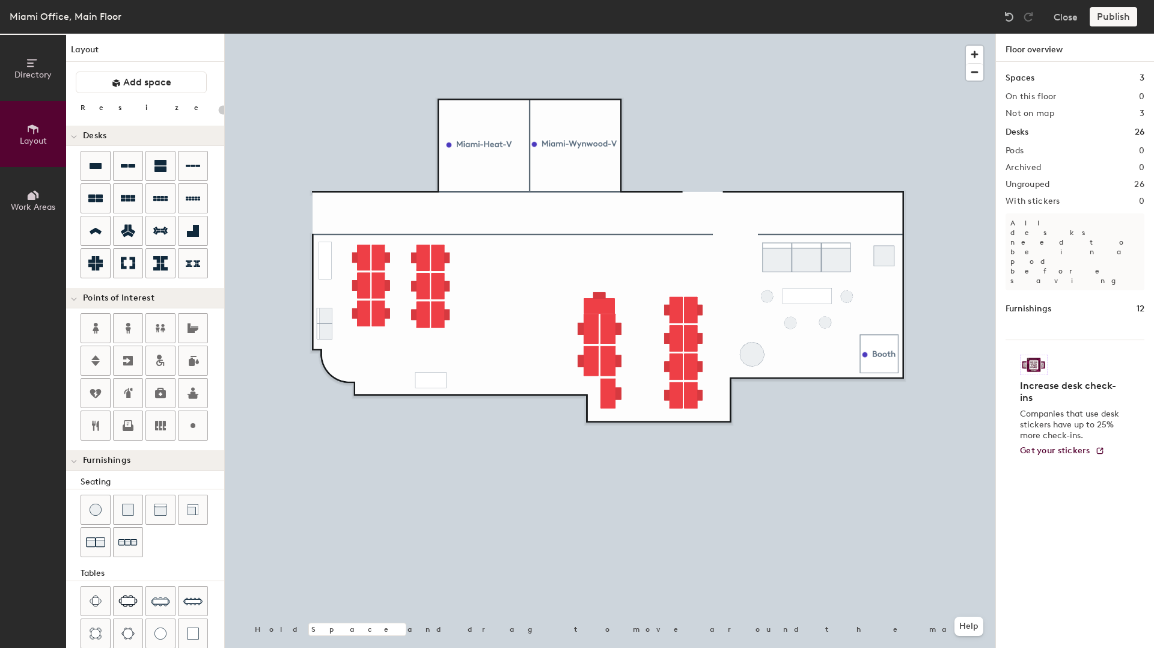
click at [1114, 18] on div "Publish" at bounding box center [1117, 16] width 55 height 19
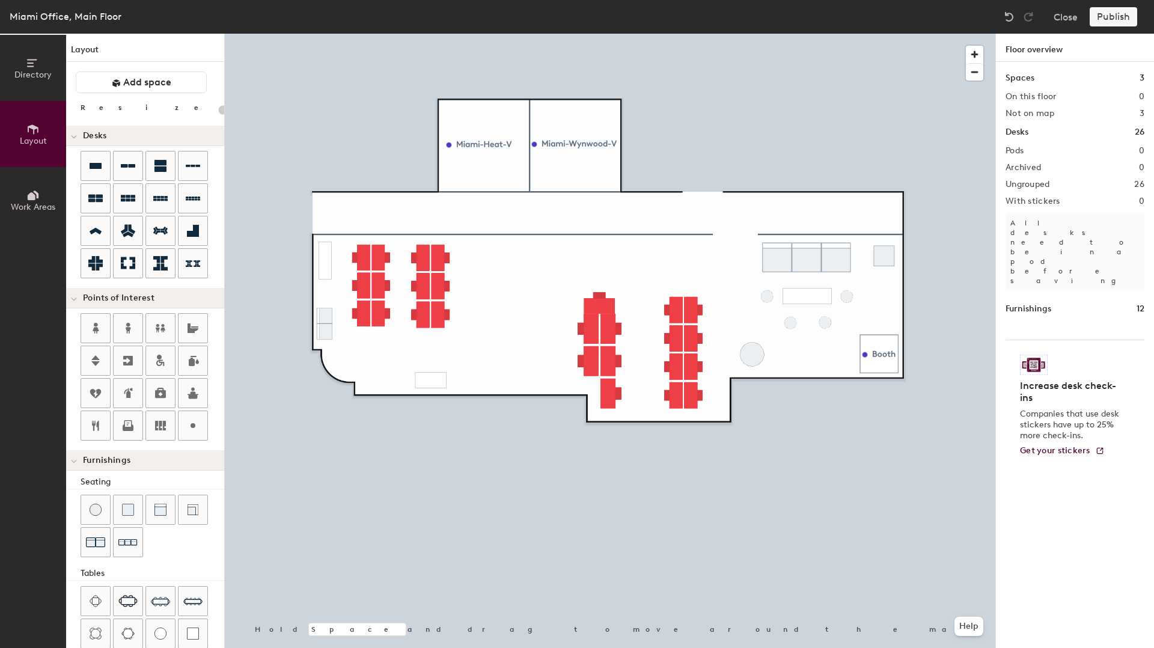
click at [1114, 18] on div "Publish" at bounding box center [1117, 16] width 55 height 19
click at [1114, 19] on div "Publish" at bounding box center [1117, 16] width 55 height 19
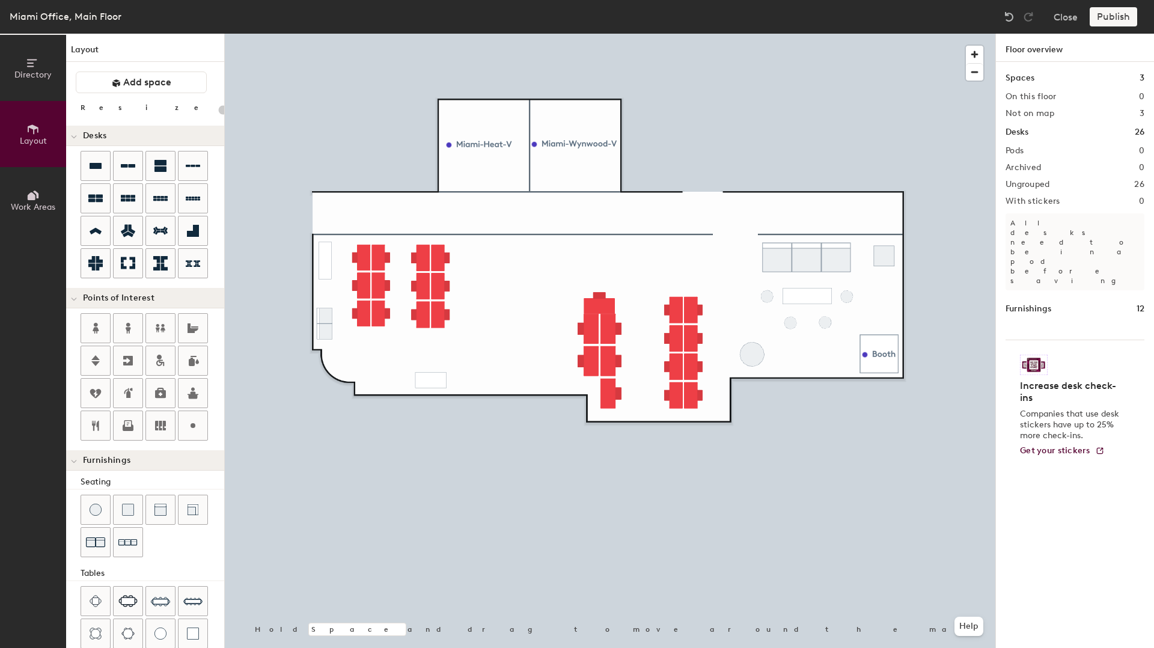
click at [1114, 19] on div "Publish" at bounding box center [1117, 16] width 55 height 19
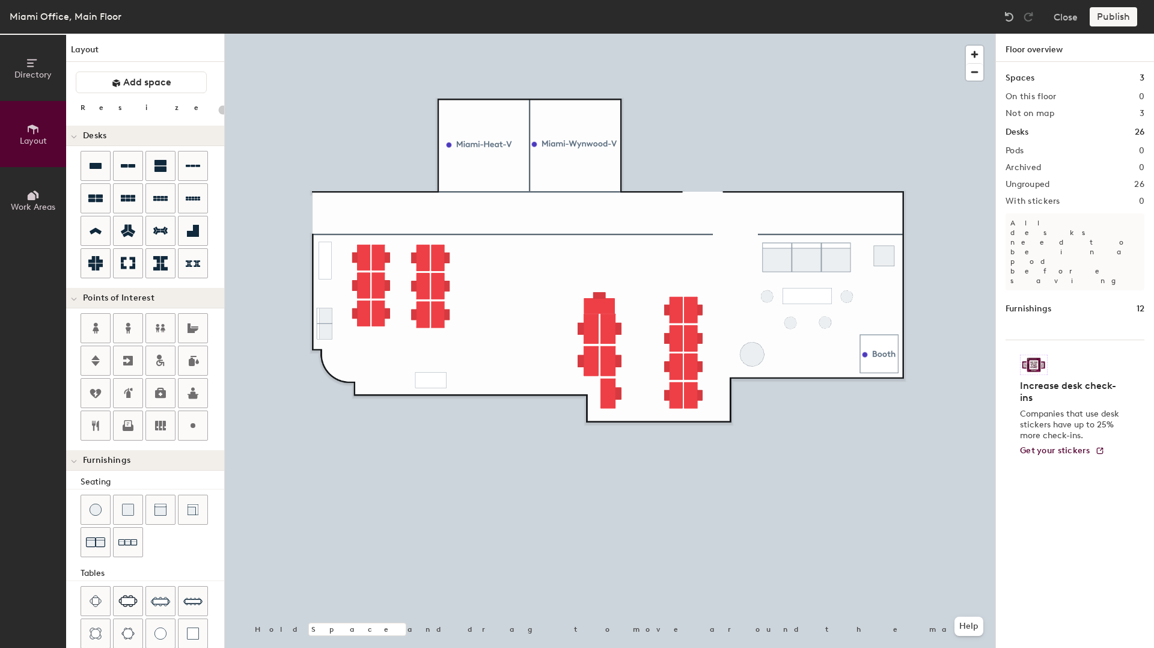
click at [1114, 19] on div "Publish" at bounding box center [1117, 16] width 55 height 19
click at [1113, 19] on div "Publish" at bounding box center [1117, 16] width 55 height 19
click at [1114, 19] on div "Publish" at bounding box center [1117, 16] width 55 height 19
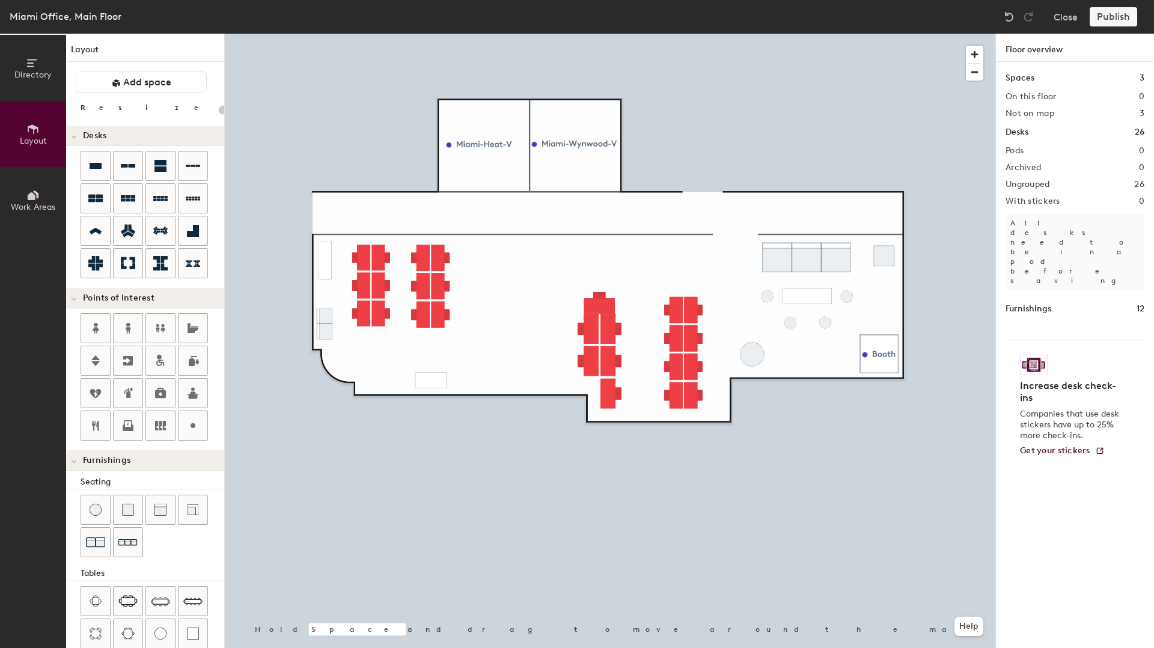
click at [1113, 19] on div "Publish" at bounding box center [1117, 16] width 55 height 19
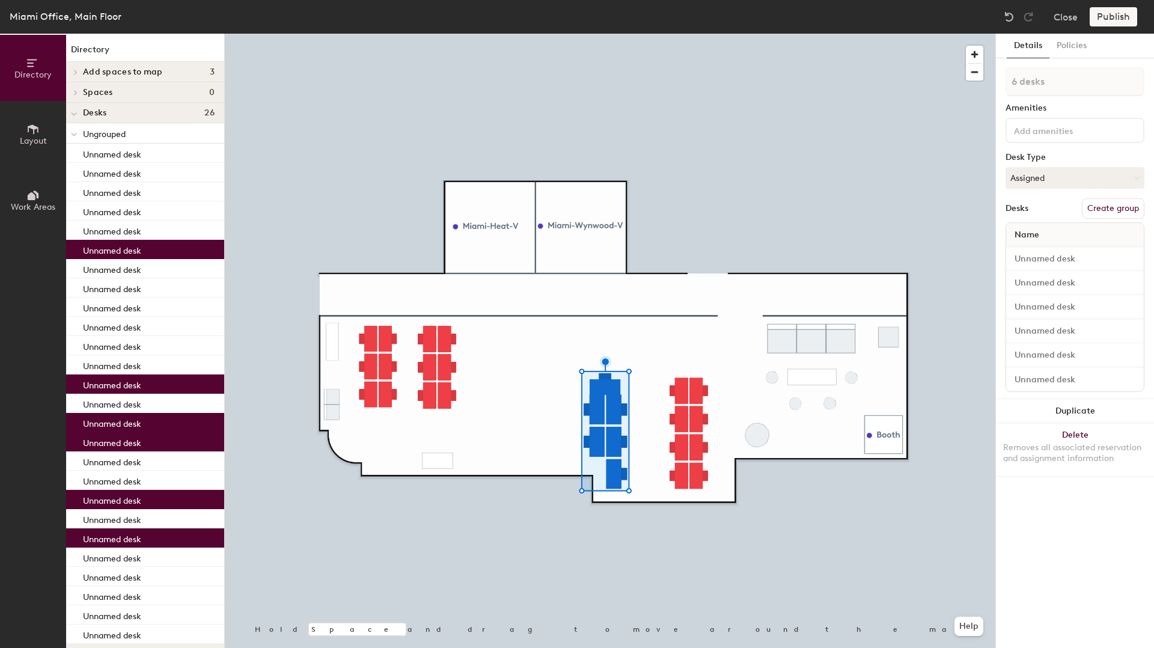
click at [1112, 210] on button "Create group" at bounding box center [1113, 208] width 63 height 20
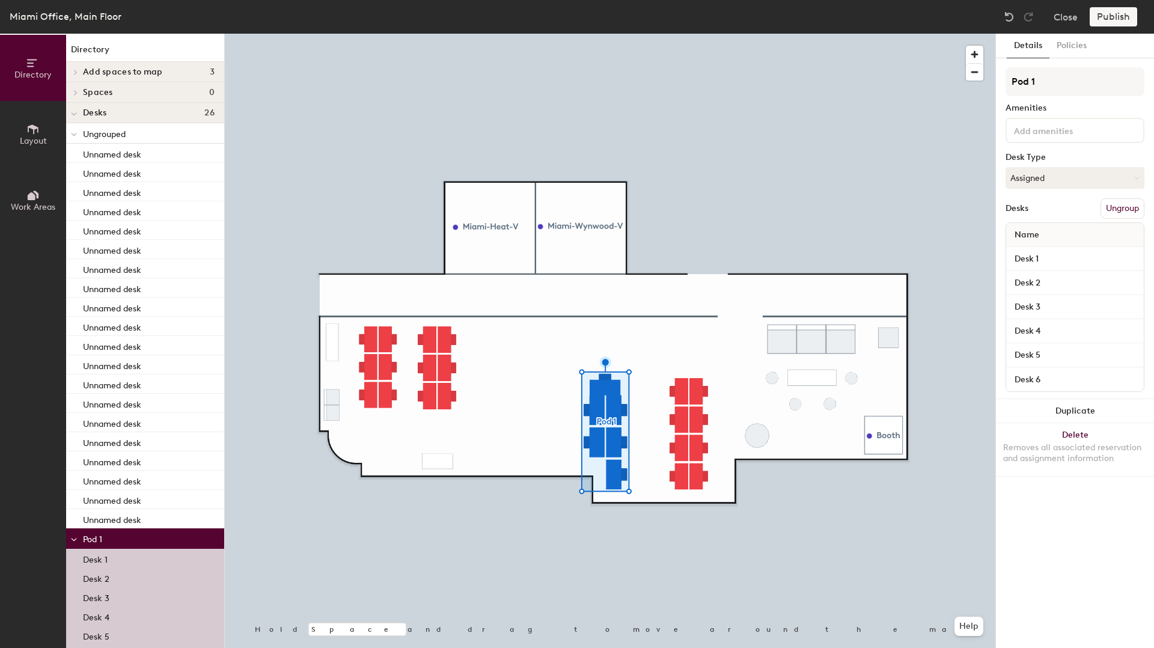
click at [650, 34] on div at bounding box center [610, 34] width 771 height 0
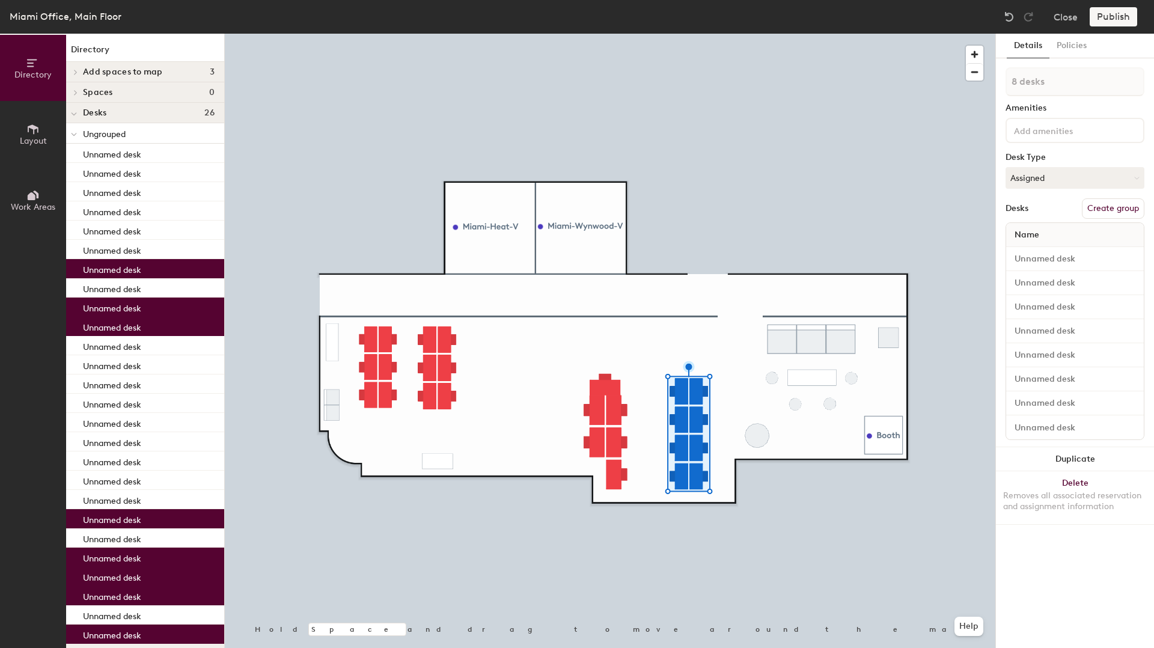
click at [1097, 212] on button "Create group" at bounding box center [1113, 208] width 63 height 20
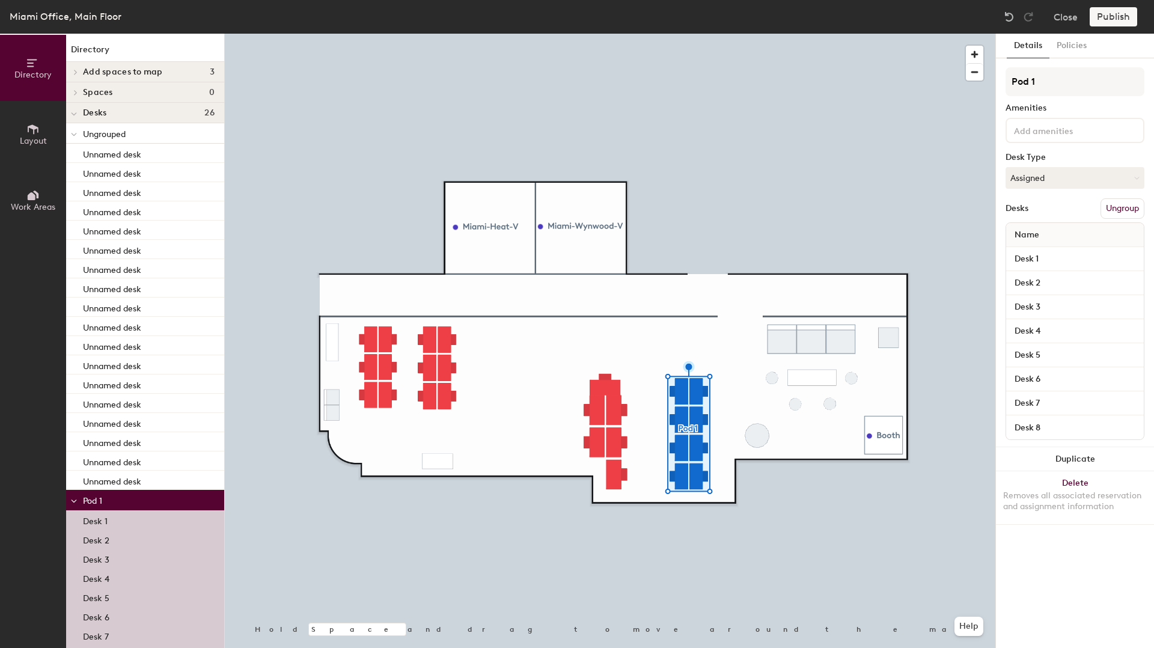
click at [655, 34] on div at bounding box center [610, 34] width 771 height 0
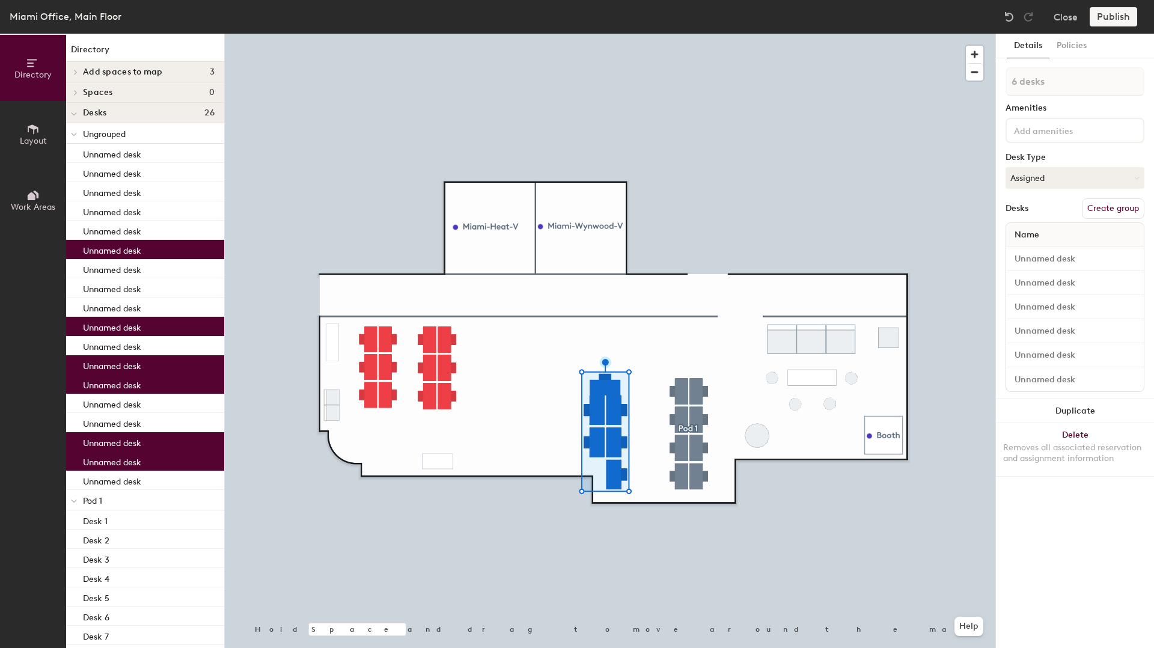
click at [1115, 207] on button "Create group" at bounding box center [1113, 208] width 63 height 20
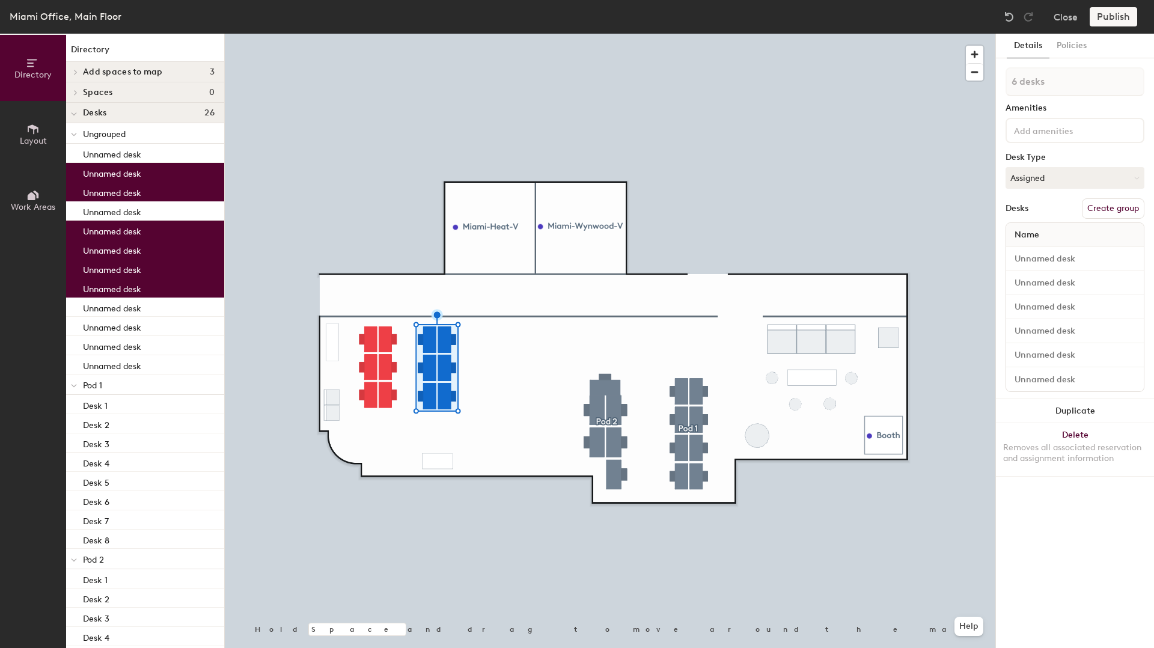
drag, startPoint x: 1101, startPoint y: 210, endPoint x: 1032, endPoint y: 234, distance: 73.2
click at [1100, 212] on button "Create group" at bounding box center [1113, 208] width 63 height 20
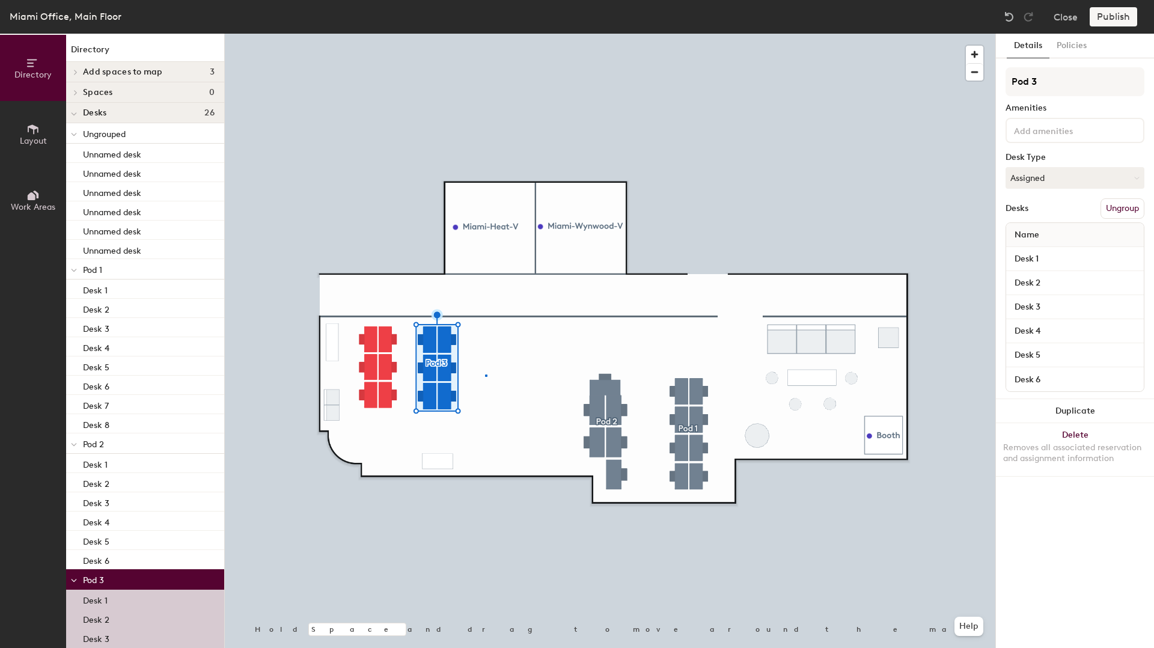
click at [485, 34] on div at bounding box center [610, 34] width 771 height 0
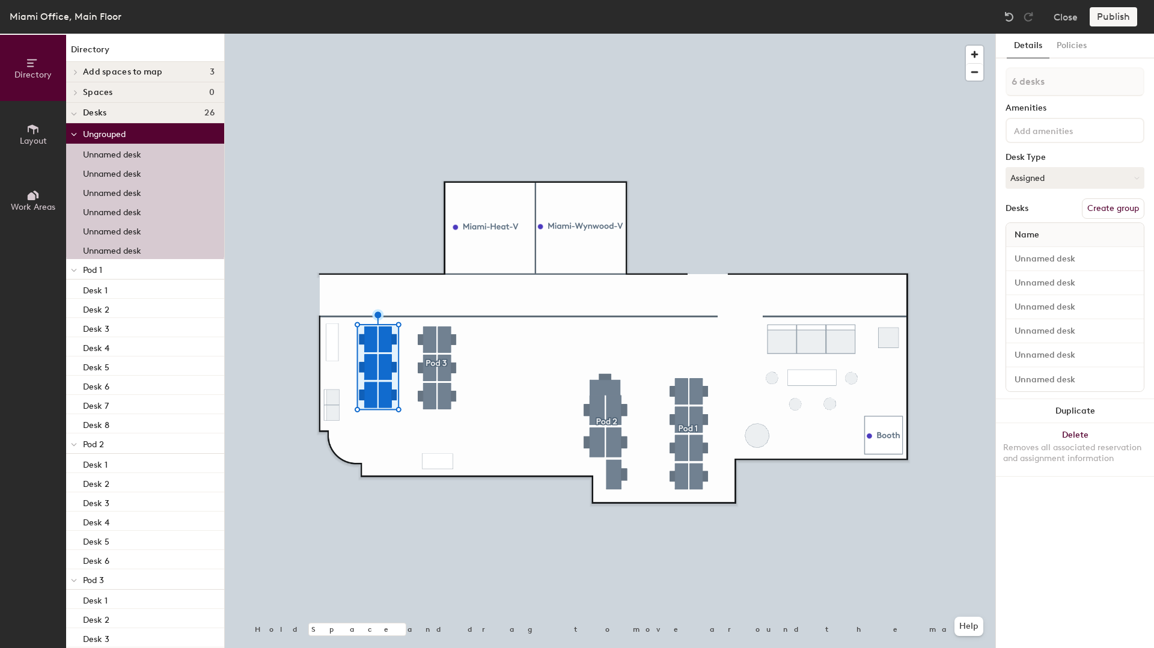
drag, startPoint x: 1114, startPoint y: 206, endPoint x: 1047, endPoint y: 232, distance: 71.6
click at [1114, 206] on button "Create group" at bounding box center [1113, 208] width 63 height 20
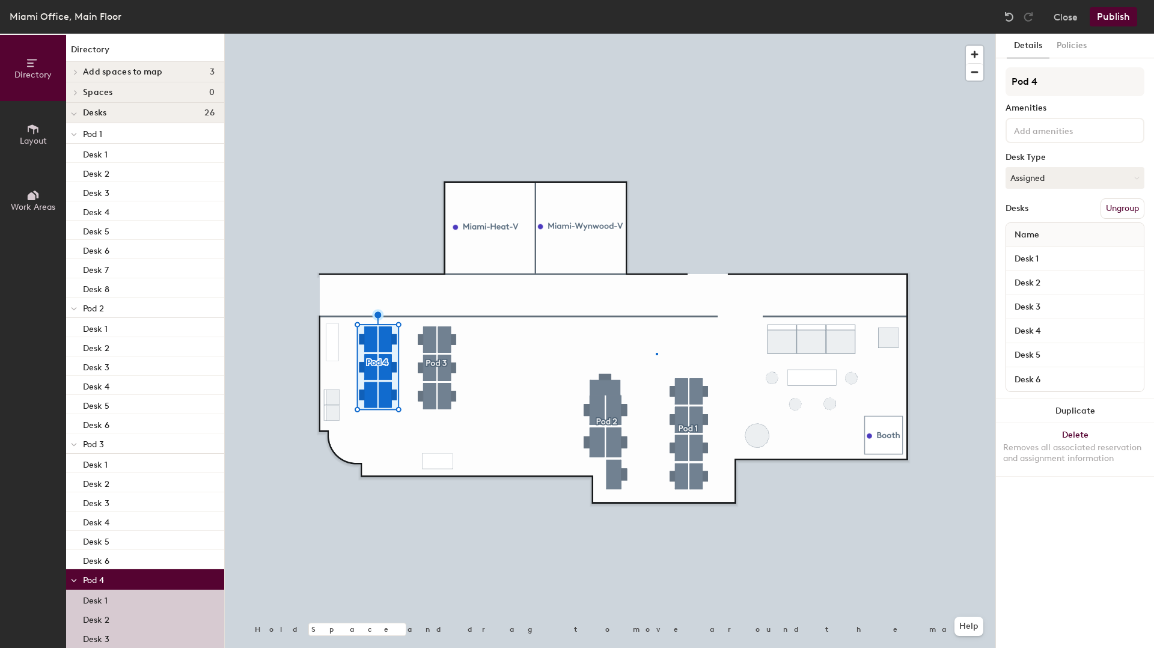
click at [657, 34] on div at bounding box center [610, 34] width 771 height 0
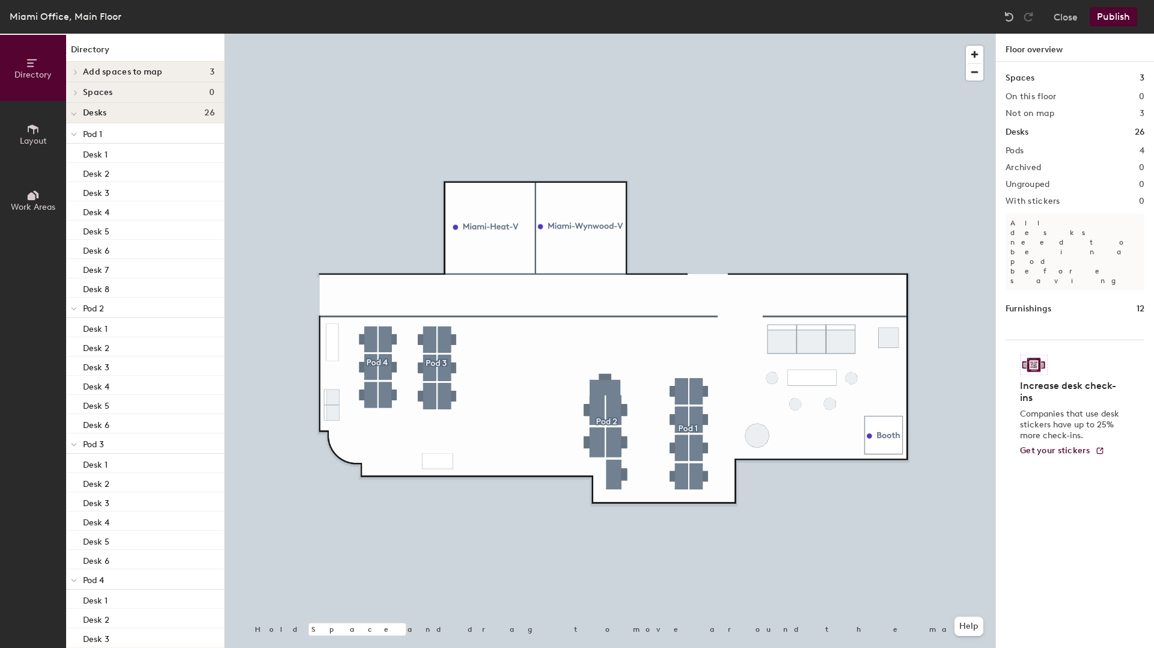
click at [1120, 13] on button "Publish" at bounding box center [1114, 16] width 48 height 19
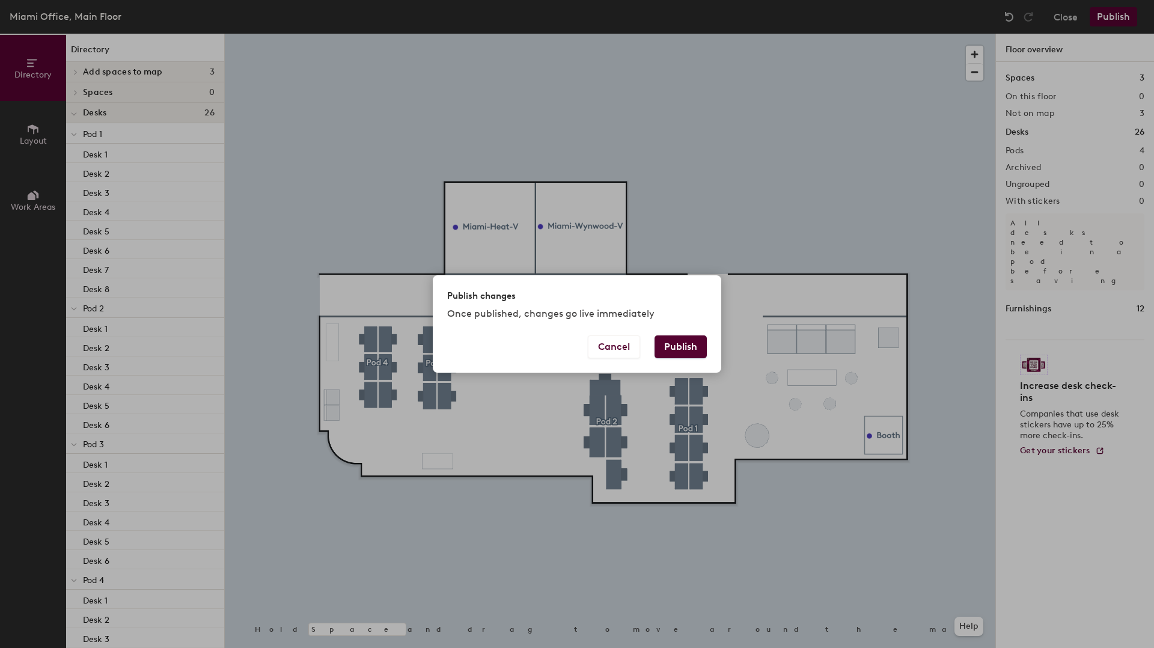
click at [690, 346] on button "Publish" at bounding box center [681, 347] width 52 height 23
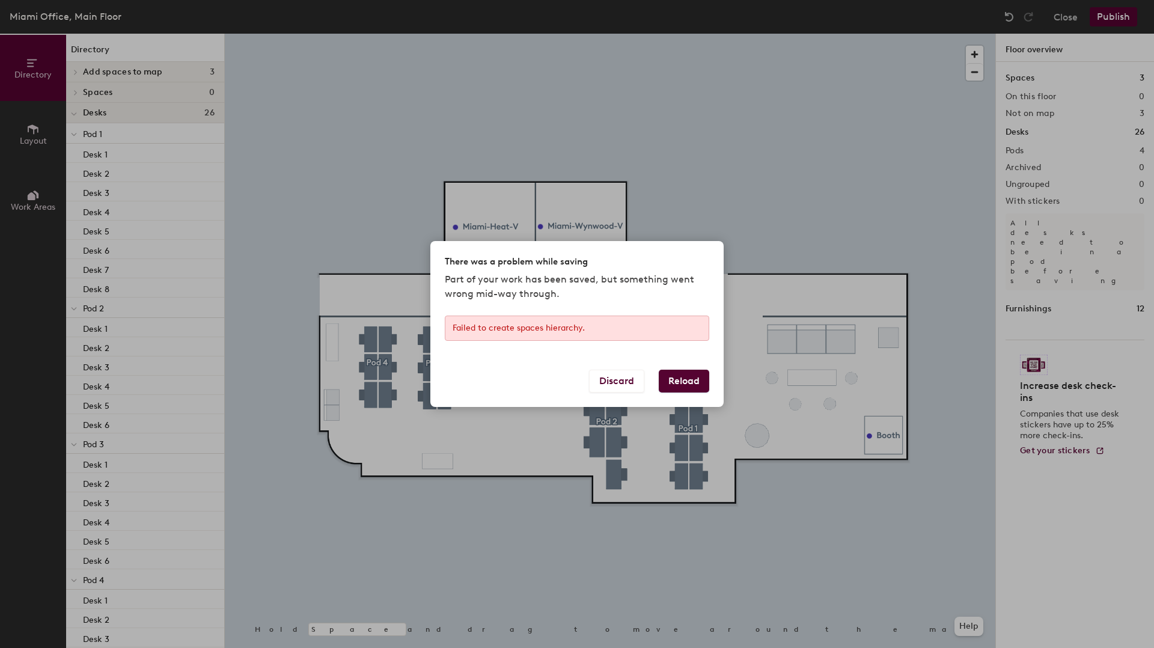
click at [681, 384] on button "Reload" at bounding box center [684, 381] width 51 height 23
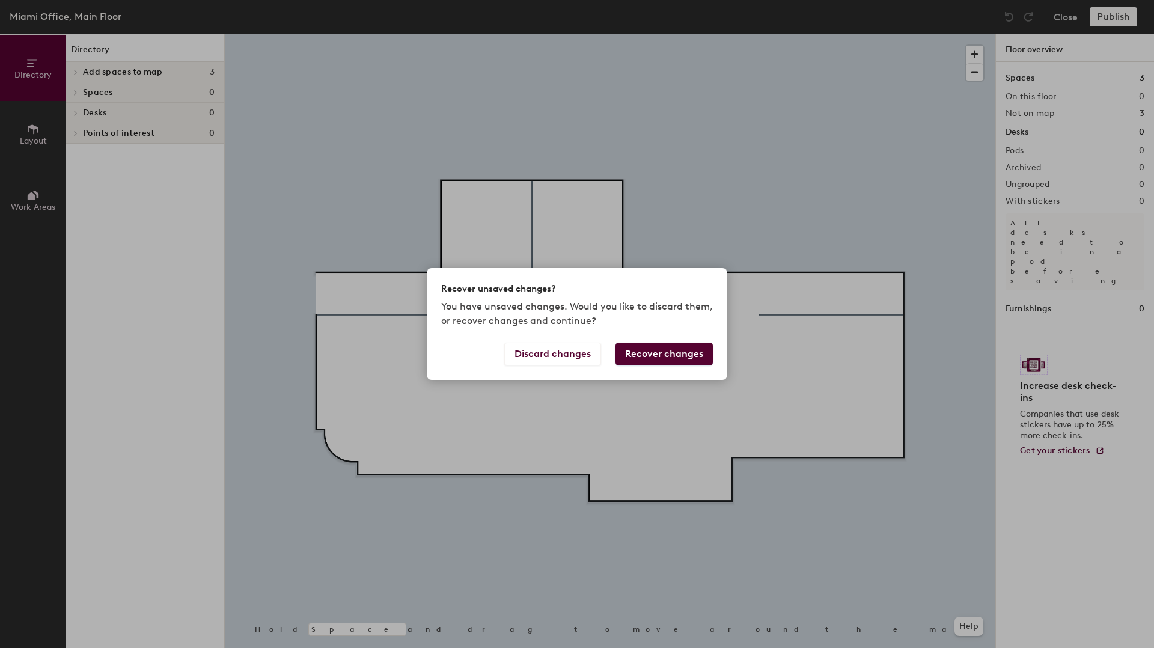
click at [678, 355] on button "Recover changes" at bounding box center [664, 354] width 97 height 23
drag, startPoint x: 672, startPoint y: 335, endPoint x: 676, endPoint y: 347, distance: 13.0
click at [673, 338] on div "Recover unsaved changes? You have unsaved changes. Would you like to discard th…" at bounding box center [577, 305] width 301 height 74
